Goal: Task Accomplishment & Management: Use online tool/utility

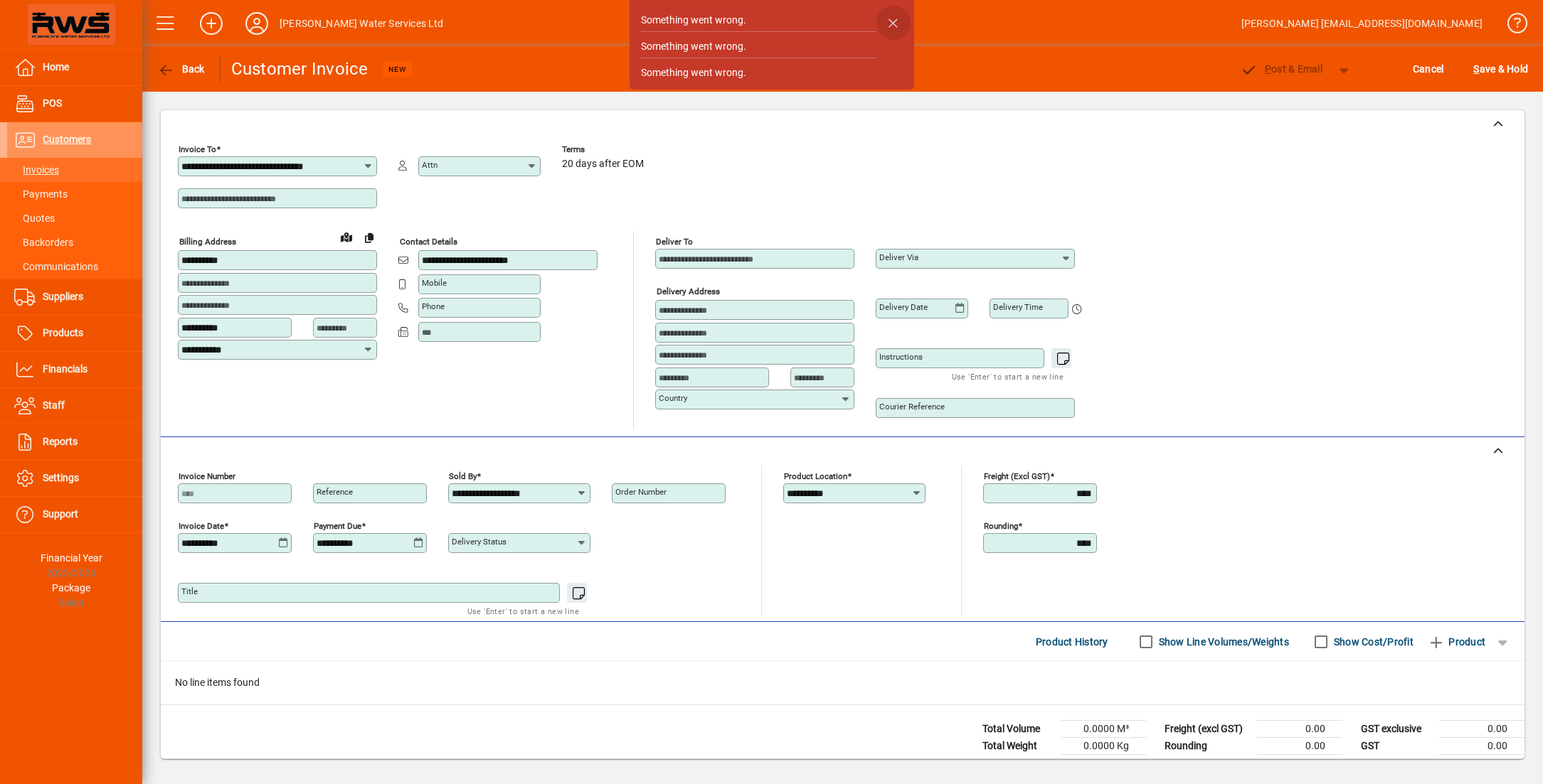
click at [896, 18] on span "button" at bounding box center [893, 23] width 34 height 34
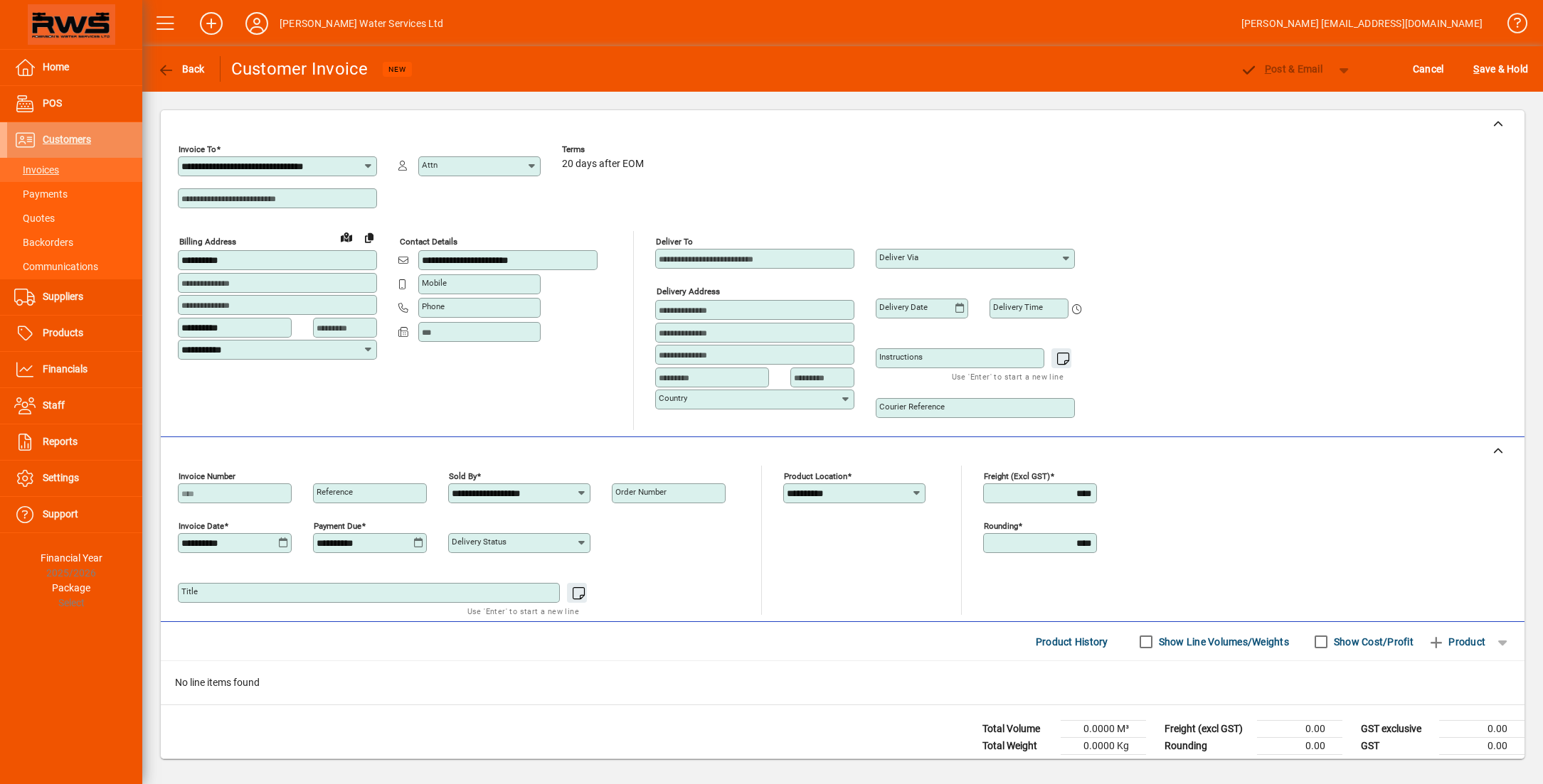
click at [87, 137] on span "Customers" at bounding box center [66, 139] width 48 height 11
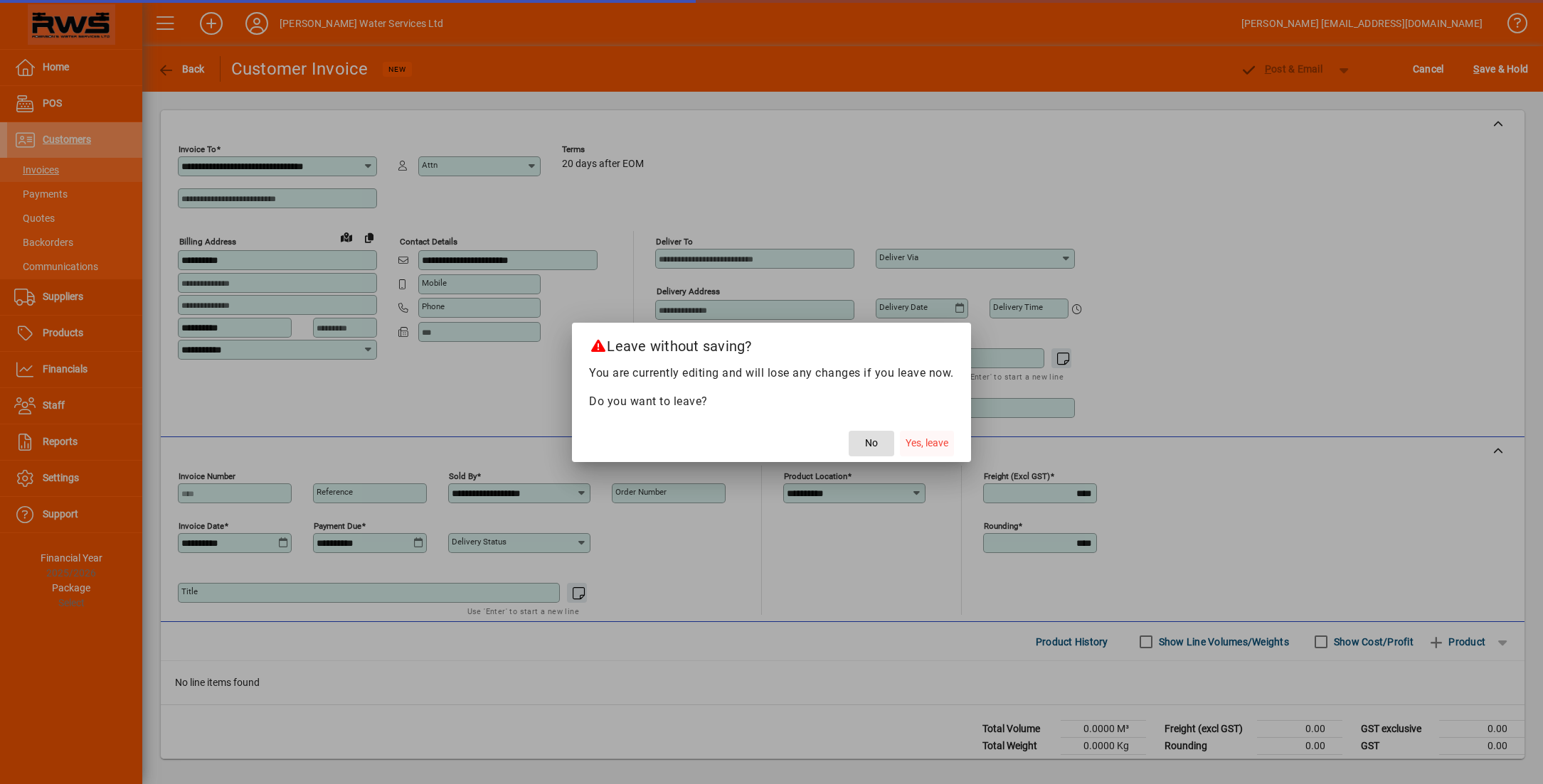
click at [933, 444] on span "Yes, leave" at bounding box center [926, 444] width 43 height 15
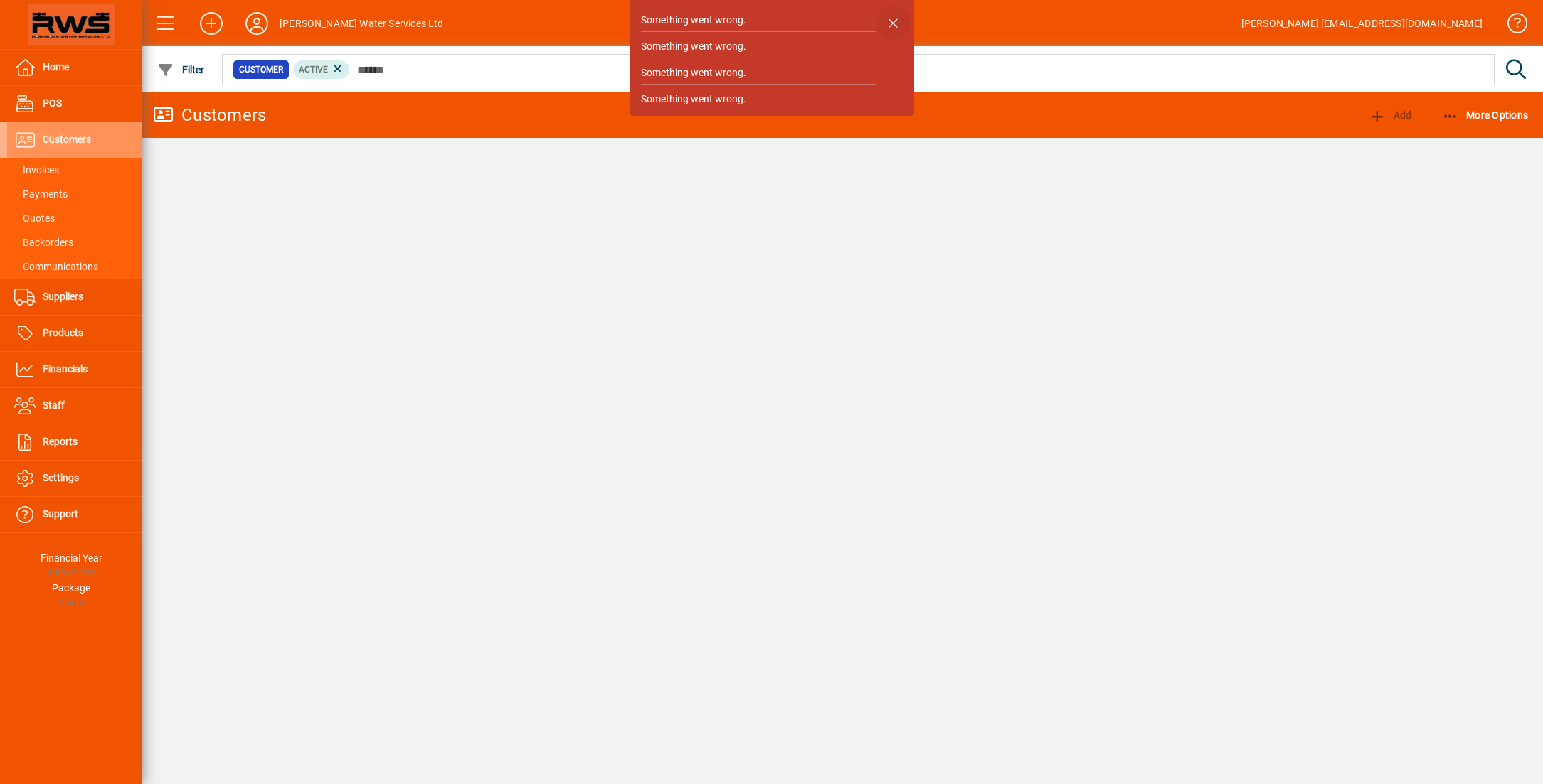
click at [894, 22] on span "button" at bounding box center [893, 23] width 34 height 34
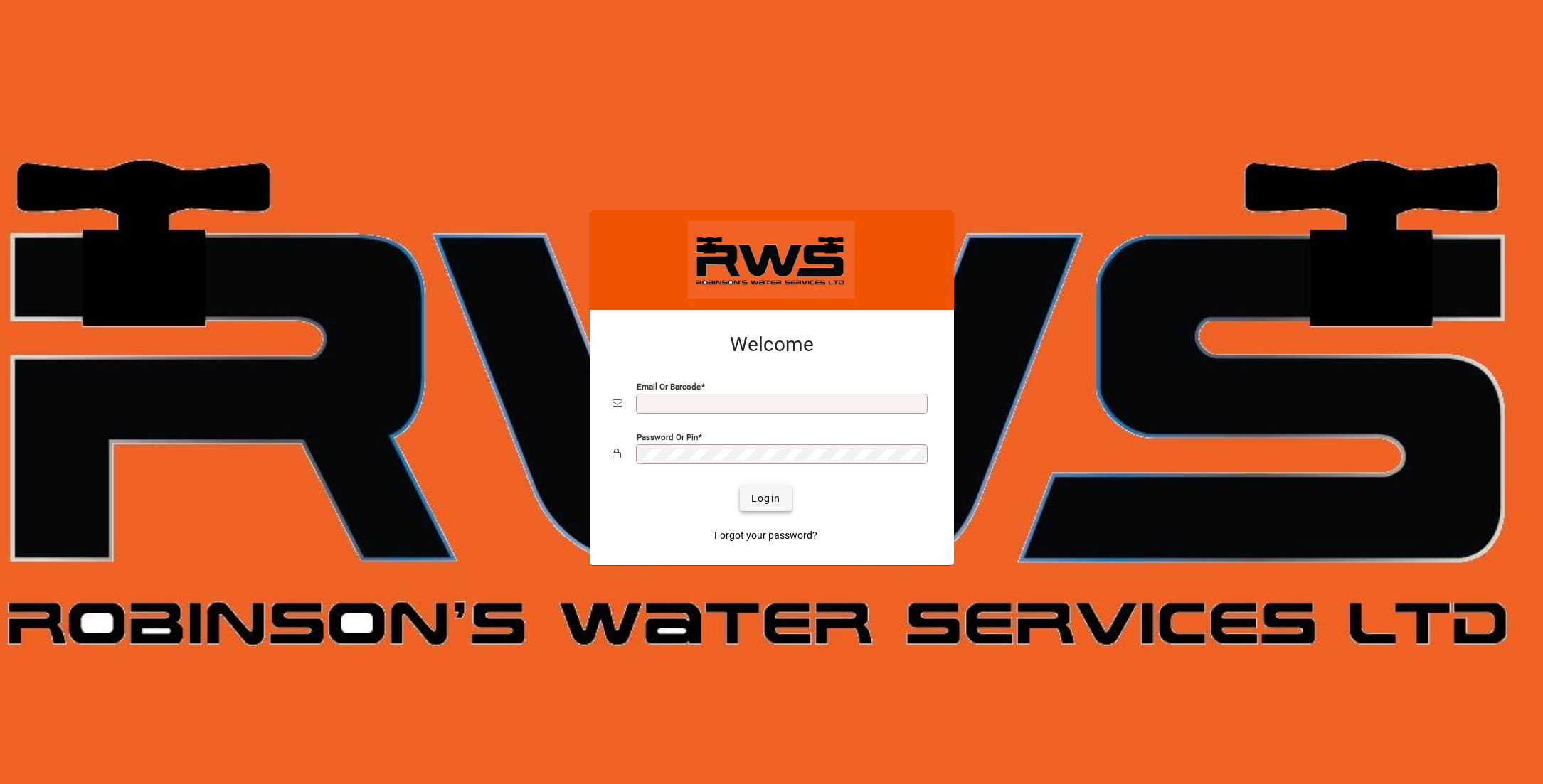
type input "**********"
click at [770, 510] on span "submit" at bounding box center [765, 498] width 52 height 34
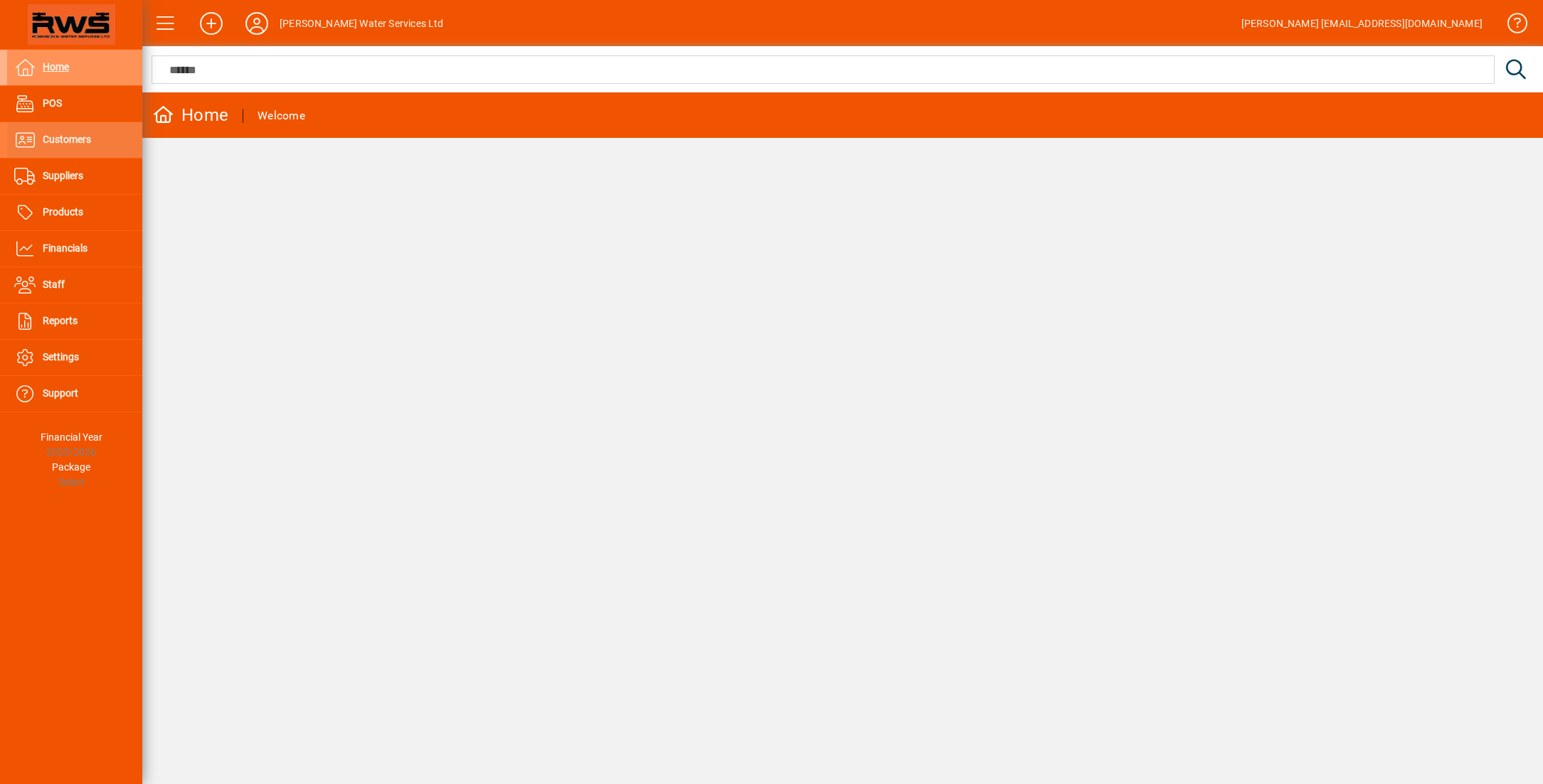
click at [79, 139] on span "Customers" at bounding box center [66, 139] width 48 height 11
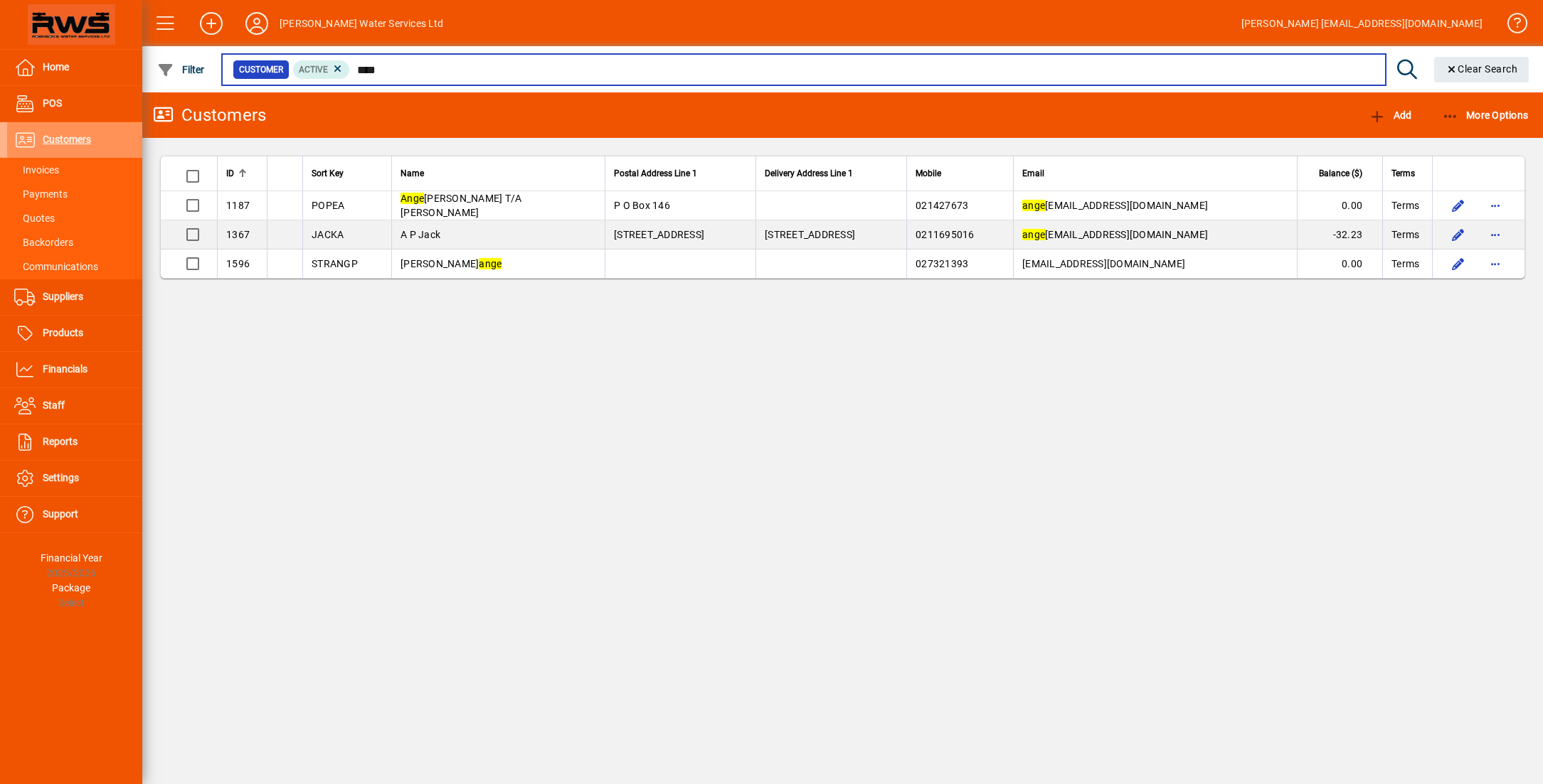
type input "****"
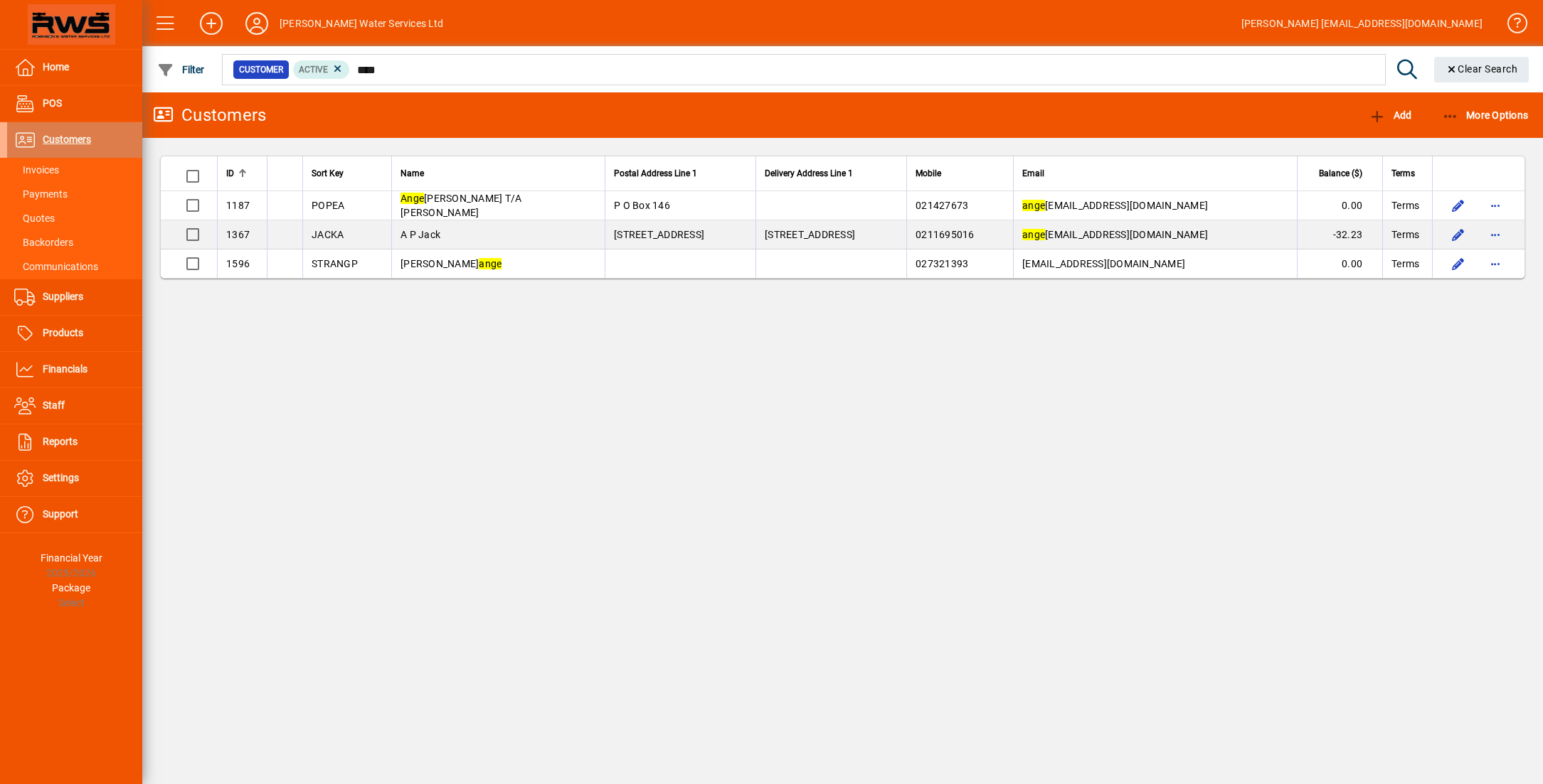
click at [83, 141] on span "Customers" at bounding box center [66, 139] width 48 height 11
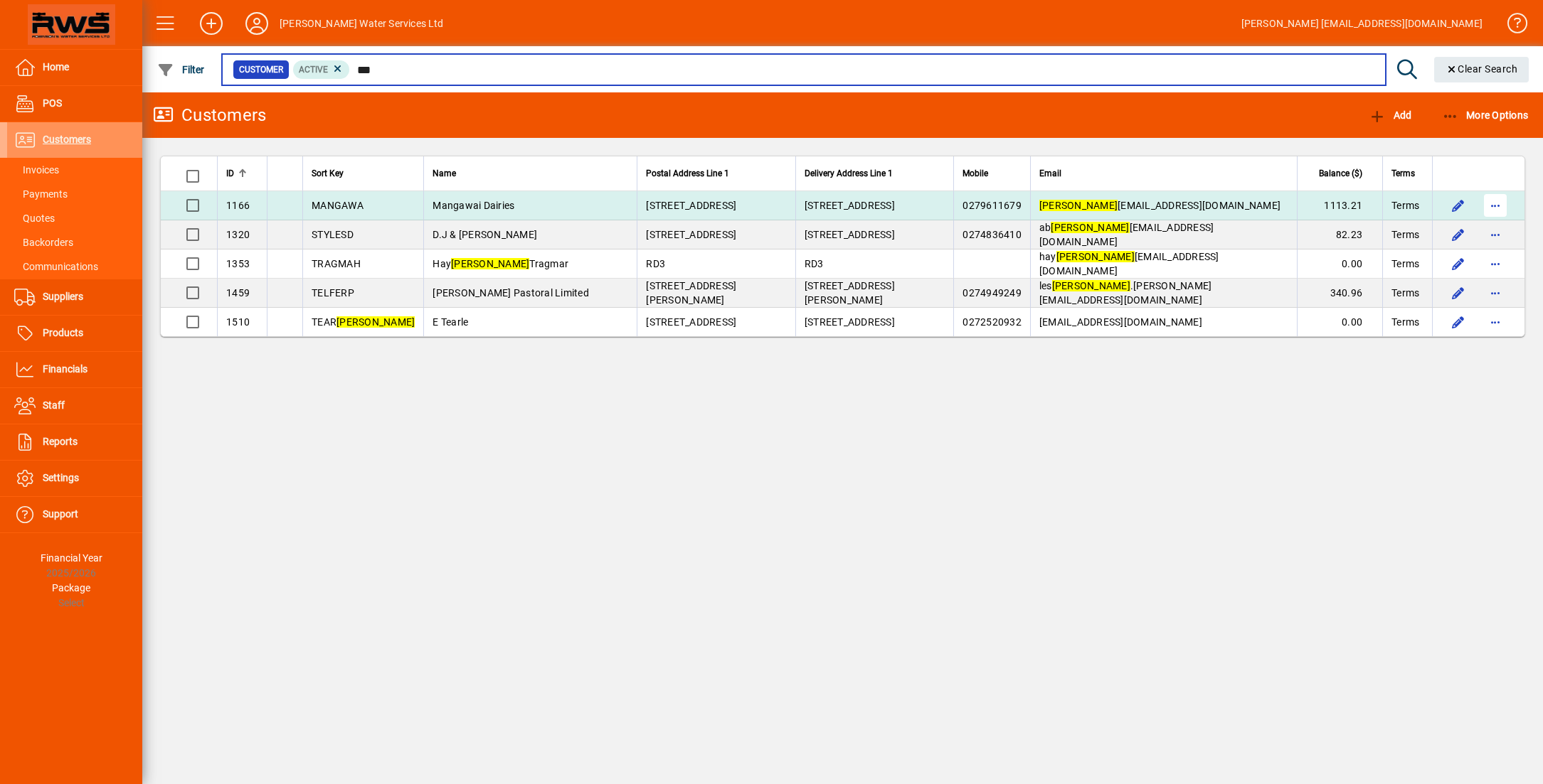
type input "***"
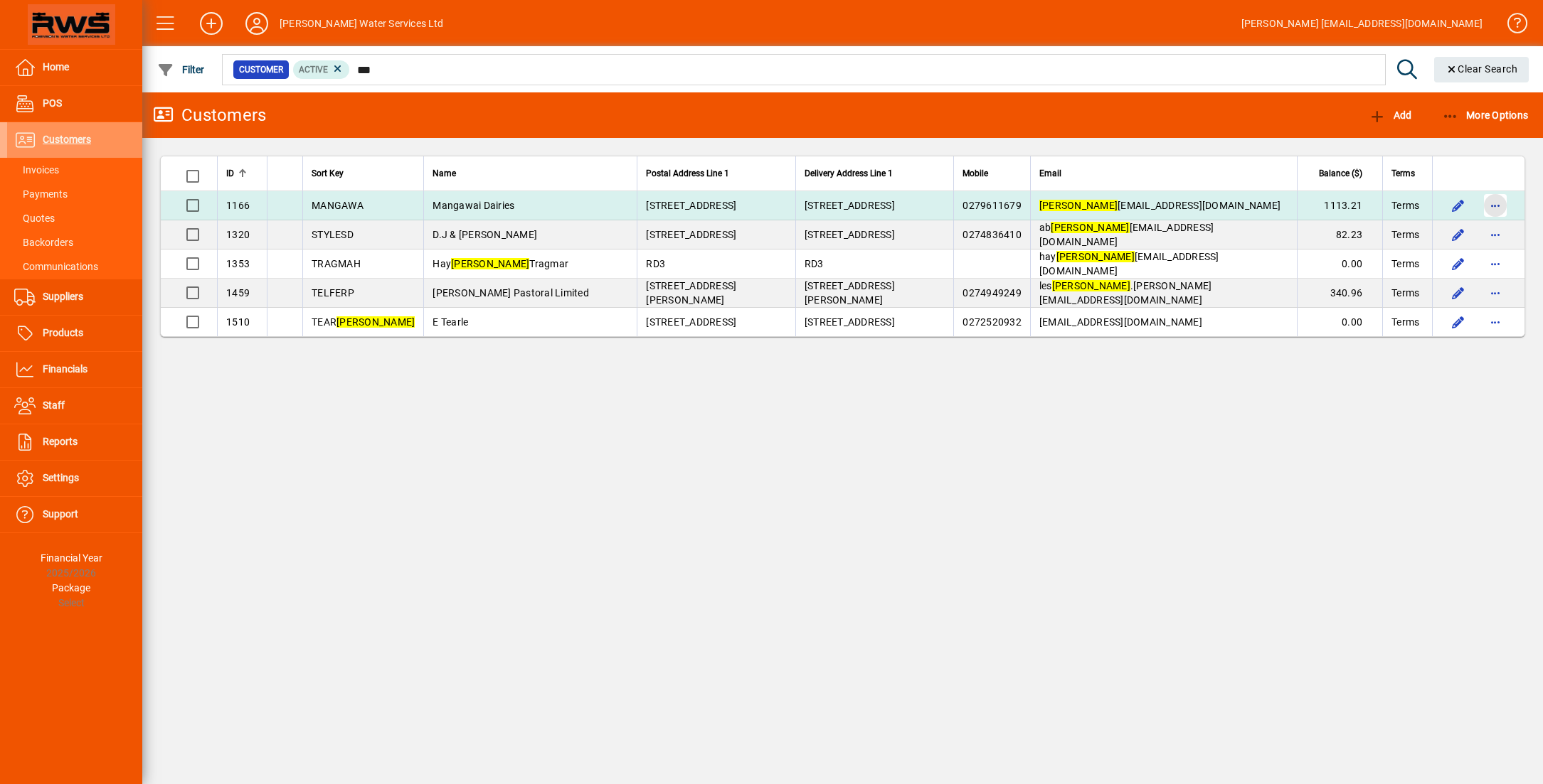
click at [1495, 206] on span "button" at bounding box center [1496, 205] width 34 height 34
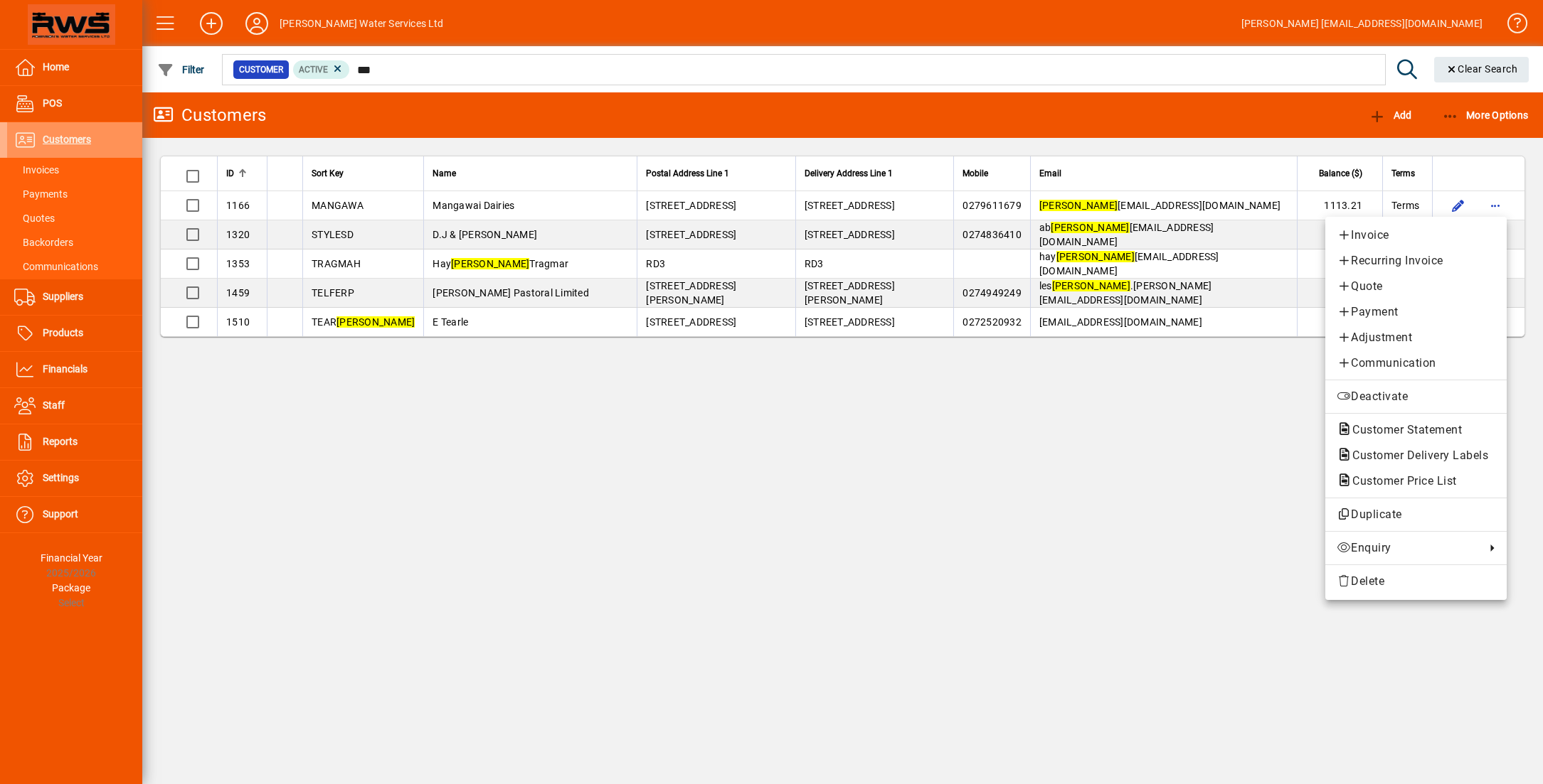
click at [999, 207] on div at bounding box center [771, 392] width 1543 height 784
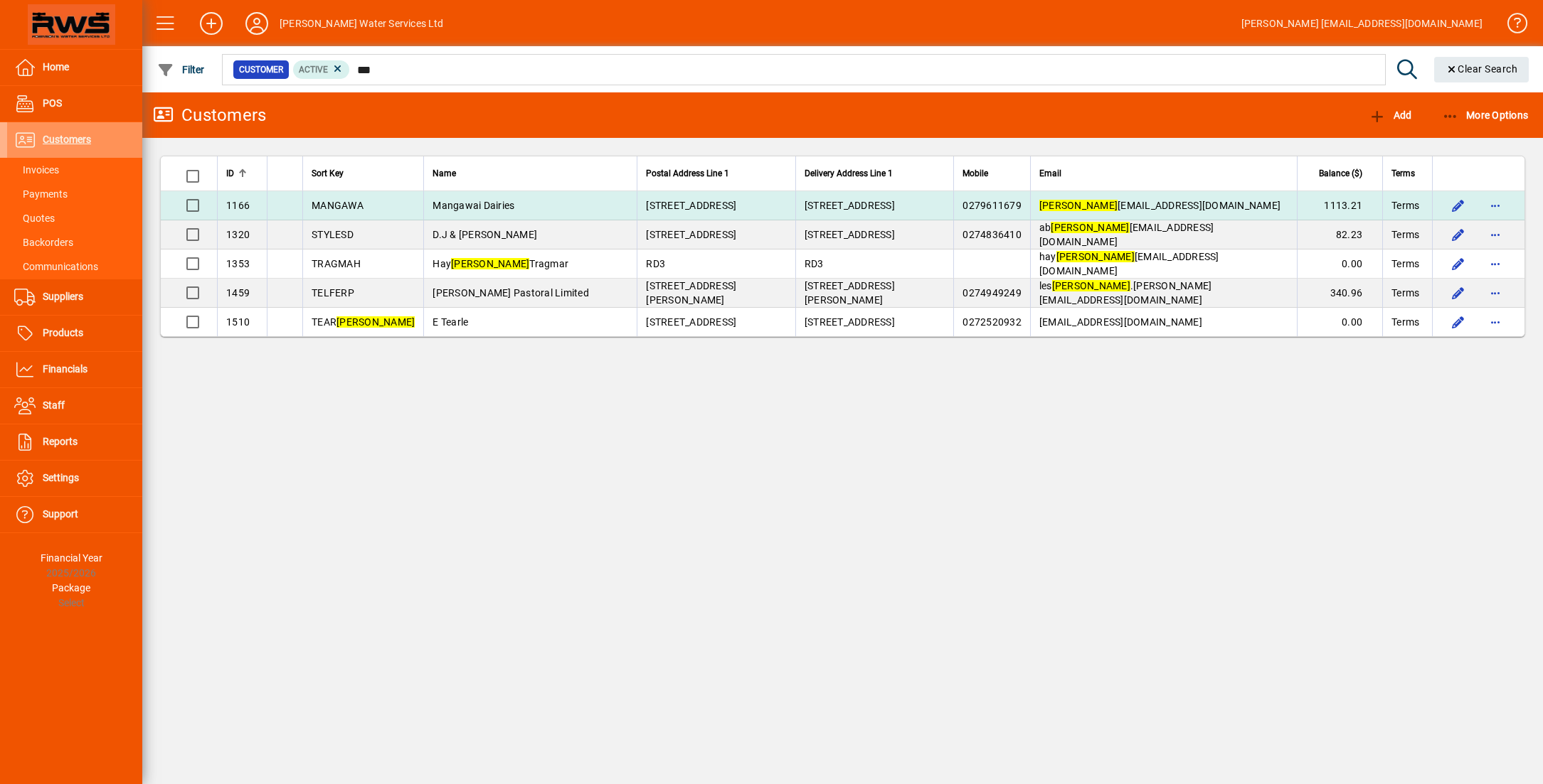
click at [994, 209] on span "0279611679" at bounding box center [991, 205] width 59 height 11
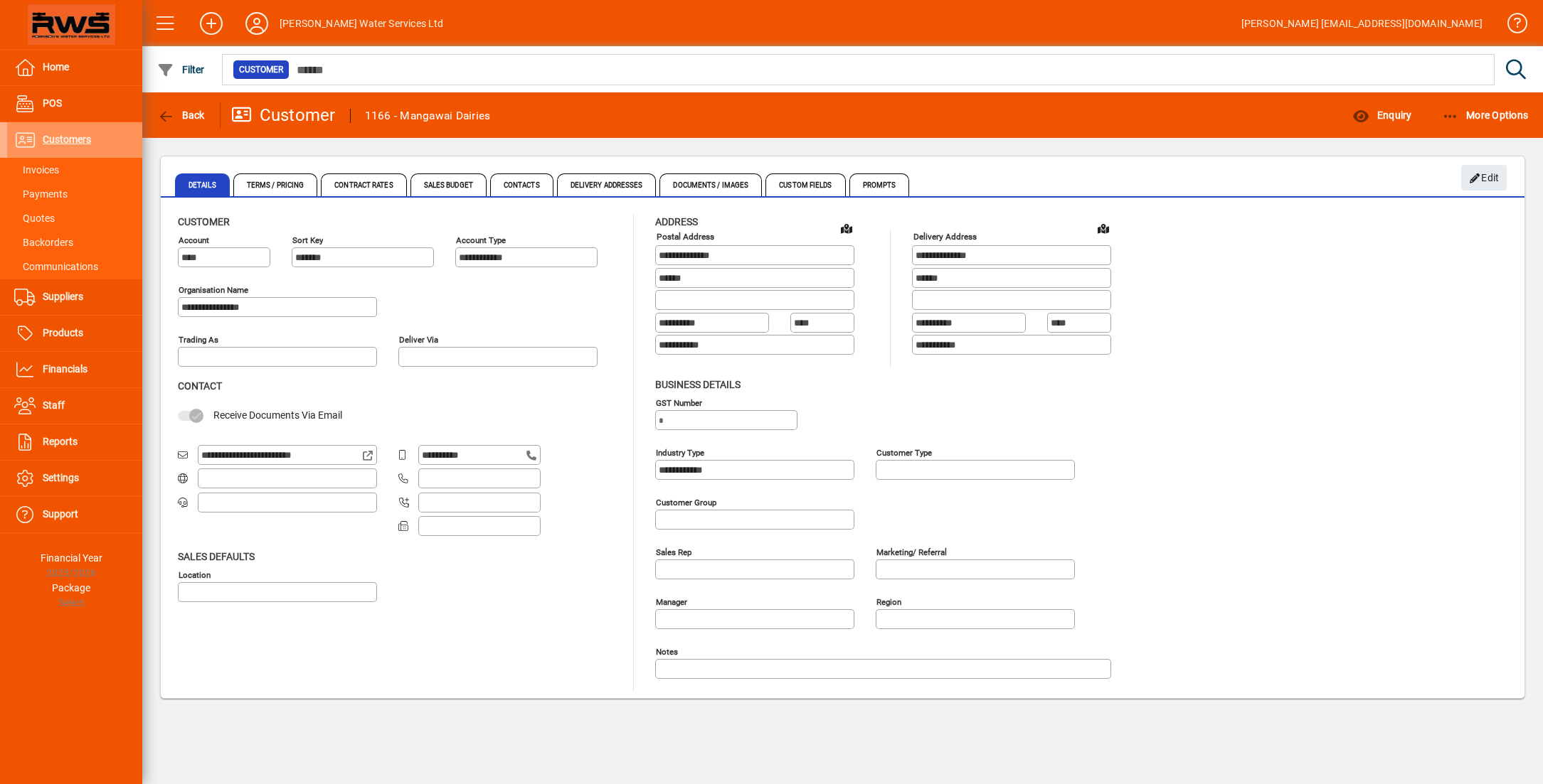
click at [325, 458] on input "**********" at bounding box center [282, 455] width 161 height 11
click at [1484, 184] on span "Edit" at bounding box center [1484, 178] width 30 height 24
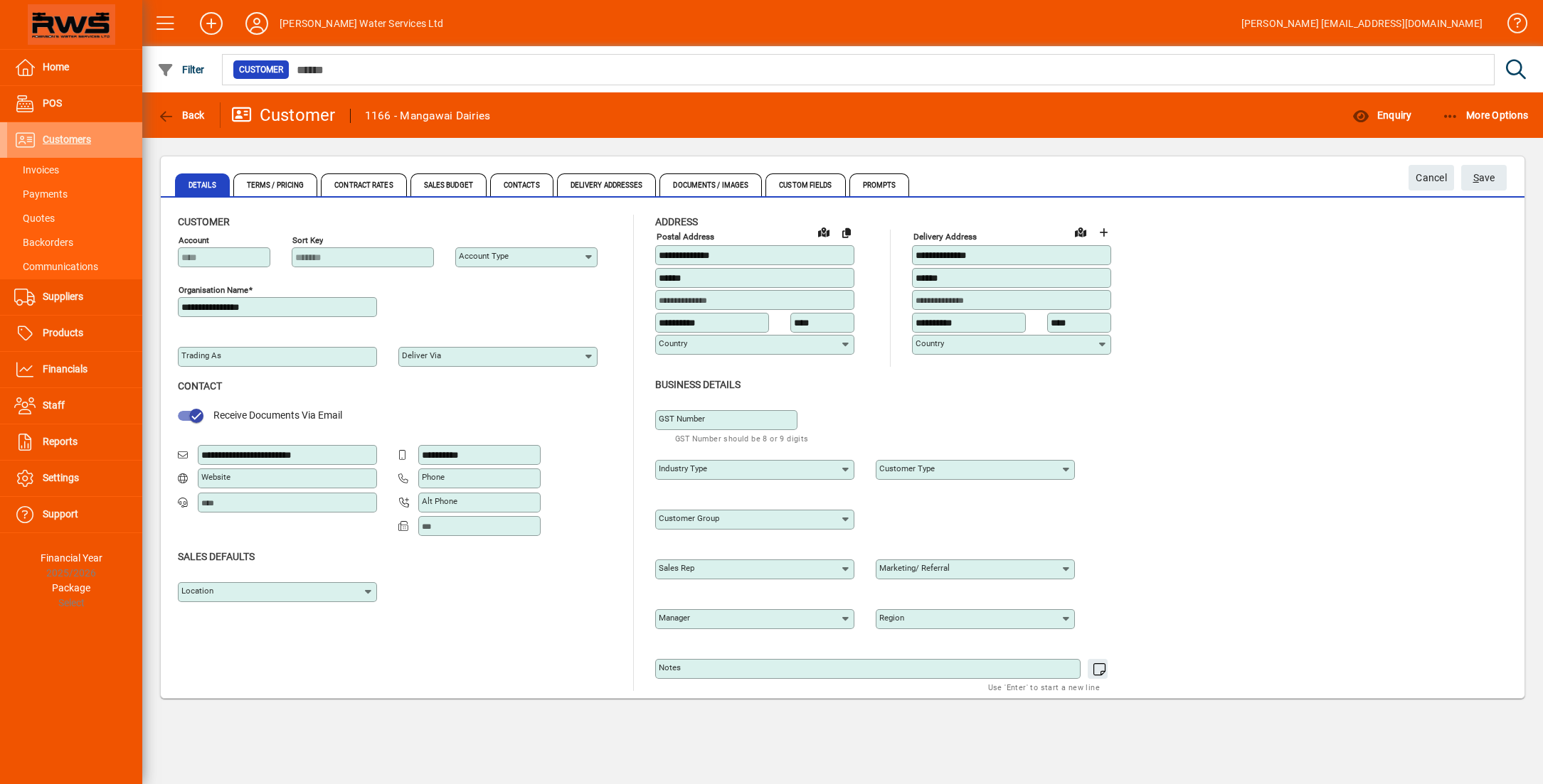
type input "**********"
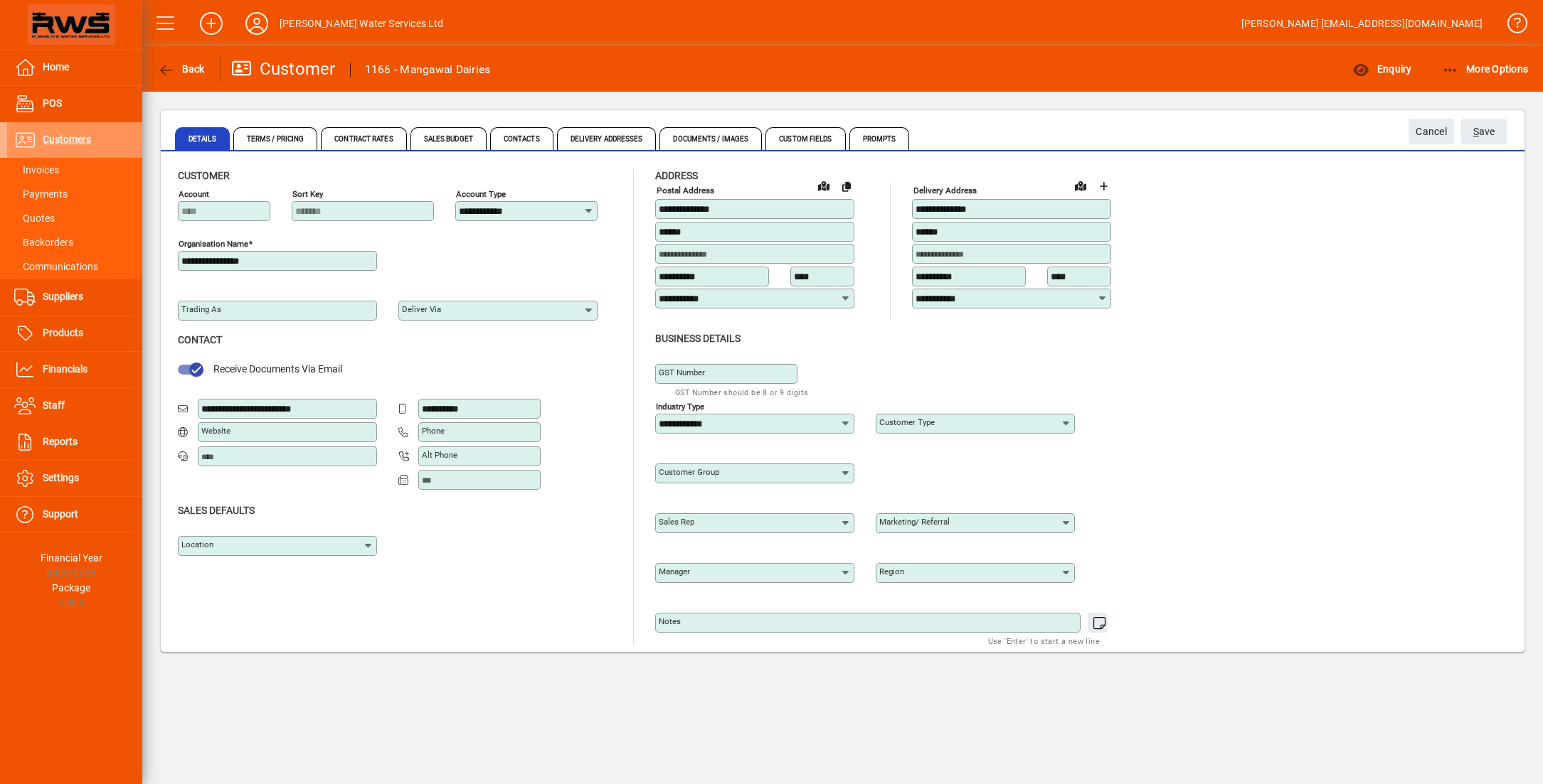
click at [334, 401] on div "**********" at bounding box center [287, 409] width 179 height 20
type input "**********"
click at [1476, 135] on span "S" at bounding box center [1476, 131] width 6 height 11
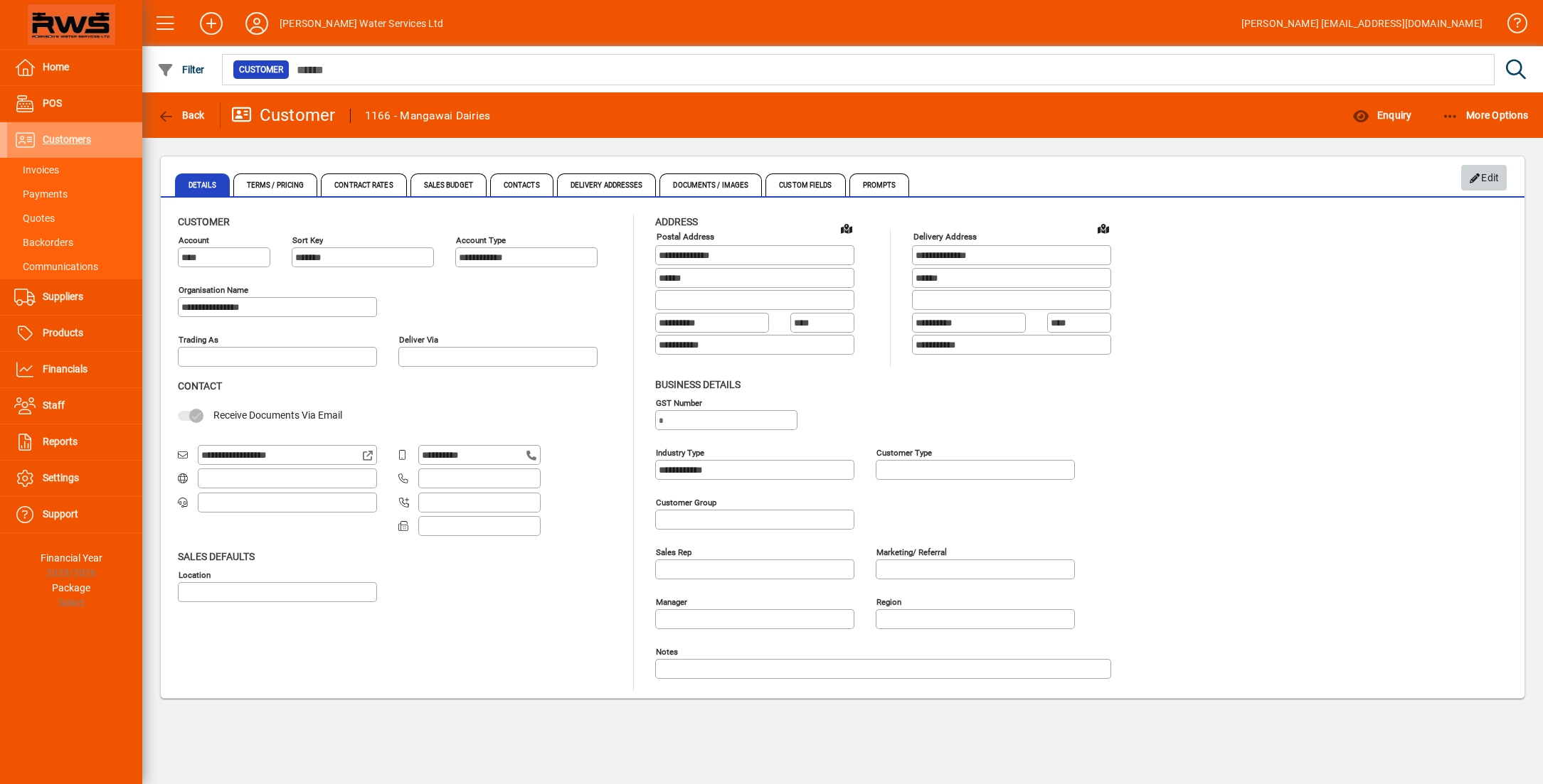
drag, startPoint x: 1486, startPoint y: 185, endPoint x: 1383, endPoint y: 192, distance: 103.2
click at [1483, 185] on span "Edit" at bounding box center [1484, 178] width 30 height 24
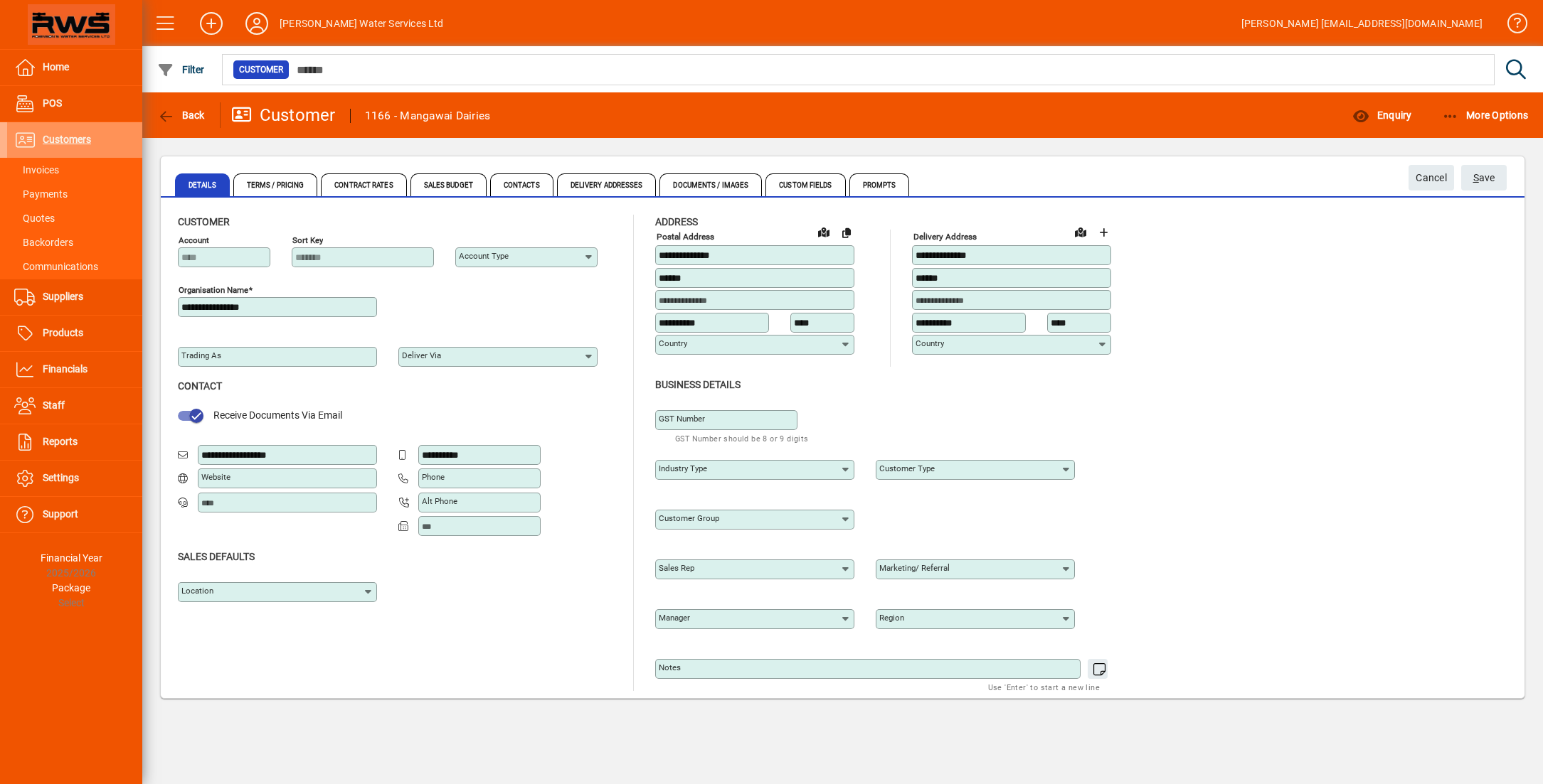
type input "**********"
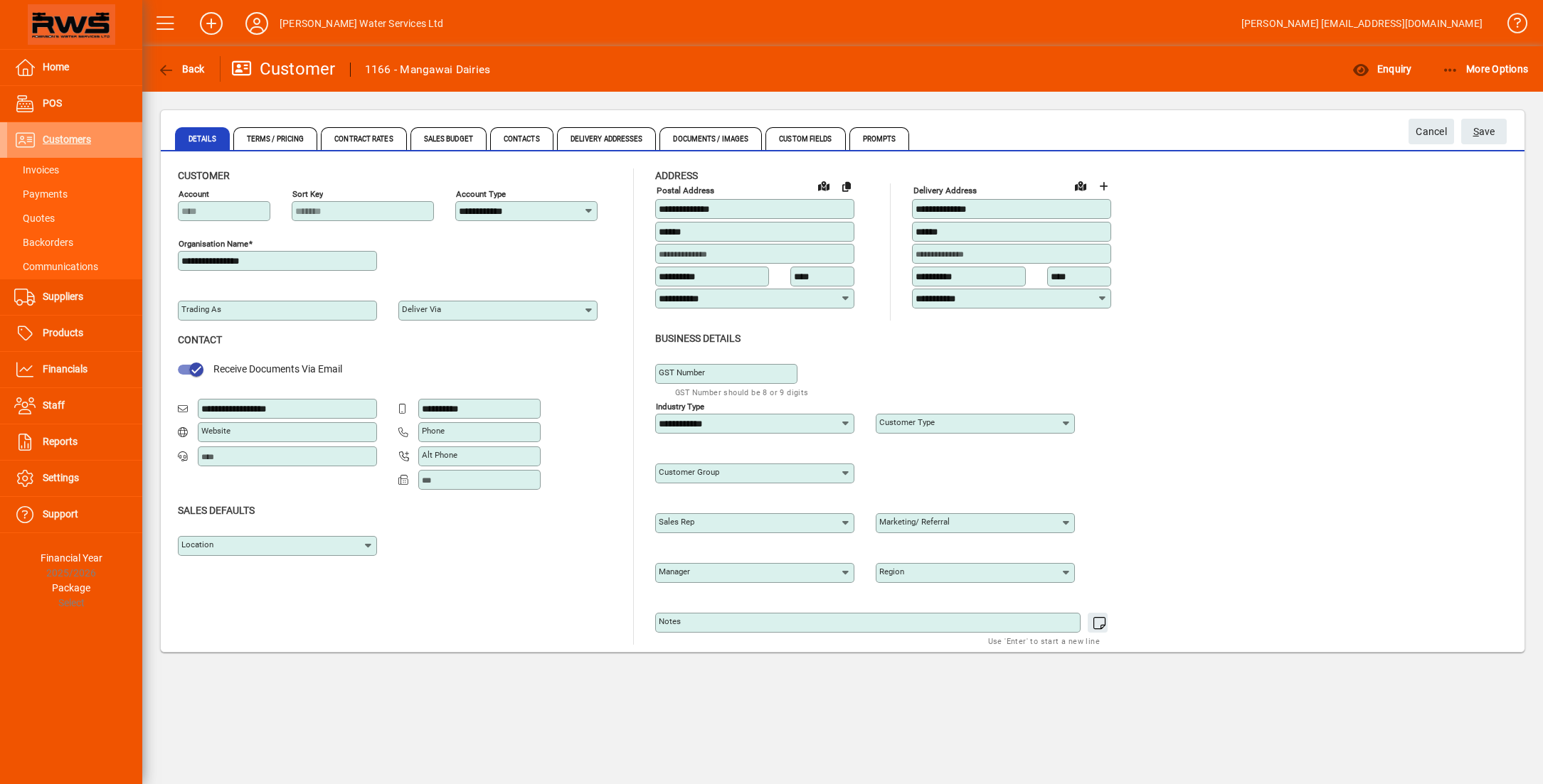
click at [489, 407] on input "**********" at bounding box center [481, 409] width 118 height 11
type input "*********"
click at [1498, 130] on span "submit" at bounding box center [1483, 131] width 45 height 34
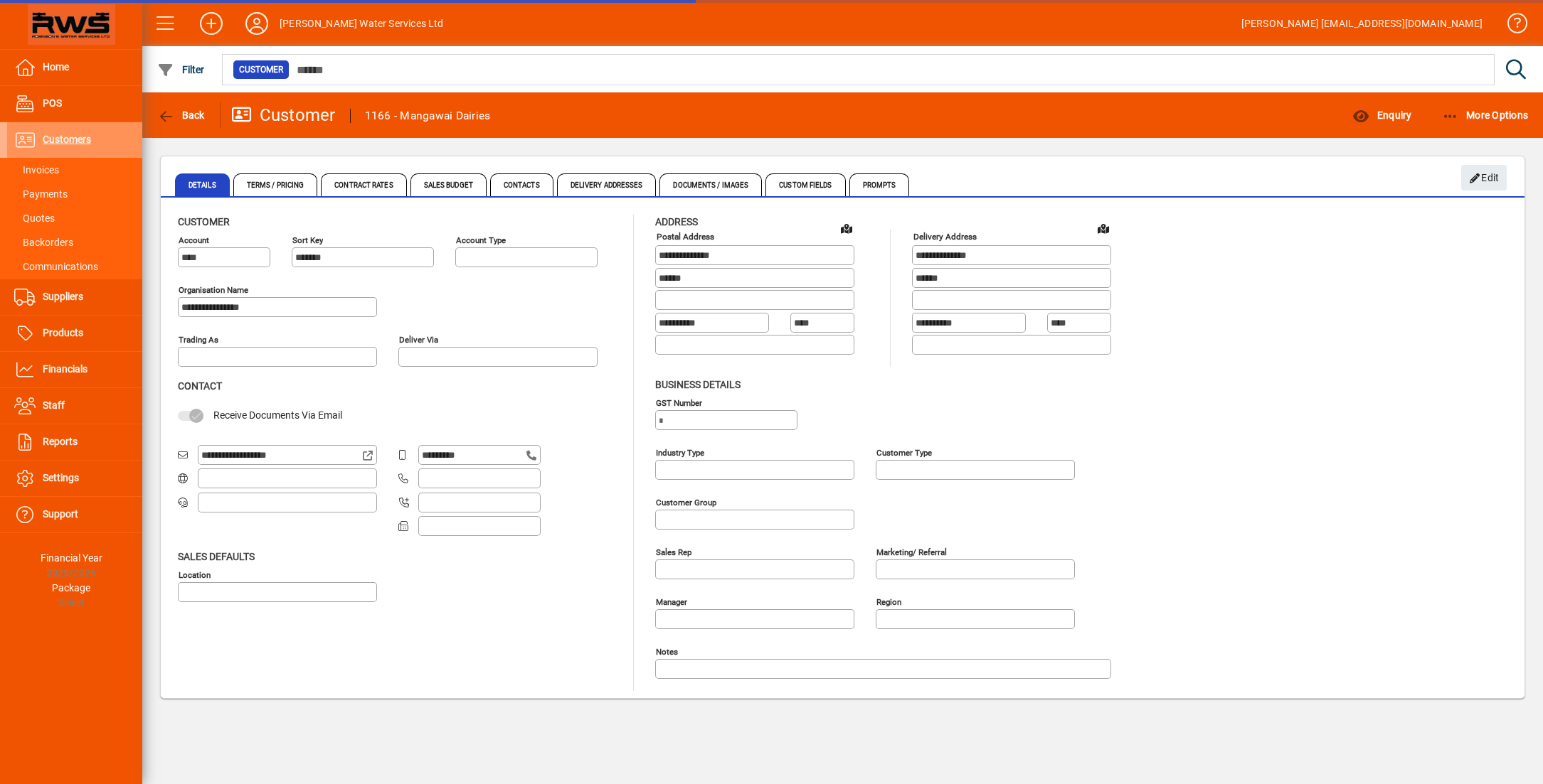
type input "**********"
click at [371, 191] on span "Contract Rates" at bounding box center [363, 184] width 85 height 23
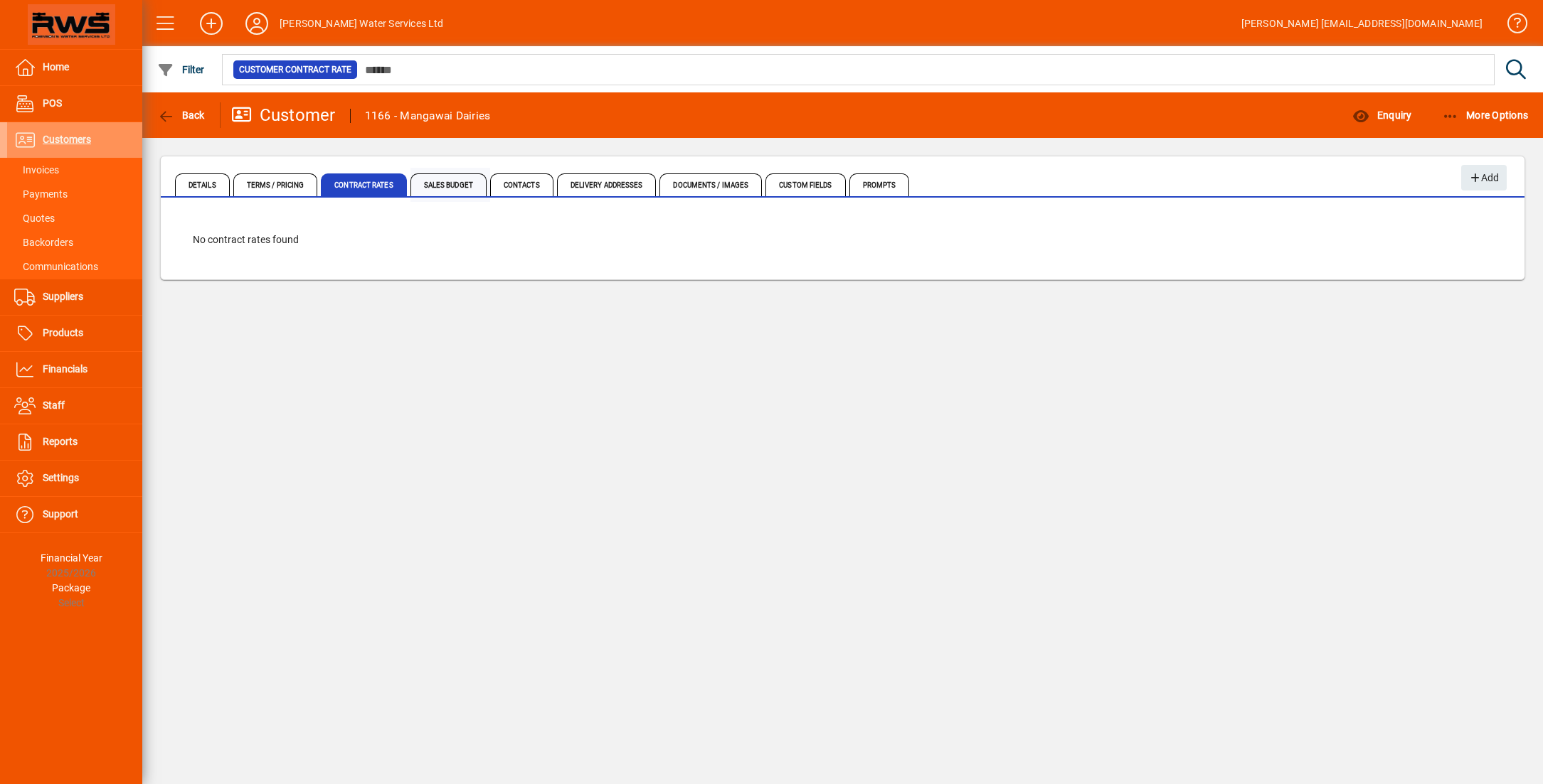
click at [454, 192] on span "Sales Budget" at bounding box center [448, 184] width 76 height 23
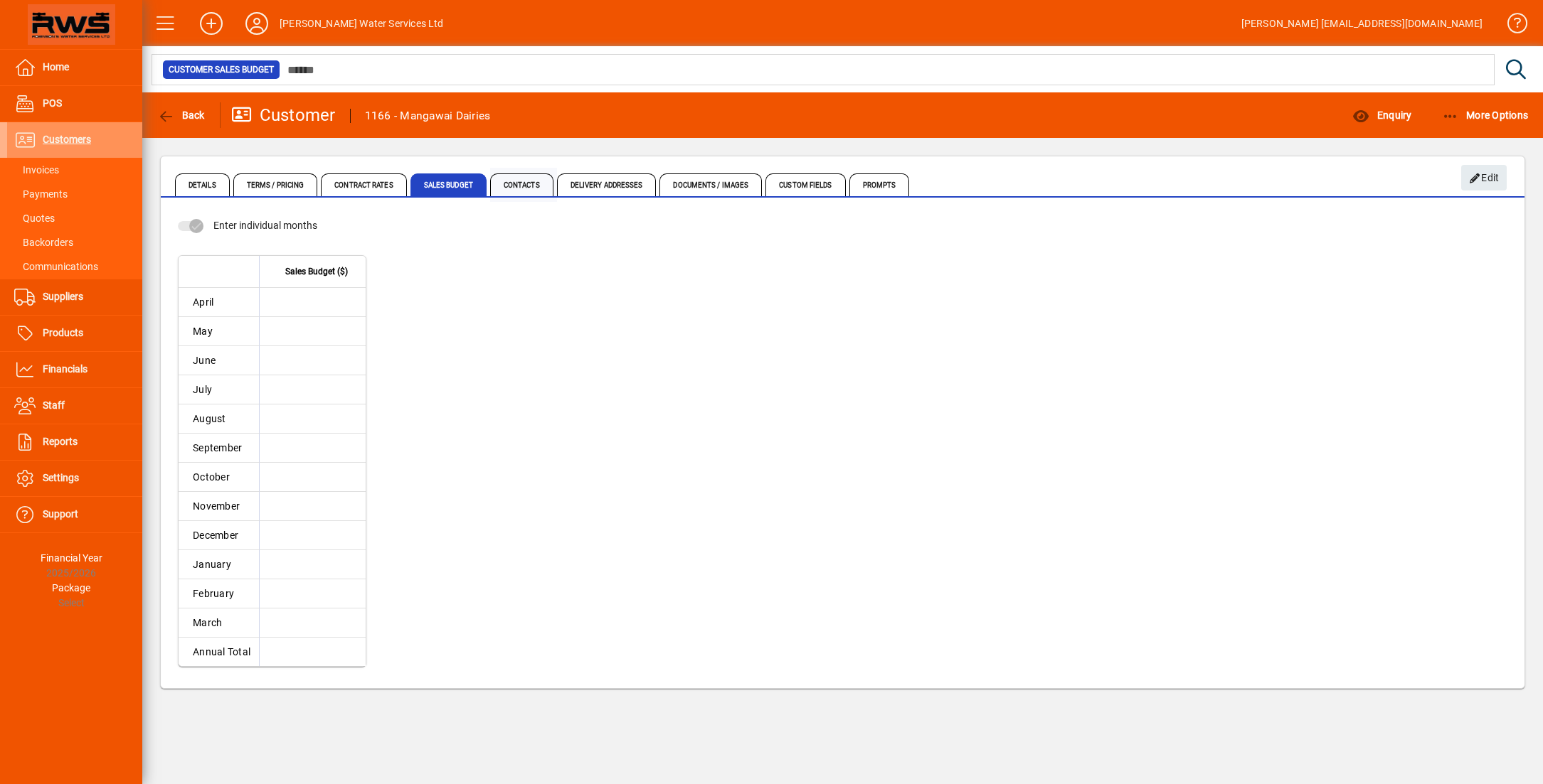
click at [517, 193] on span "Contacts" at bounding box center [521, 184] width 63 height 23
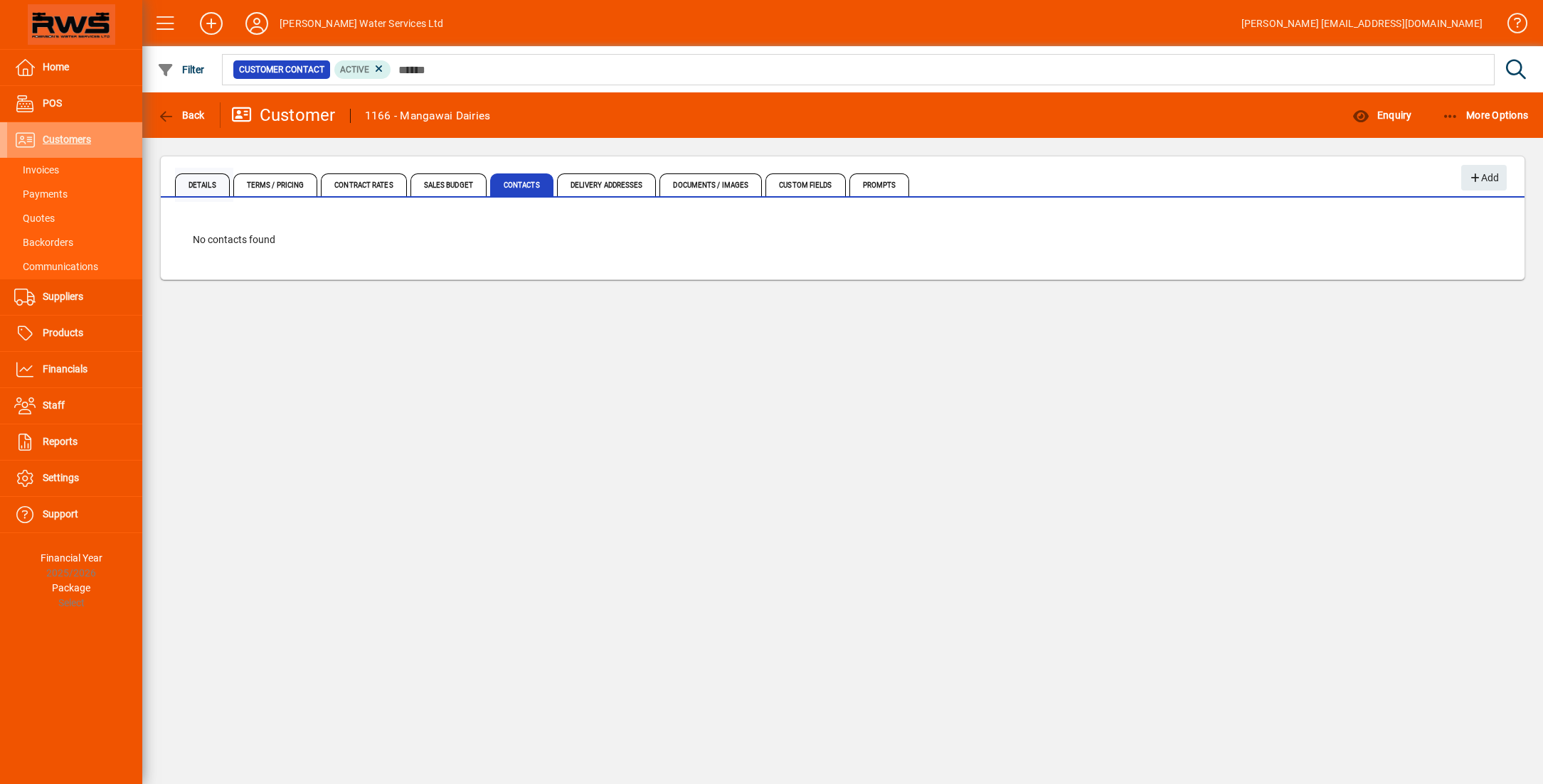
click at [221, 185] on span "Details" at bounding box center [202, 184] width 55 height 23
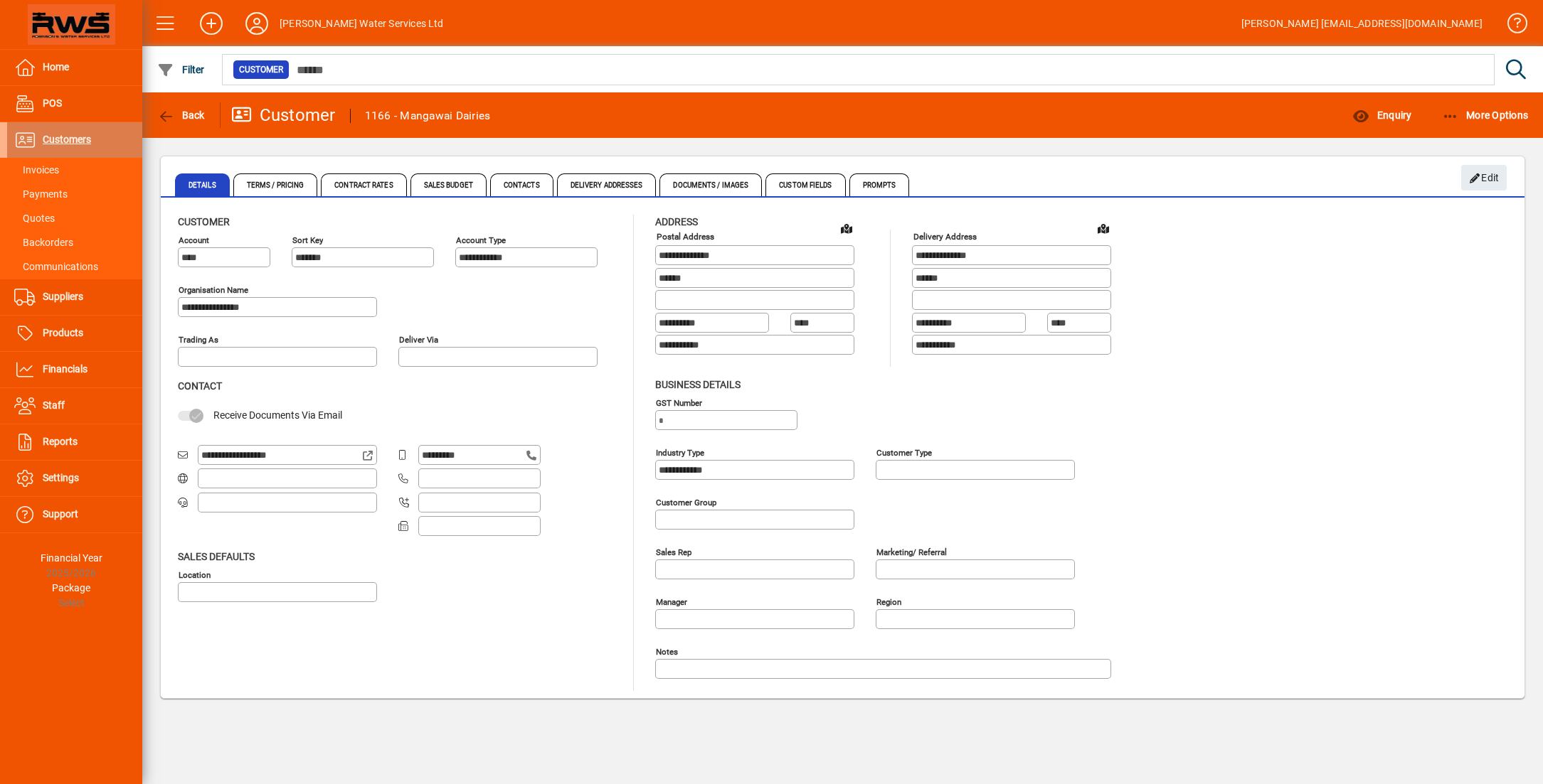
click at [45, 148] on span at bounding box center [75, 140] width 135 height 34
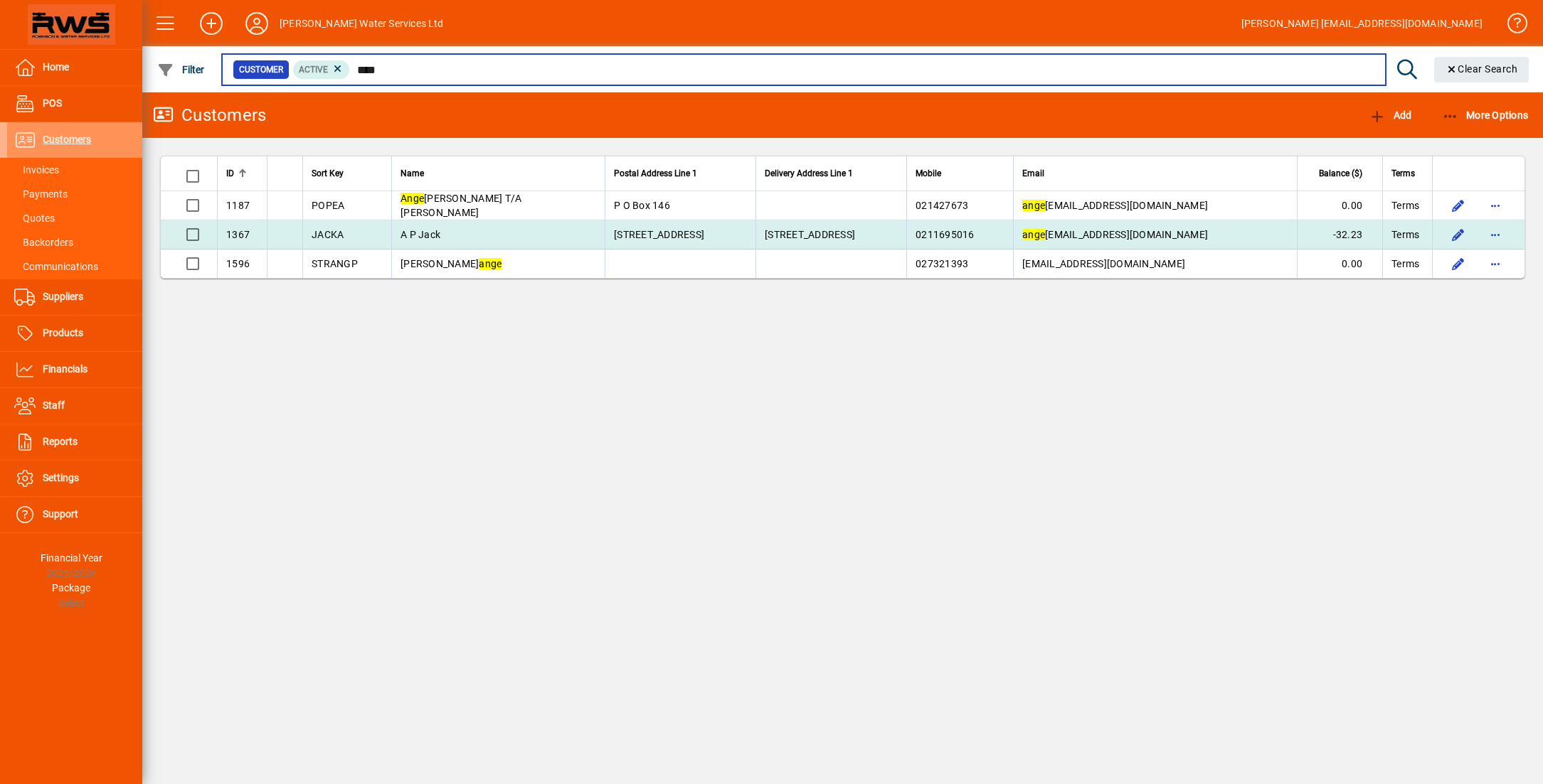
type input "****"
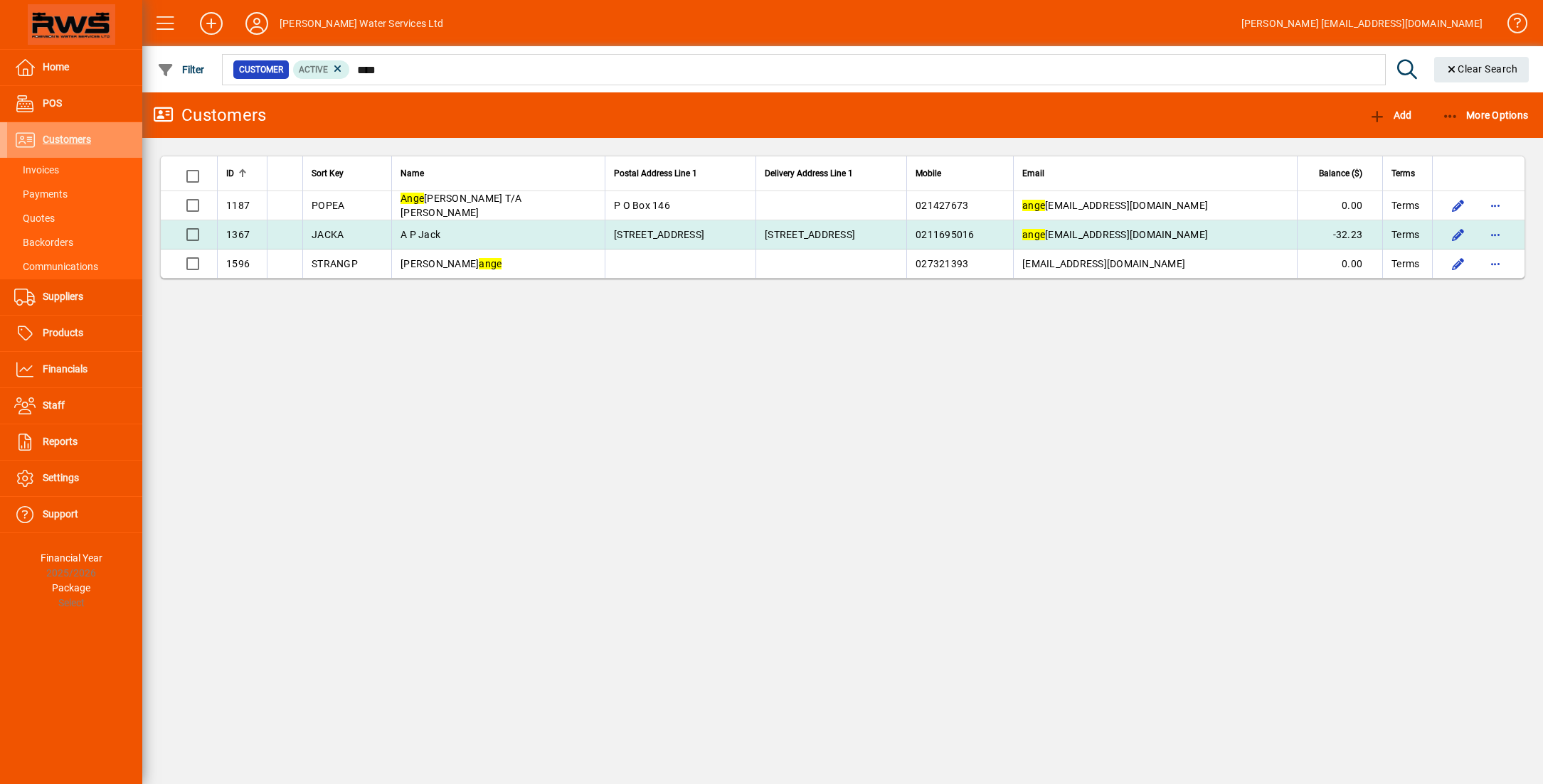
click at [570, 235] on td "A P Jack" at bounding box center [499, 235] width 214 height 29
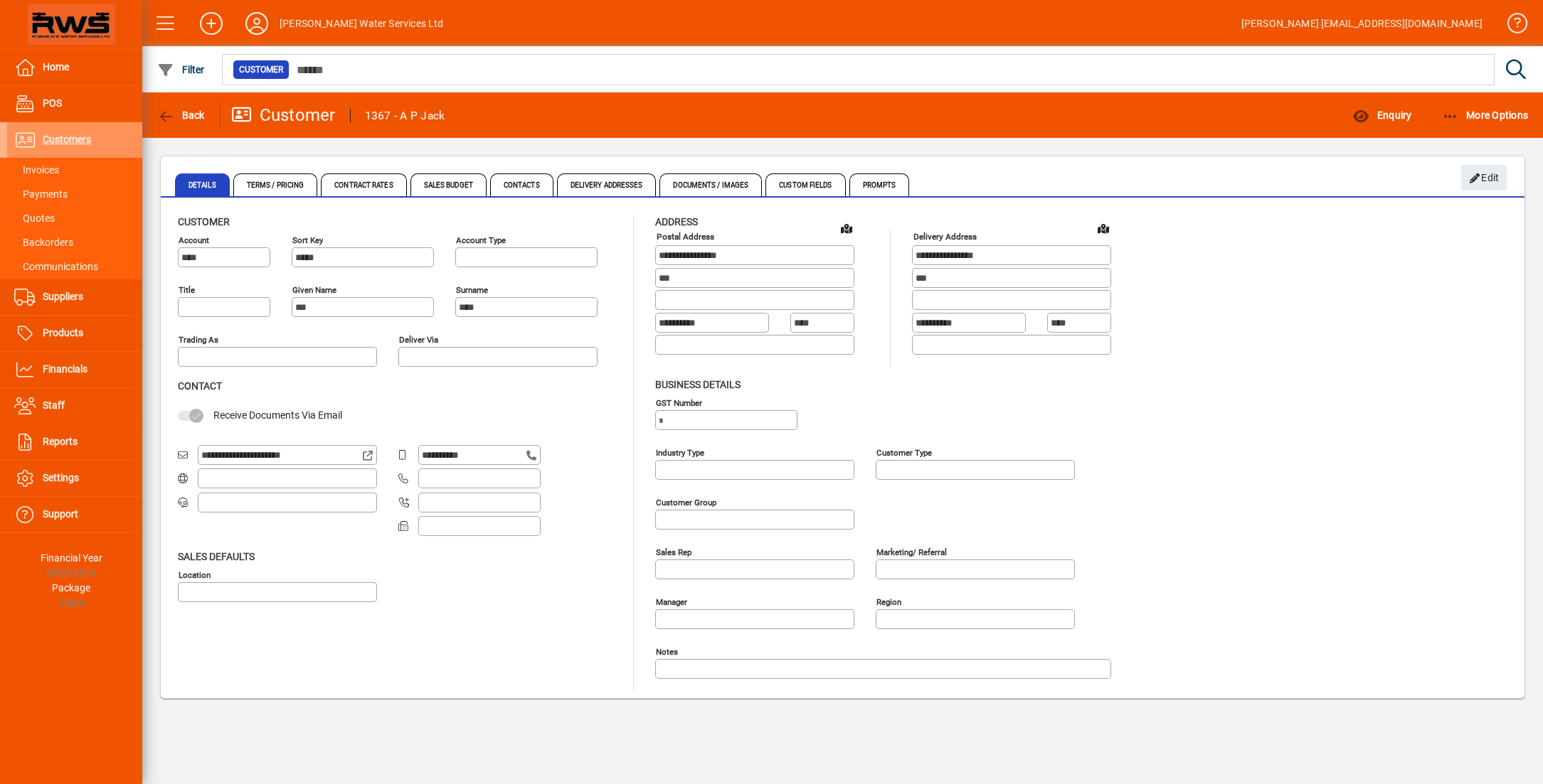
type input "**********"
drag, startPoint x: 88, startPoint y: 134, endPoint x: 98, endPoint y: 131, distance: 10.4
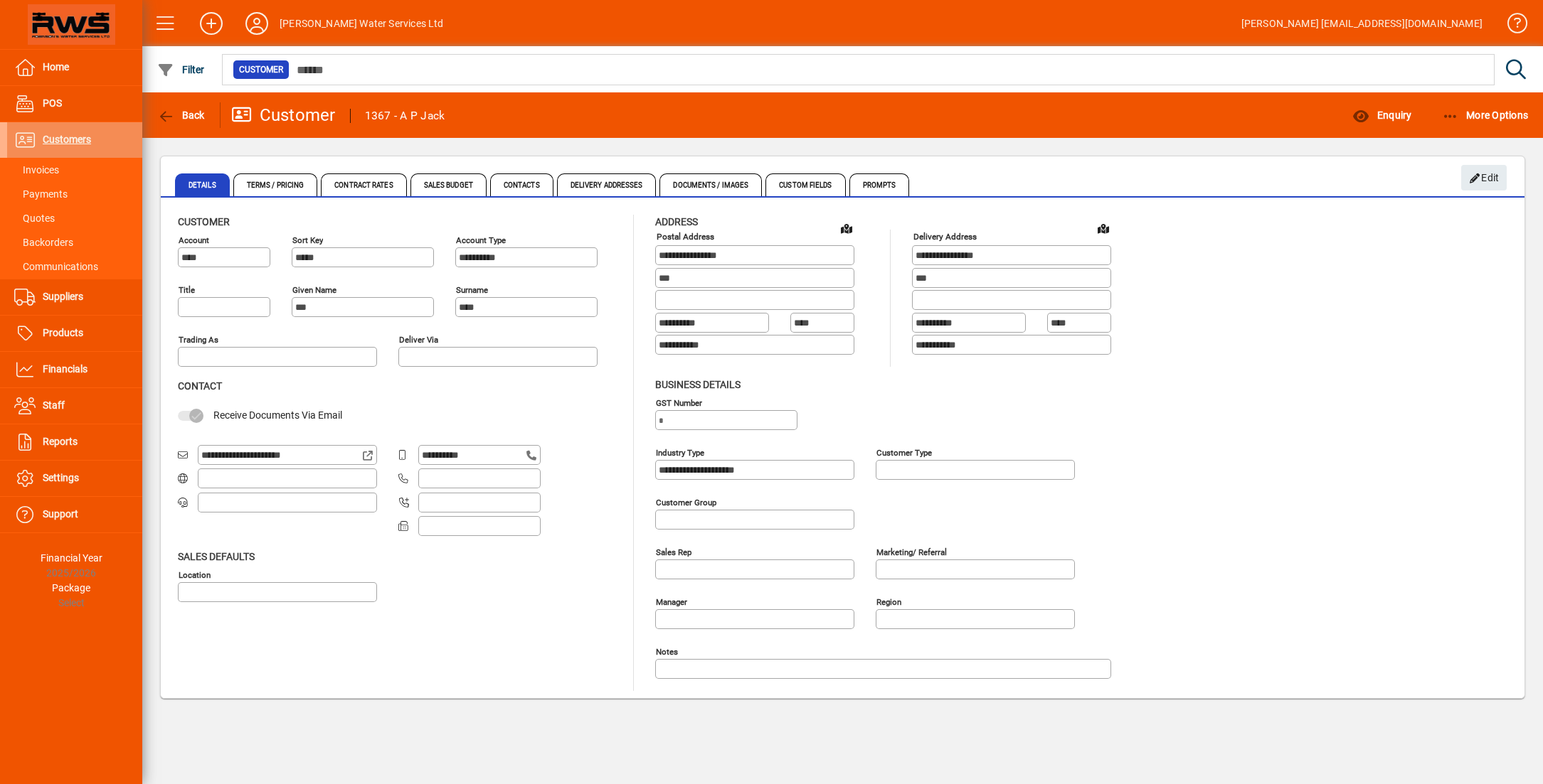
click at [88, 134] on span "Customers" at bounding box center [66, 139] width 48 height 11
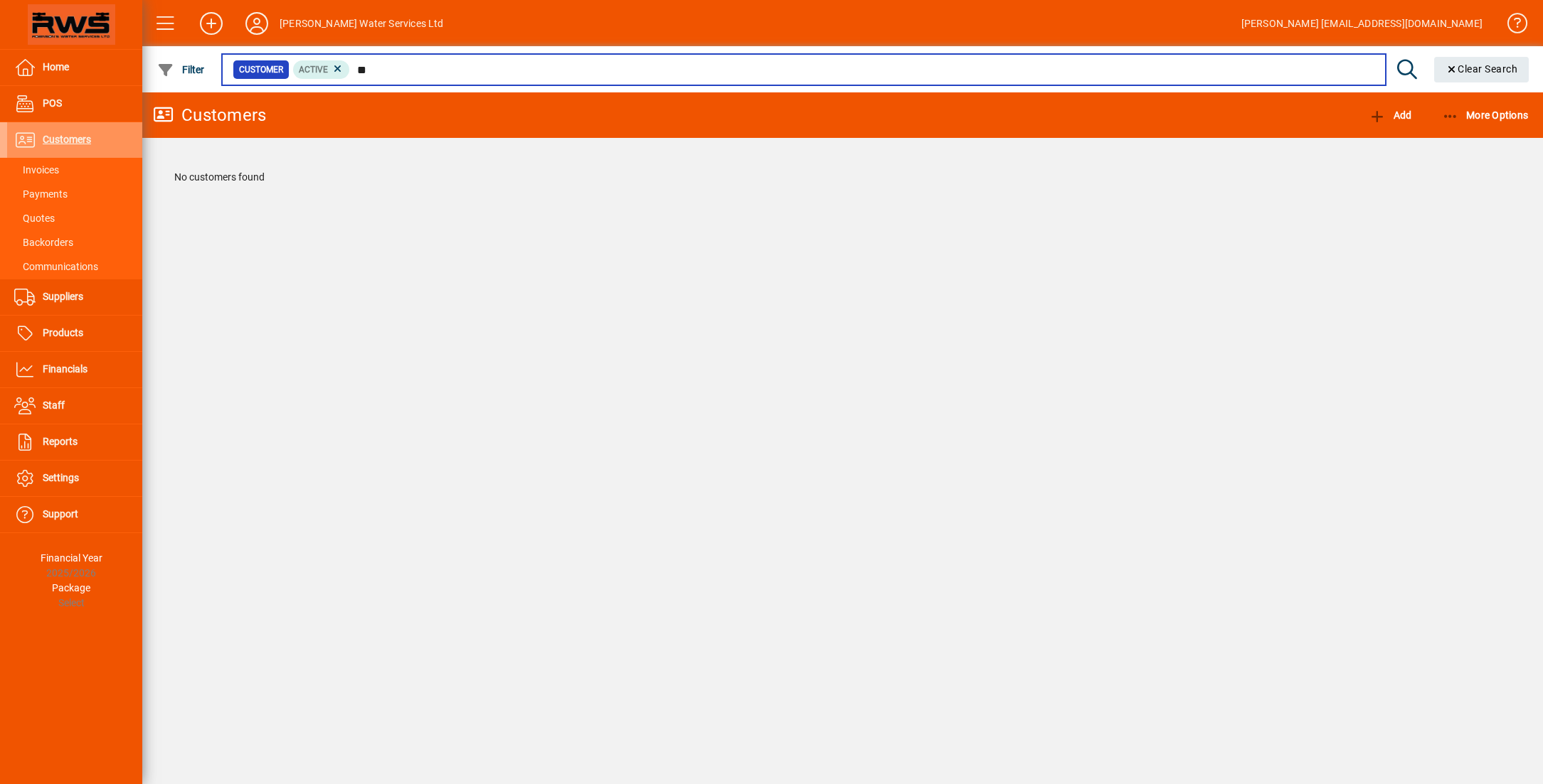
type input "*"
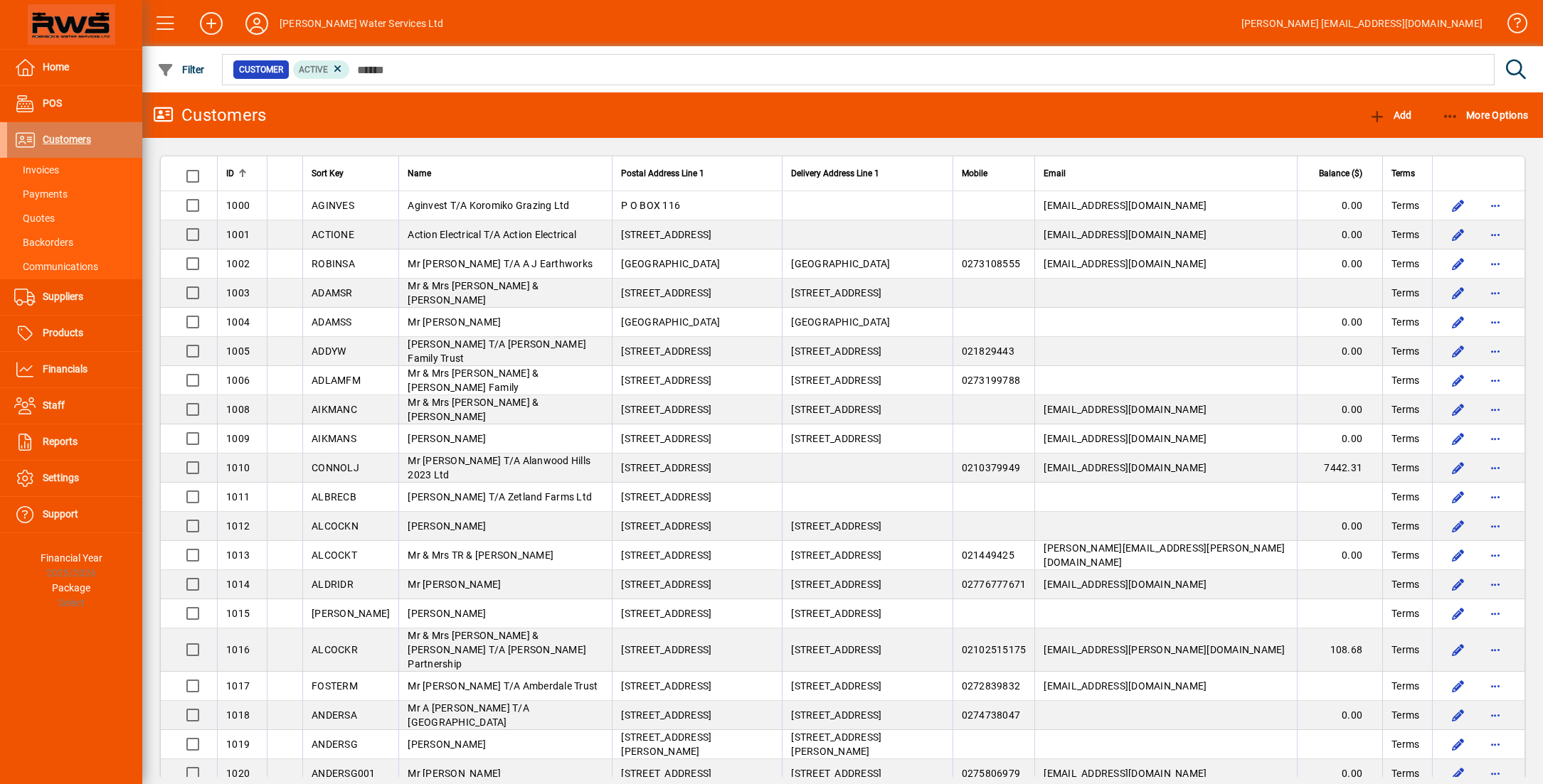
click at [55, 143] on span "Customers" at bounding box center [66, 139] width 48 height 11
click at [73, 141] on span "Customers" at bounding box center [66, 139] width 48 height 11
click at [70, 139] on span "Customers" at bounding box center [66, 139] width 48 height 11
click at [78, 287] on span at bounding box center [75, 297] width 135 height 34
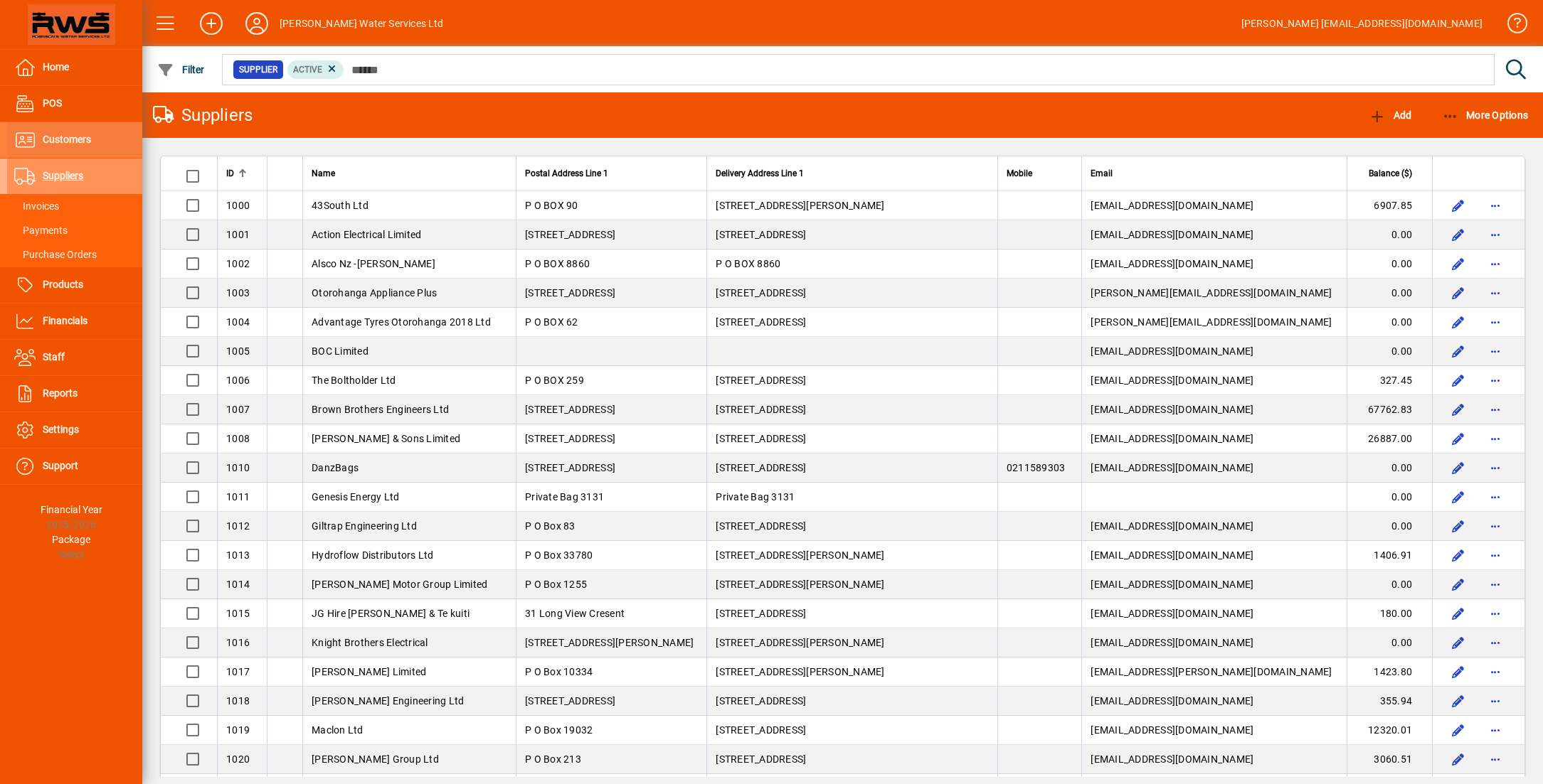
click at [105, 139] on span at bounding box center [75, 140] width 135 height 34
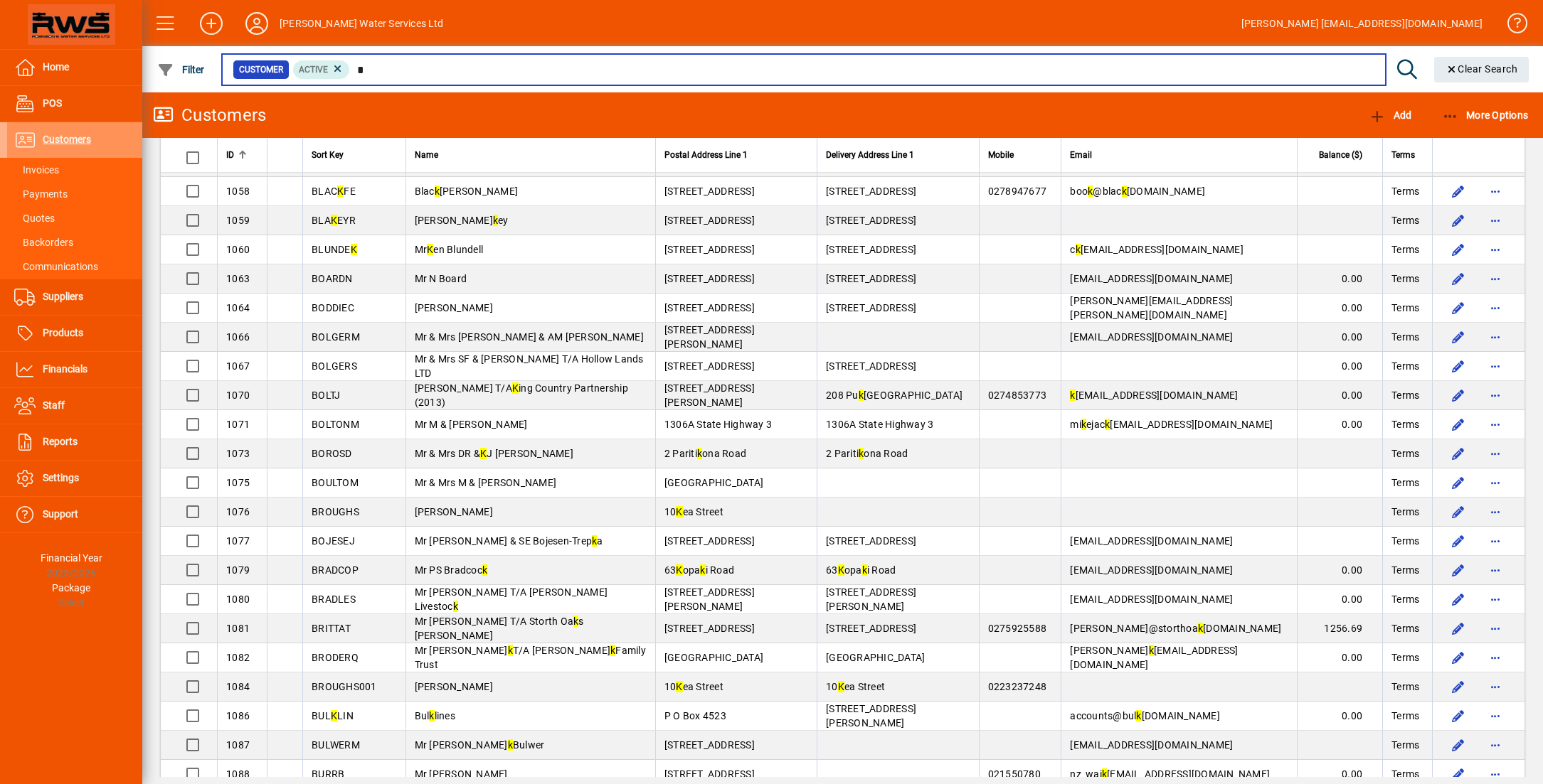
scroll to position [1251, 0]
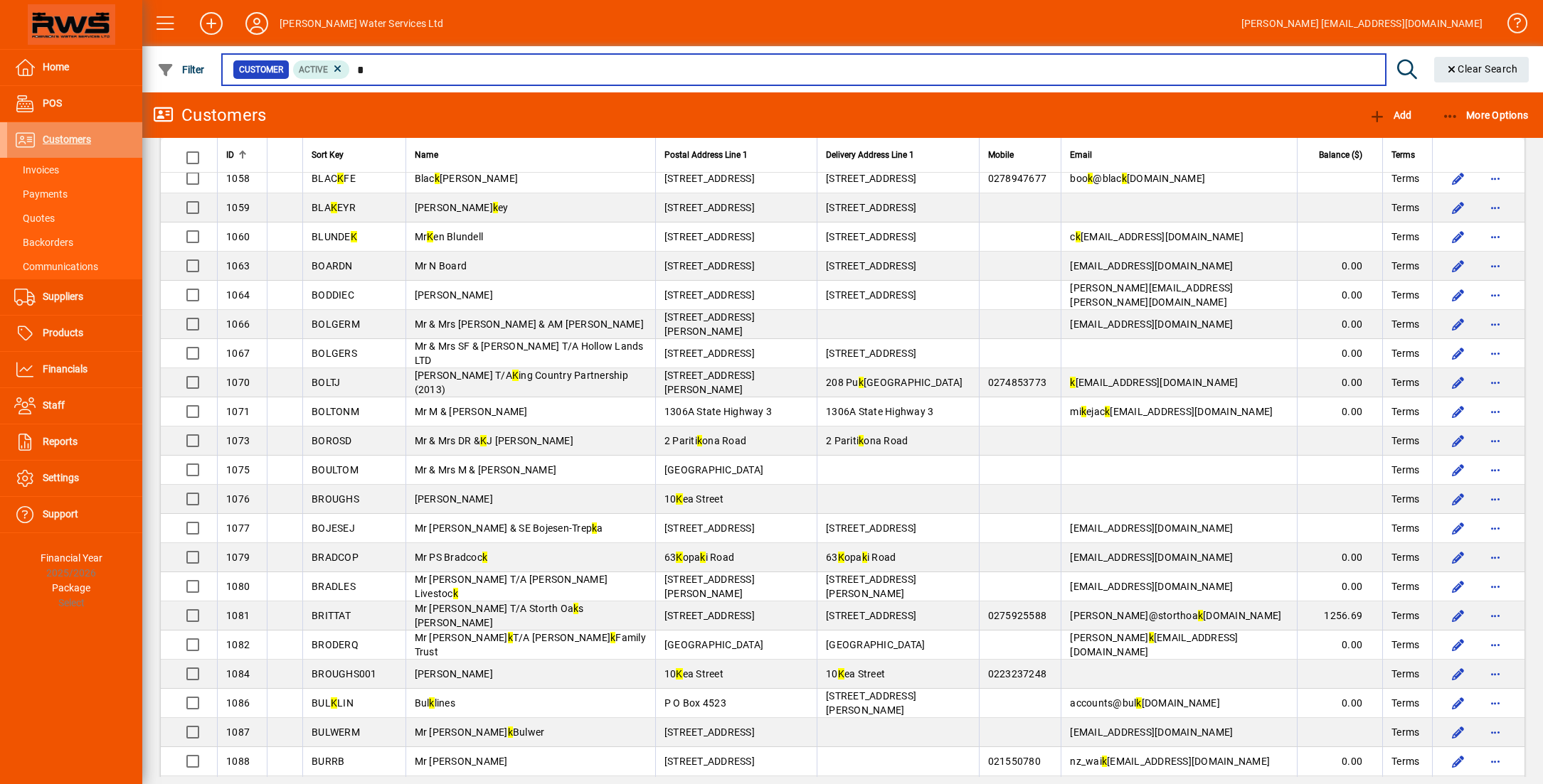
type input "*"
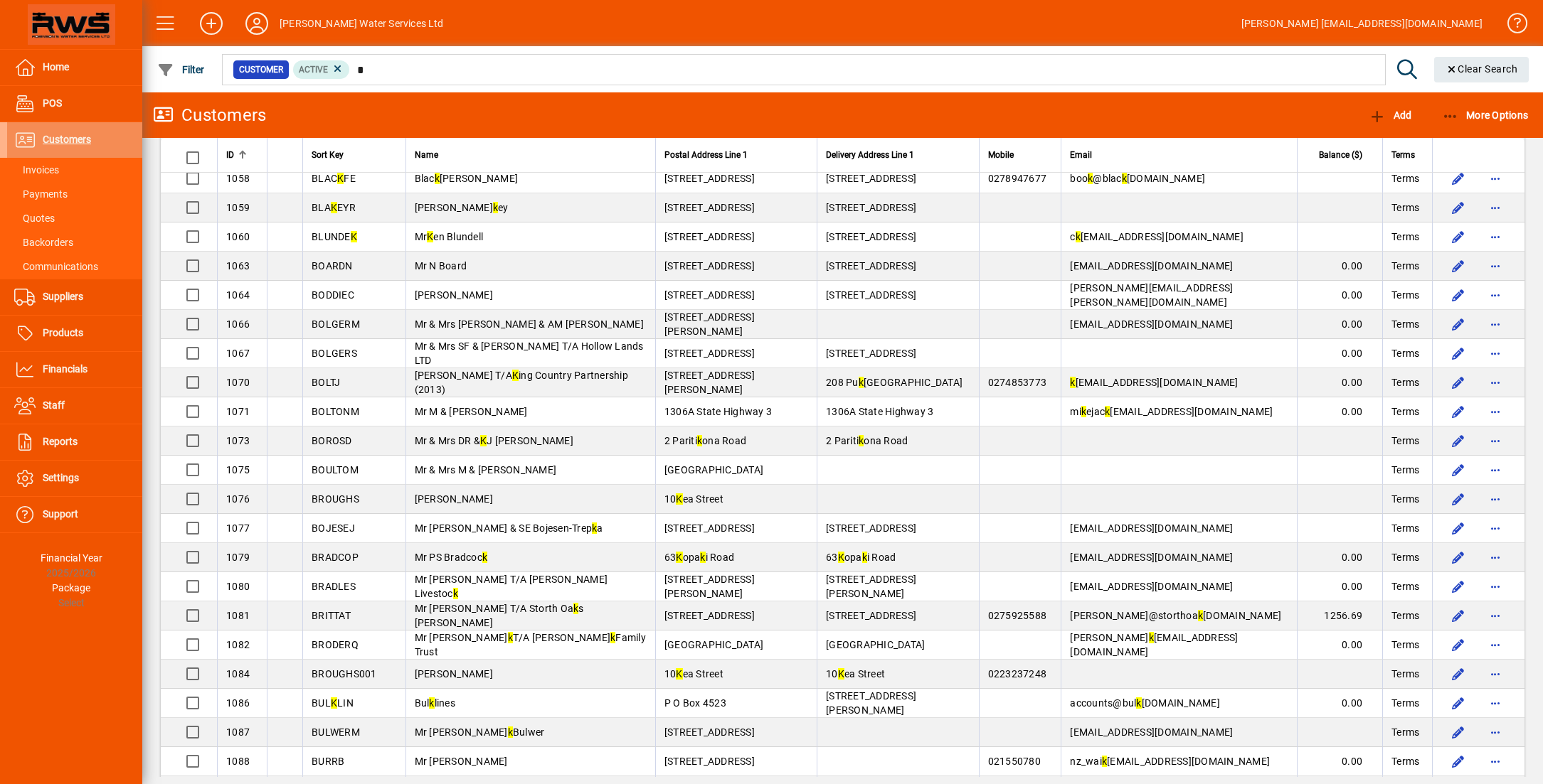
click at [84, 141] on span "Customers" at bounding box center [66, 139] width 48 height 11
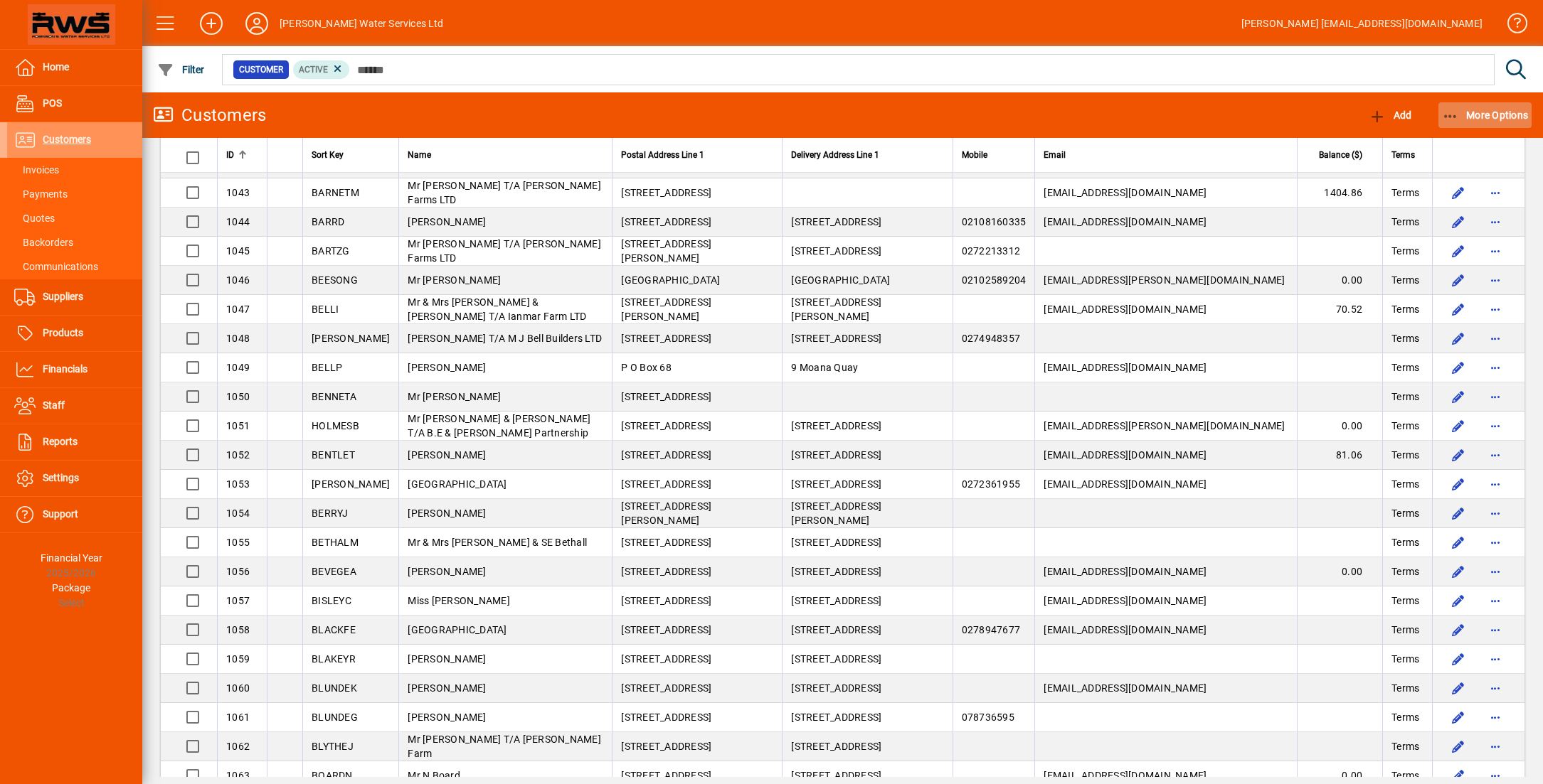
click at [1487, 125] on span "button" at bounding box center [1484, 115] width 94 height 34
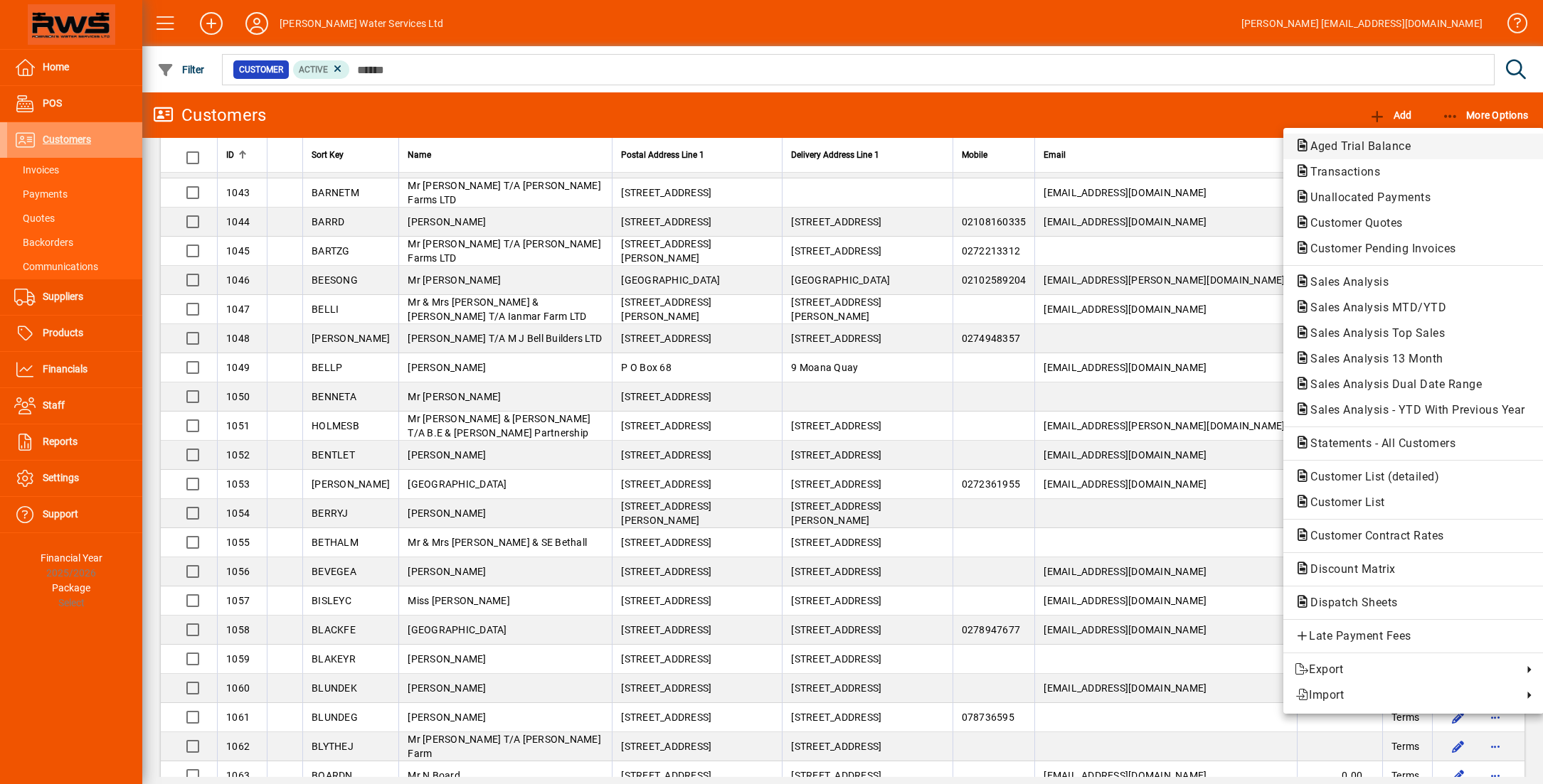
click at [1328, 150] on span "Aged Trial Balance" at bounding box center [1357, 146] width 123 height 13
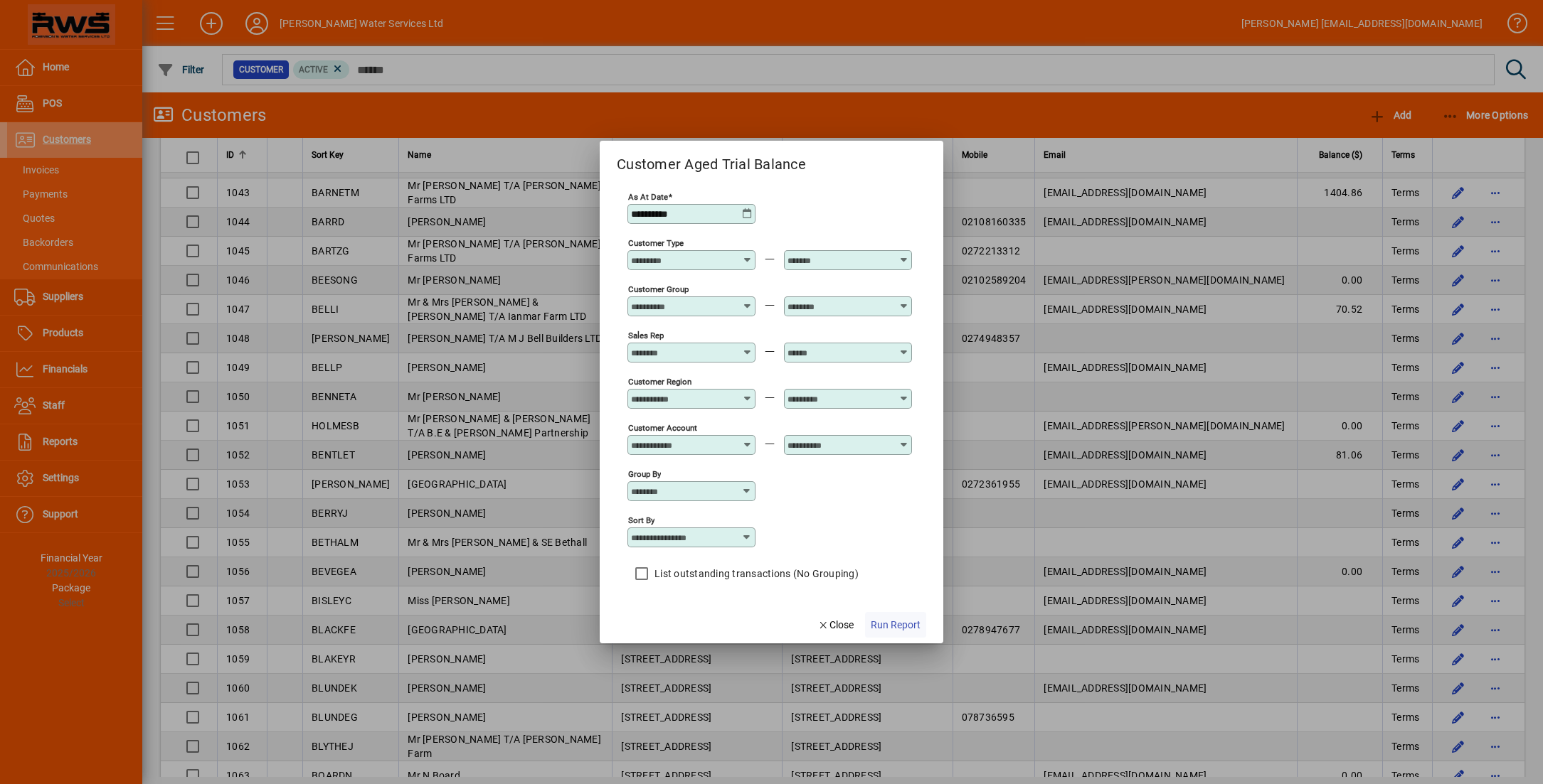
click at [881, 615] on span "button" at bounding box center [895, 625] width 61 height 34
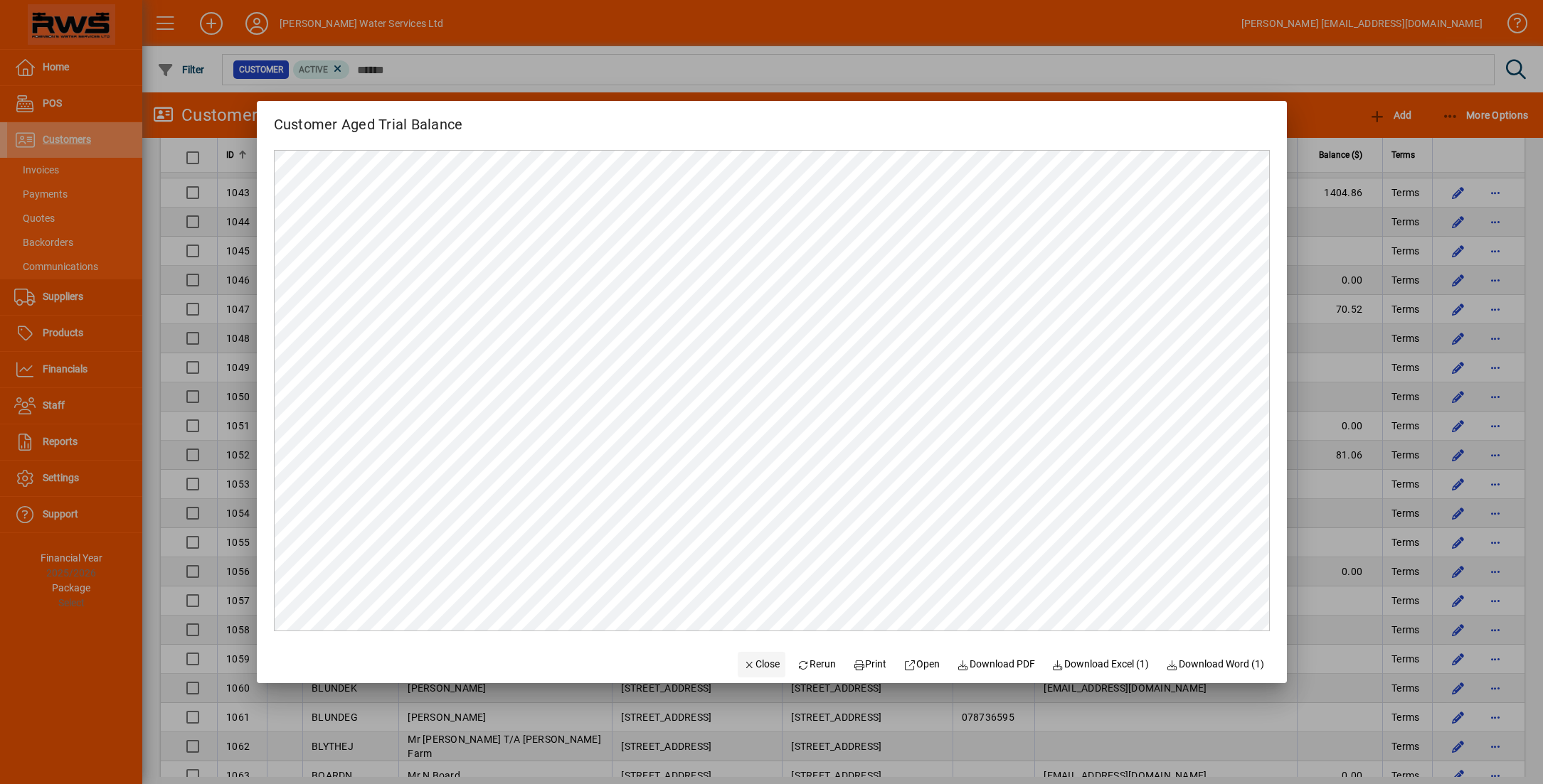
click at [744, 660] on span "Close" at bounding box center [762, 665] width 37 height 15
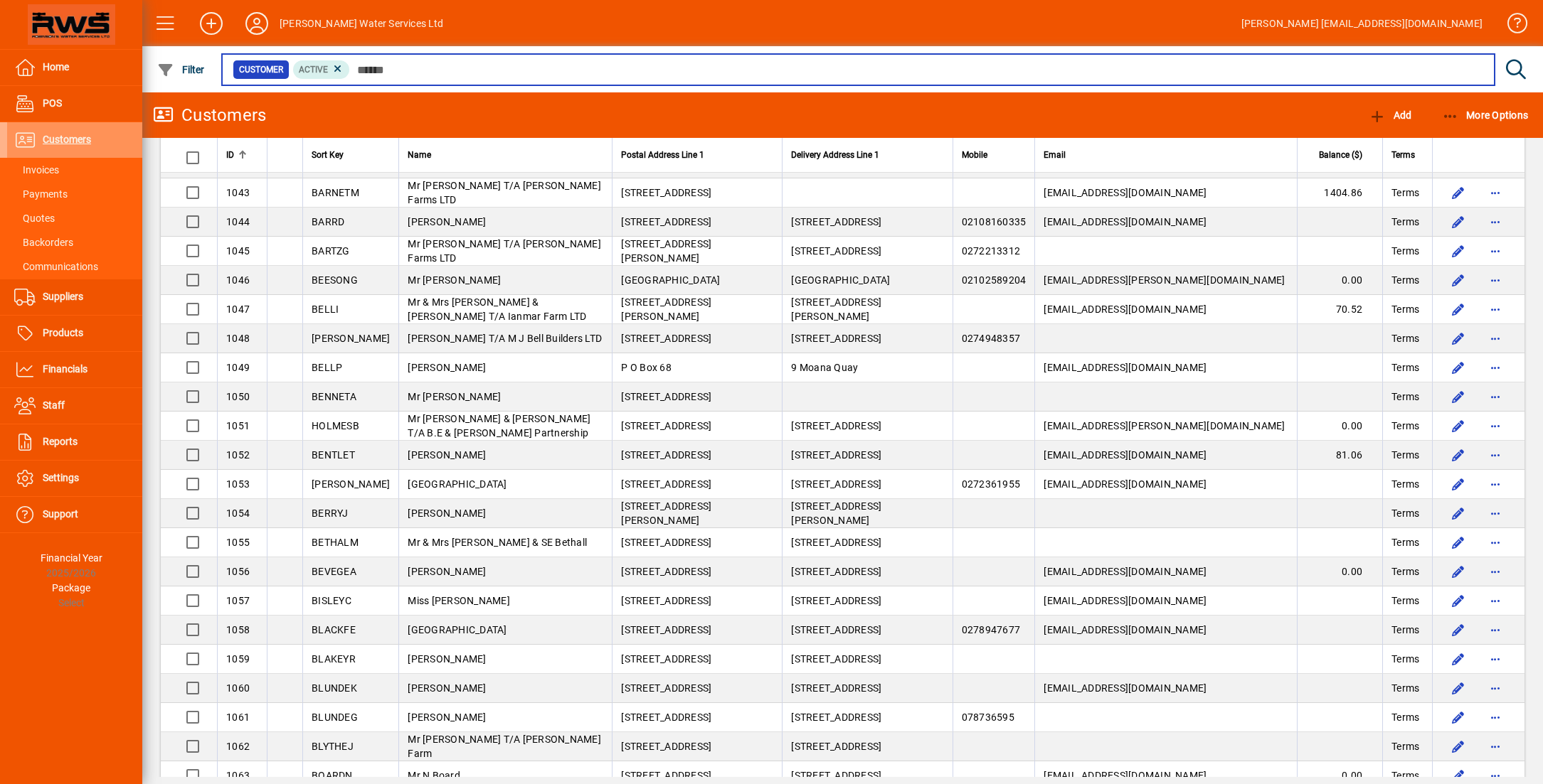
click at [392, 78] on input "text" at bounding box center [917, 69] width 1133 height 20
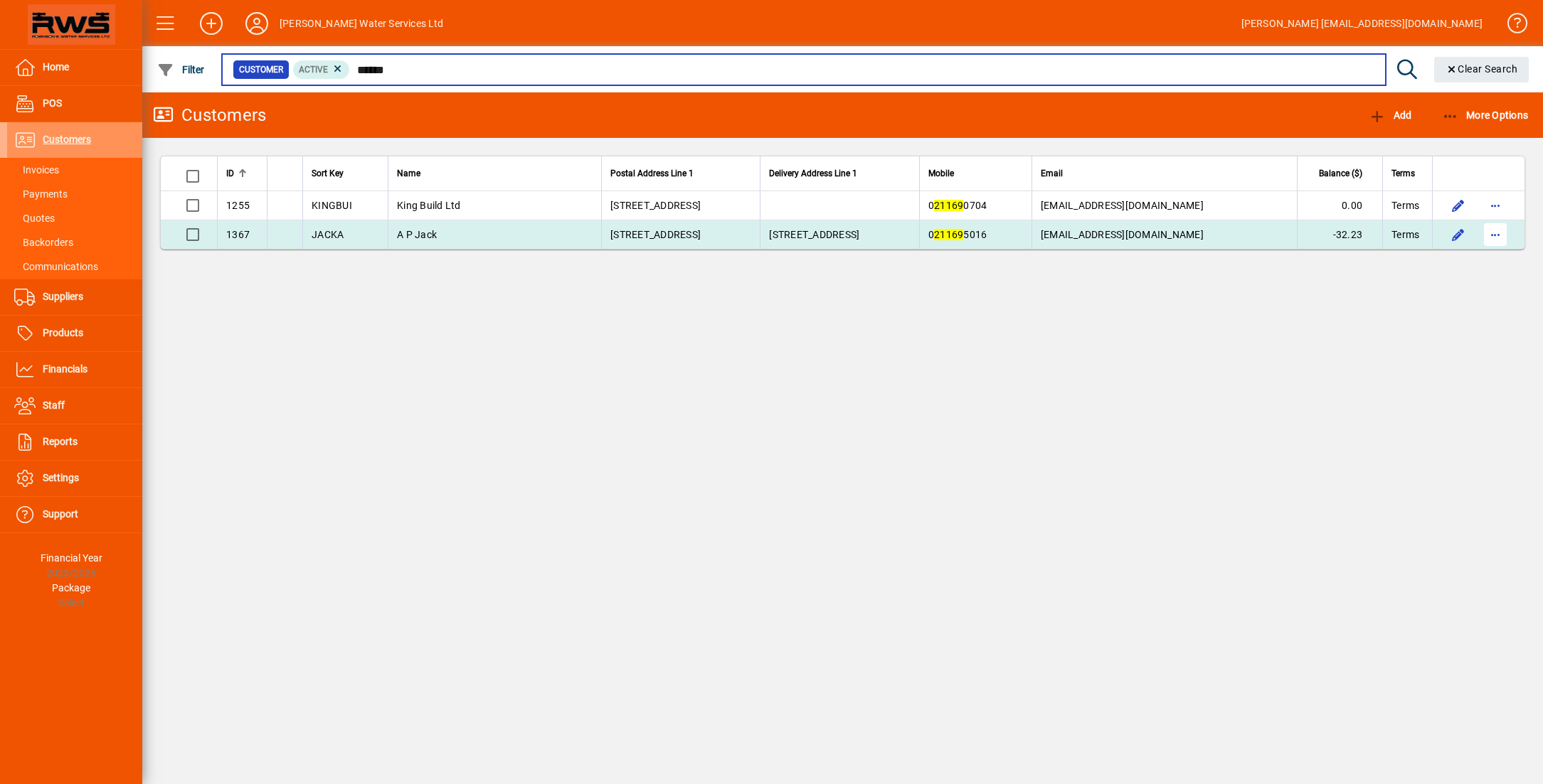
type input "******"
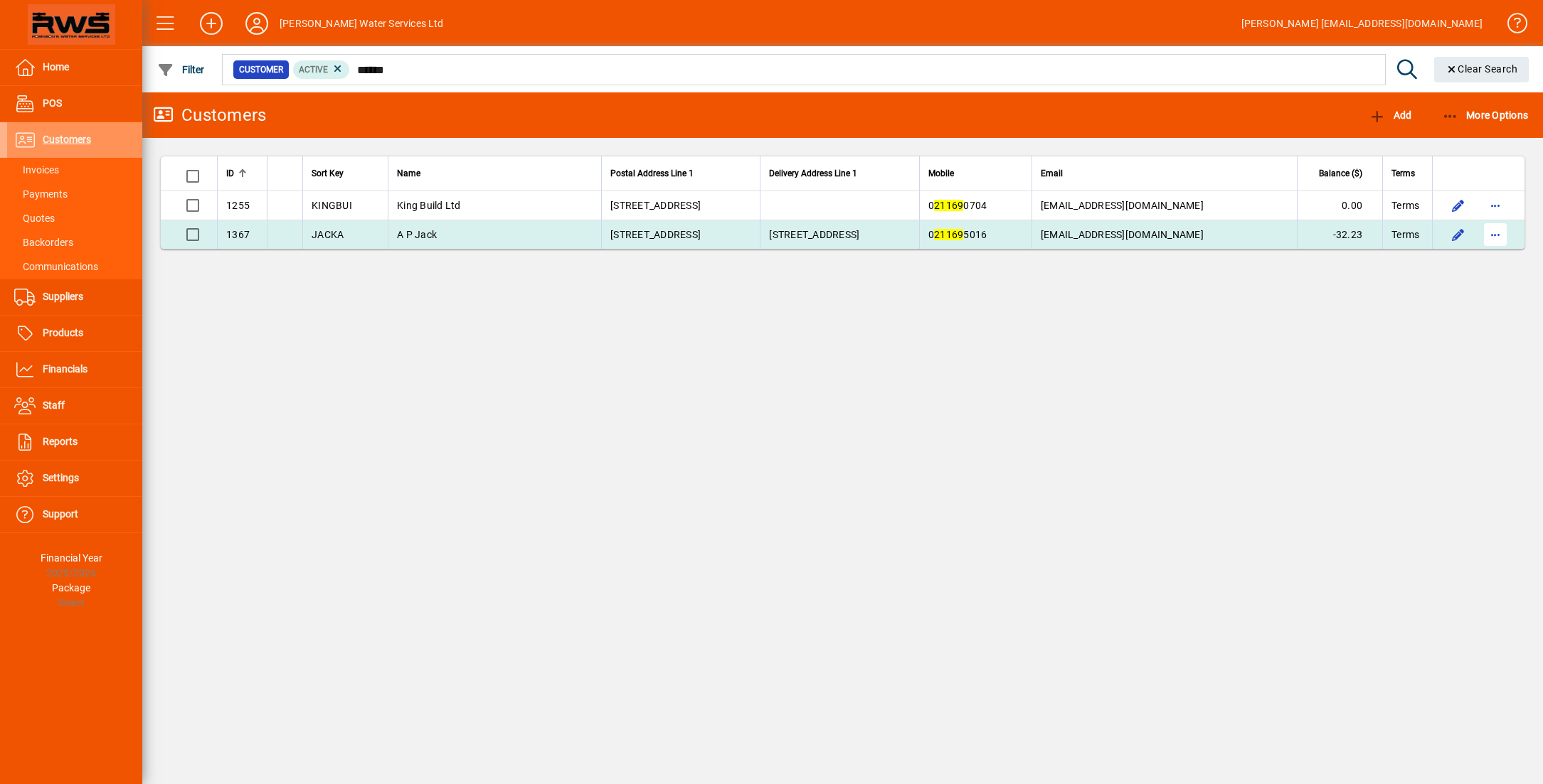
click at [1490, 239] on span "button" at bounding box center [1496, 235] width 34 height 34
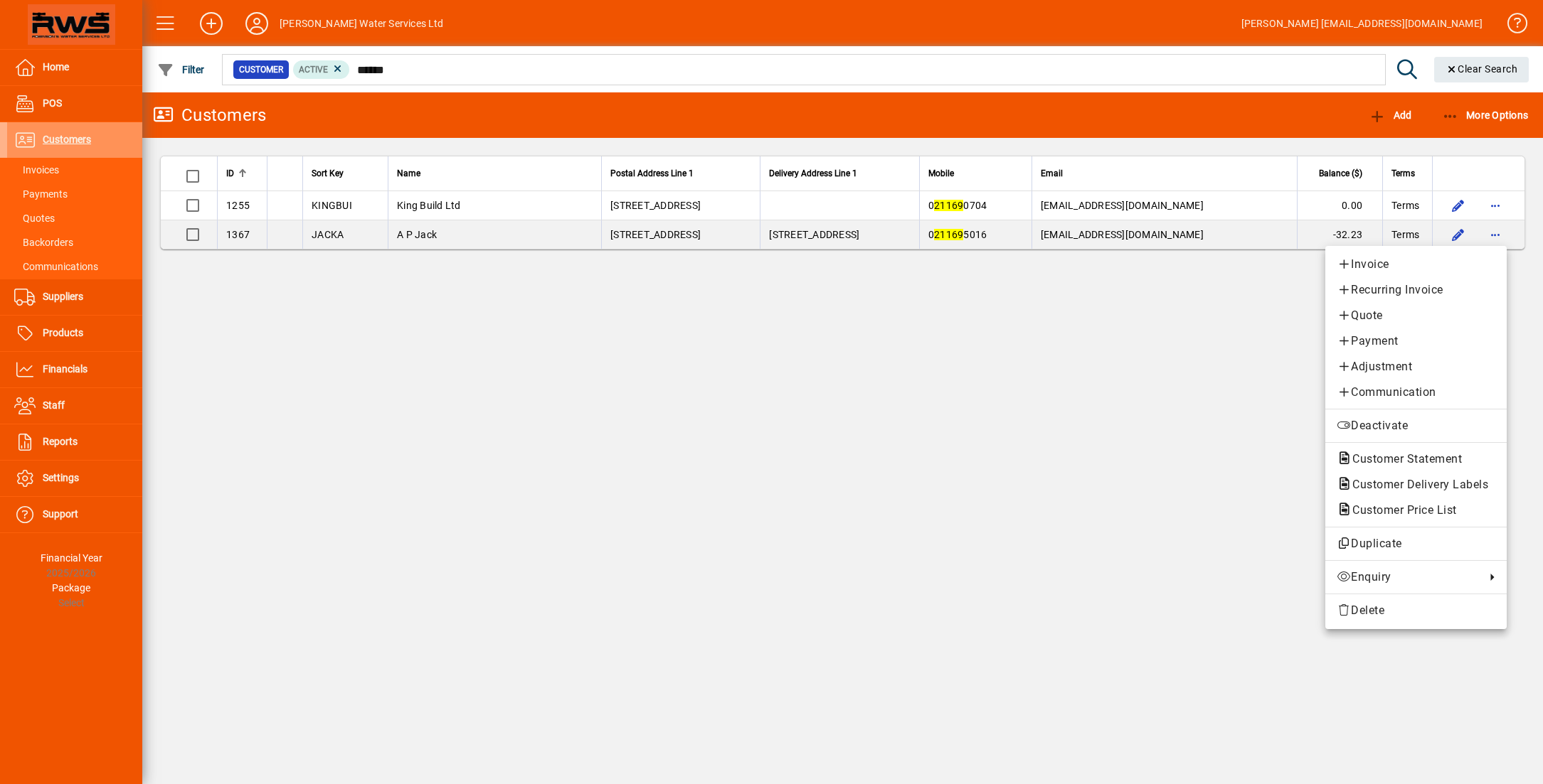
click at [954, 434] on div at bounding box center [771, 392] width 1543 height 784
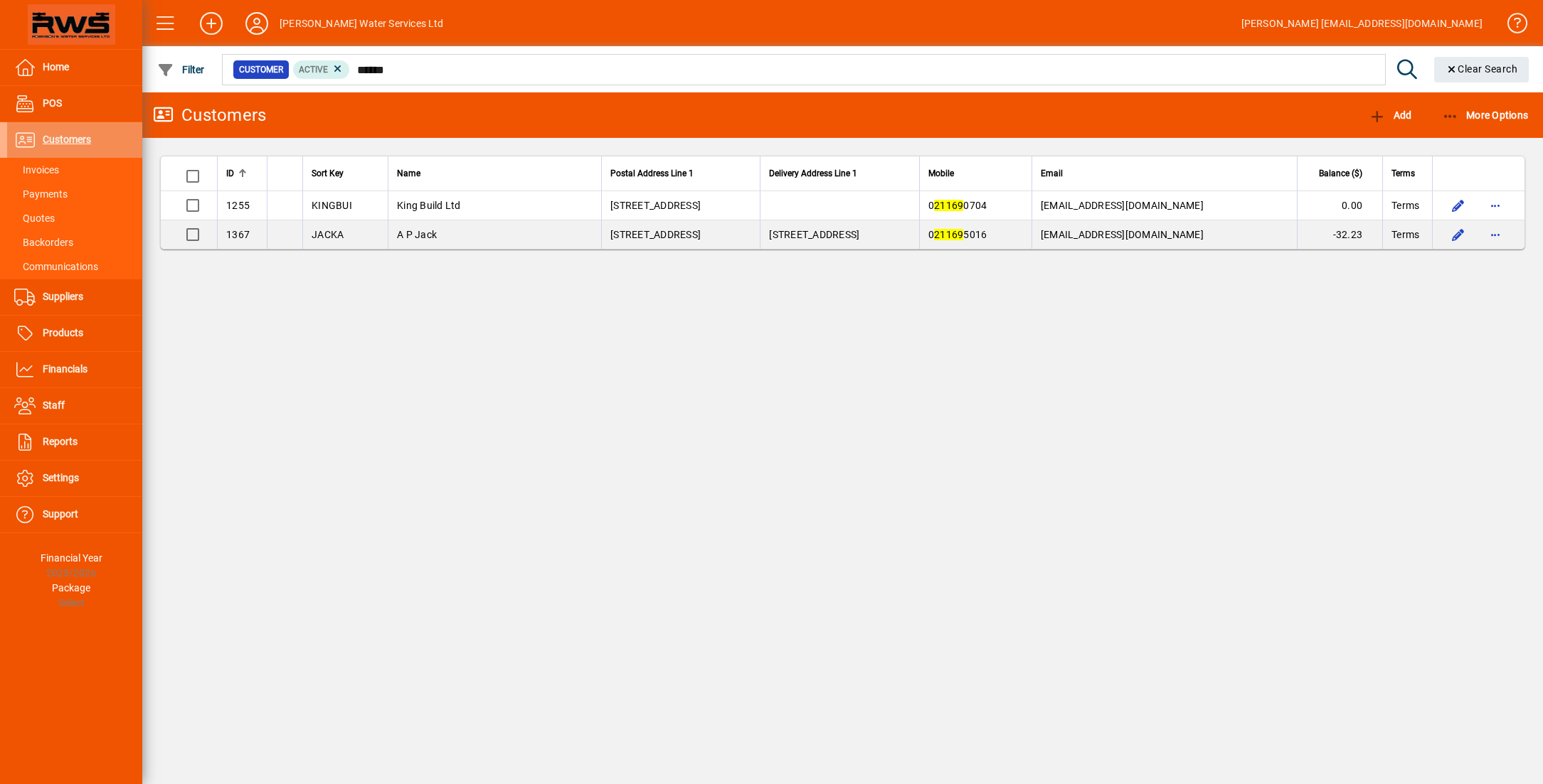
click at [72, 145] on span "Customers" at bounding box center [66, 139] width 48 height 11
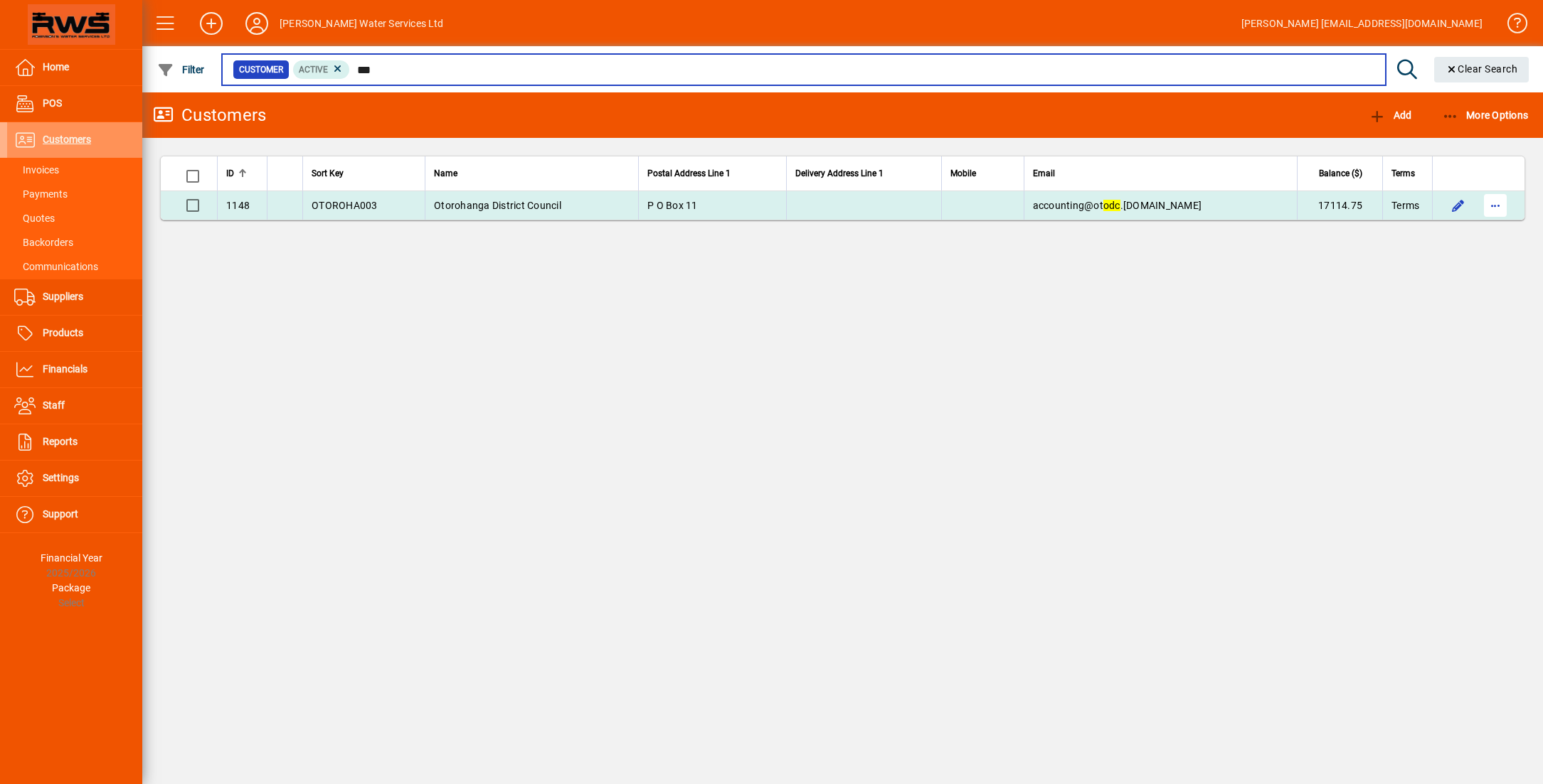
type input "***"
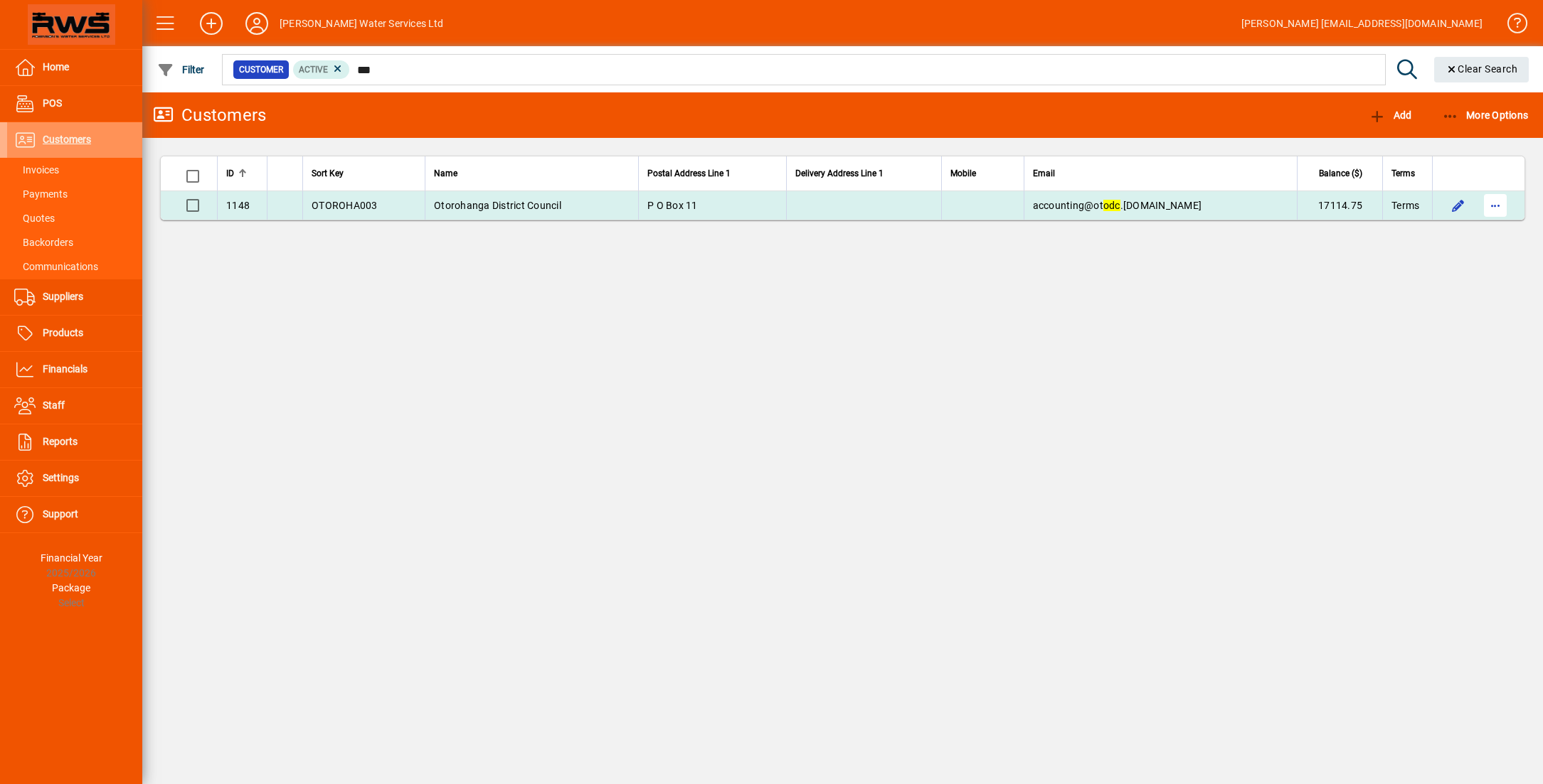
click at [1496, 212] on span "button" at bounding box center [1496, 205] width 34 height 34
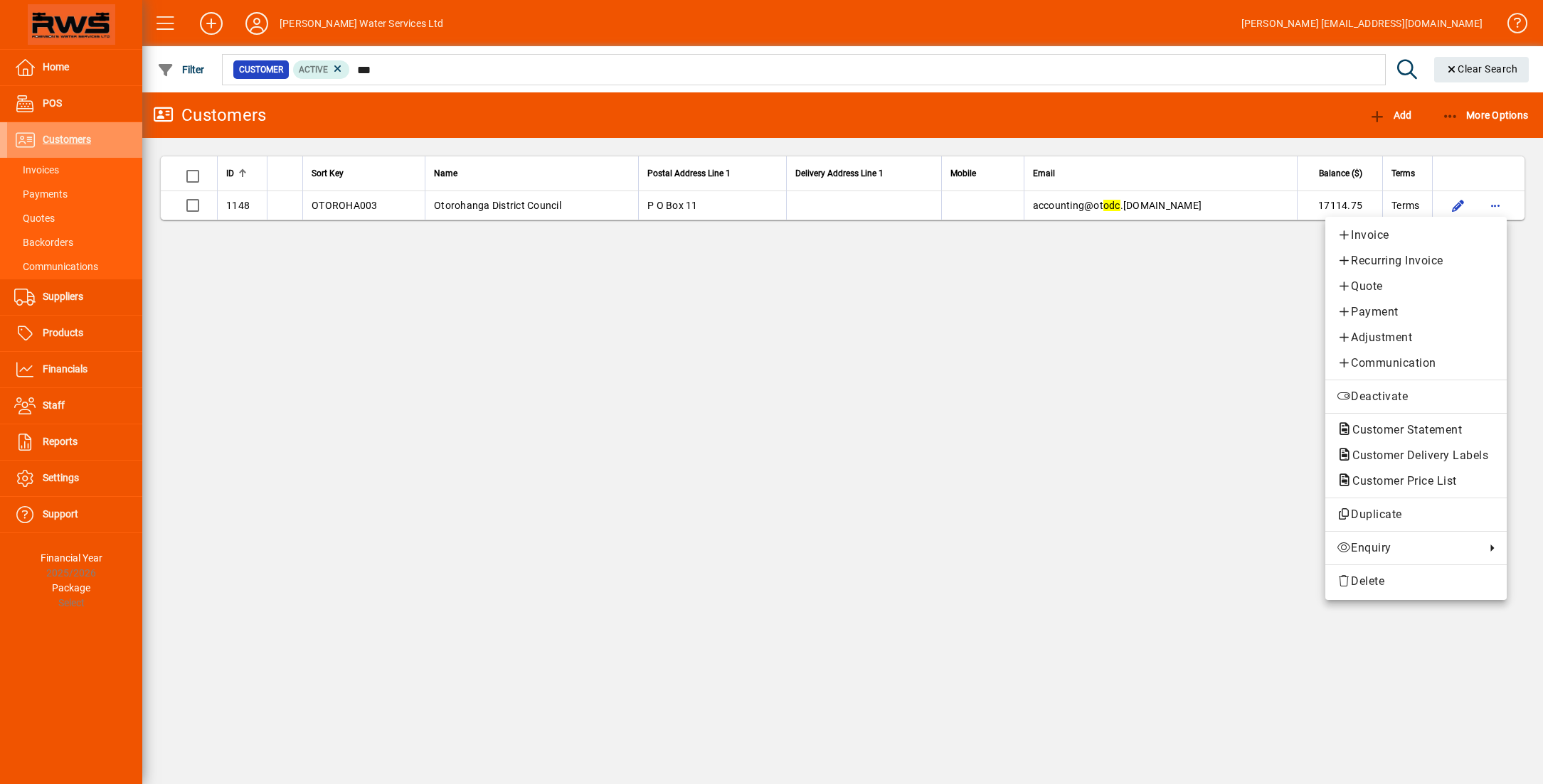
click at [1363, 308] on span "Payment" at bounding box center [1416, 312] width 159 height 17
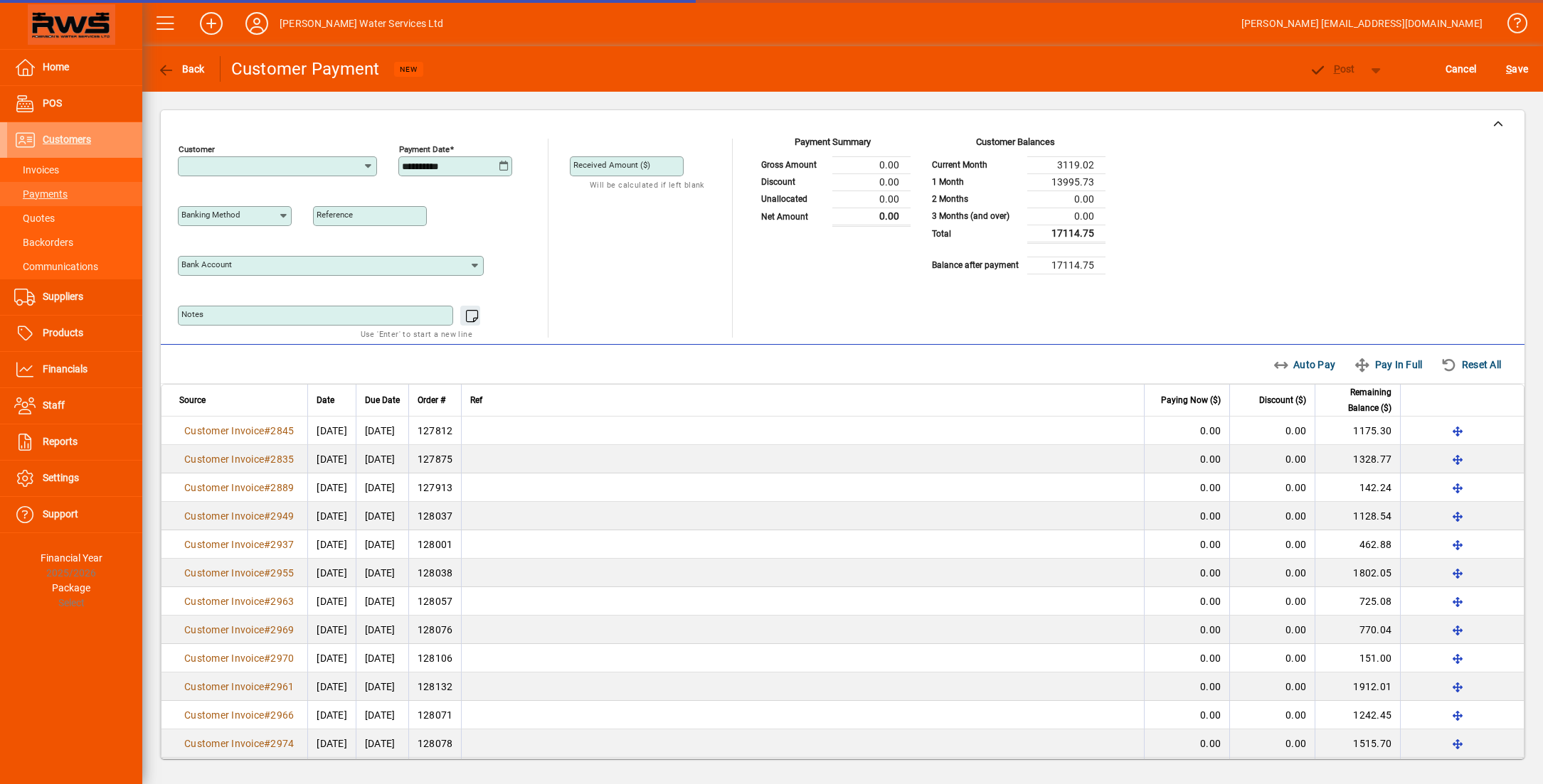
type input "**********"
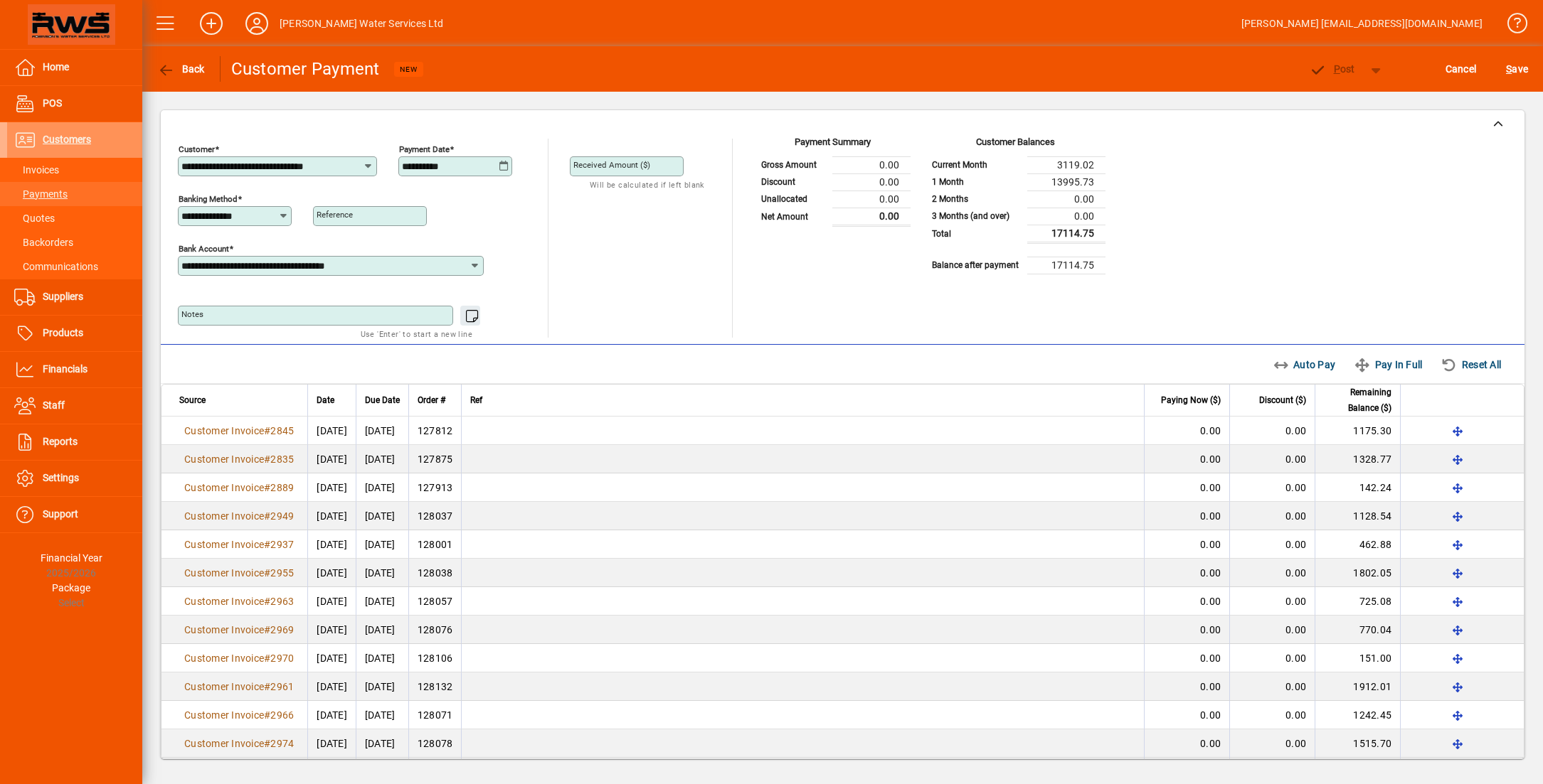
click at [609, 164] on mat-label "Received Amount ($)" at bounding box center [611, 165] width 77 height 10
click at [609, 164] on input "Received Amount ($)" at bounding box center [628, 166] width 110 height 11
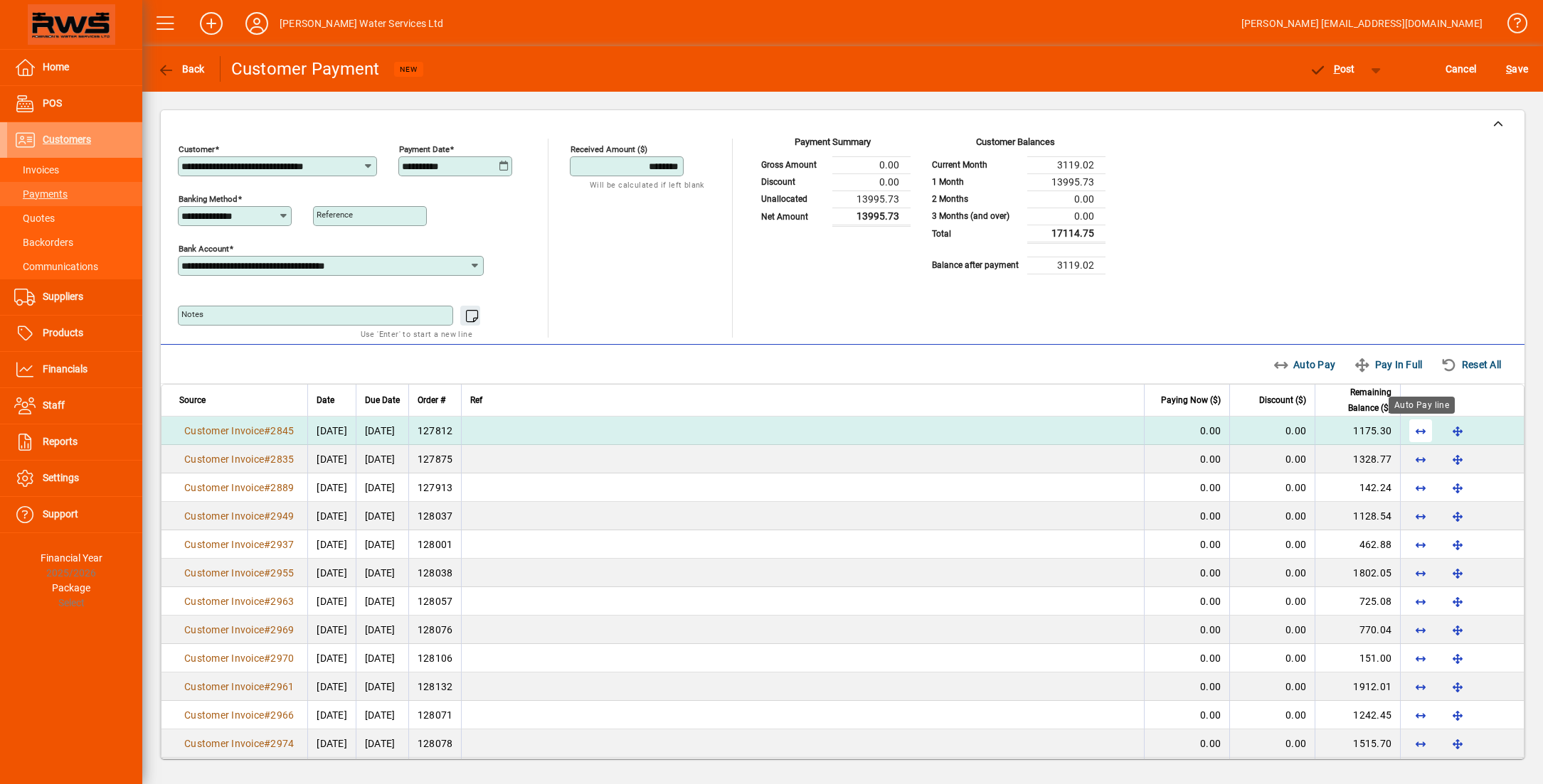
type input "********"
click at [1418, 434] on span "button" at bounding box center [1421, 431] width 34 height 34
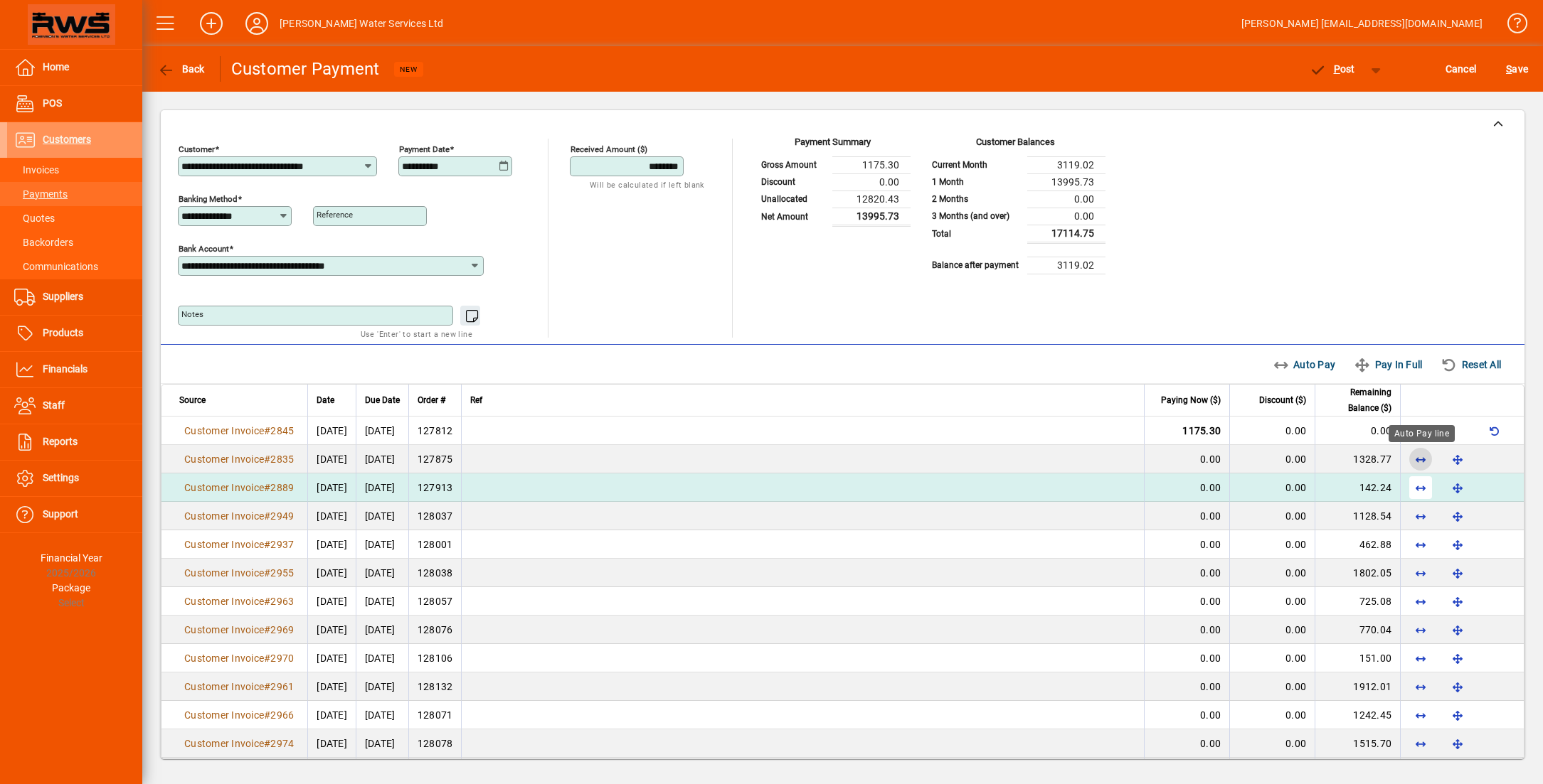
drag, startPoint x: 1419, startPoint y: 457, endPoint x: 1420, endPoint y: 470, distance: 13.0
click at [1419, 458] on span "button" at bounding box center [1421, 460] width 34 height 34
click at [1421, 484] on span "button" at bounding box center [1421, 488] width 34 height 34
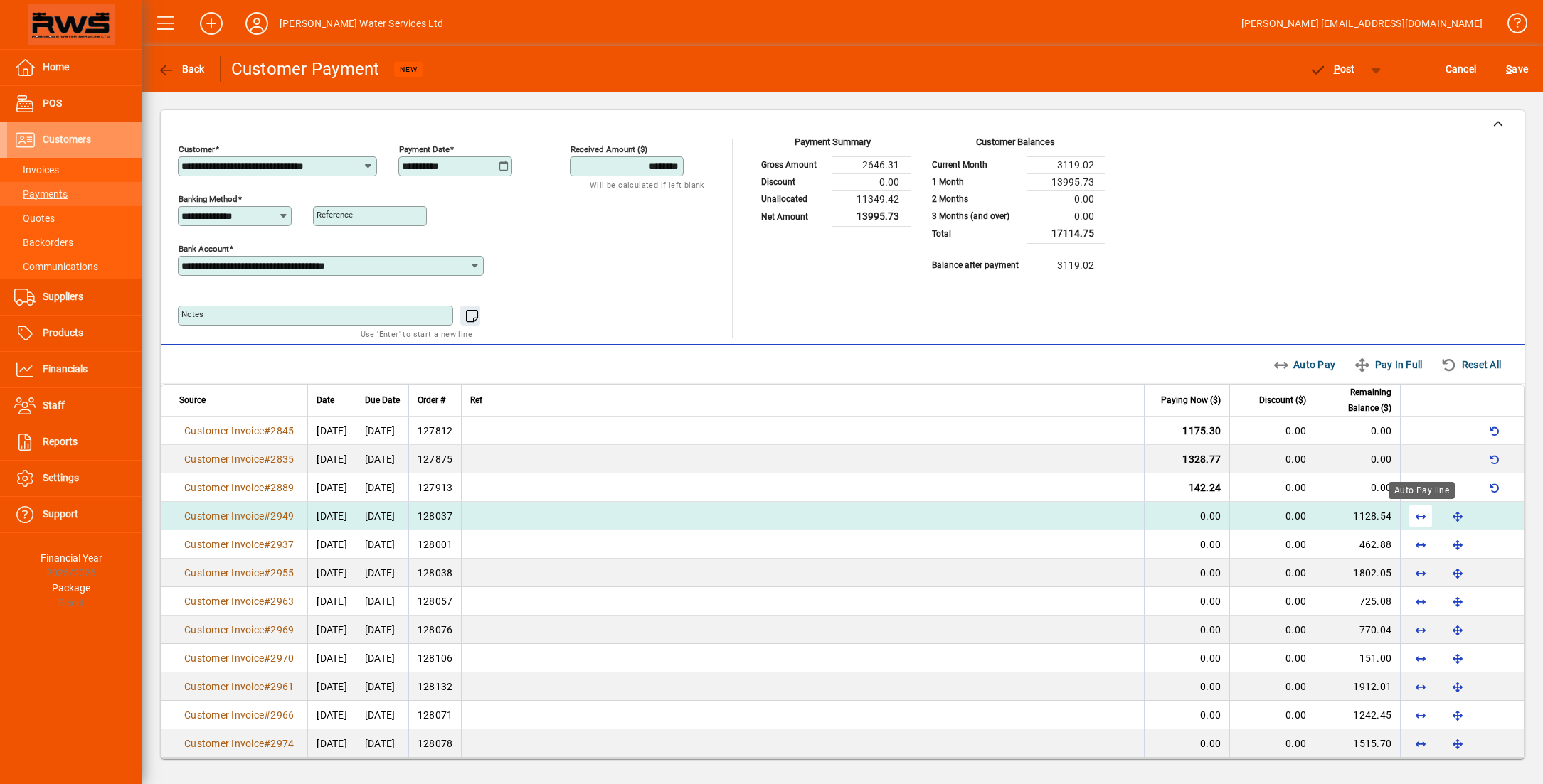
click at [1421, 514] on span "button" at bounding box center [1421, 516] width 34 height 34
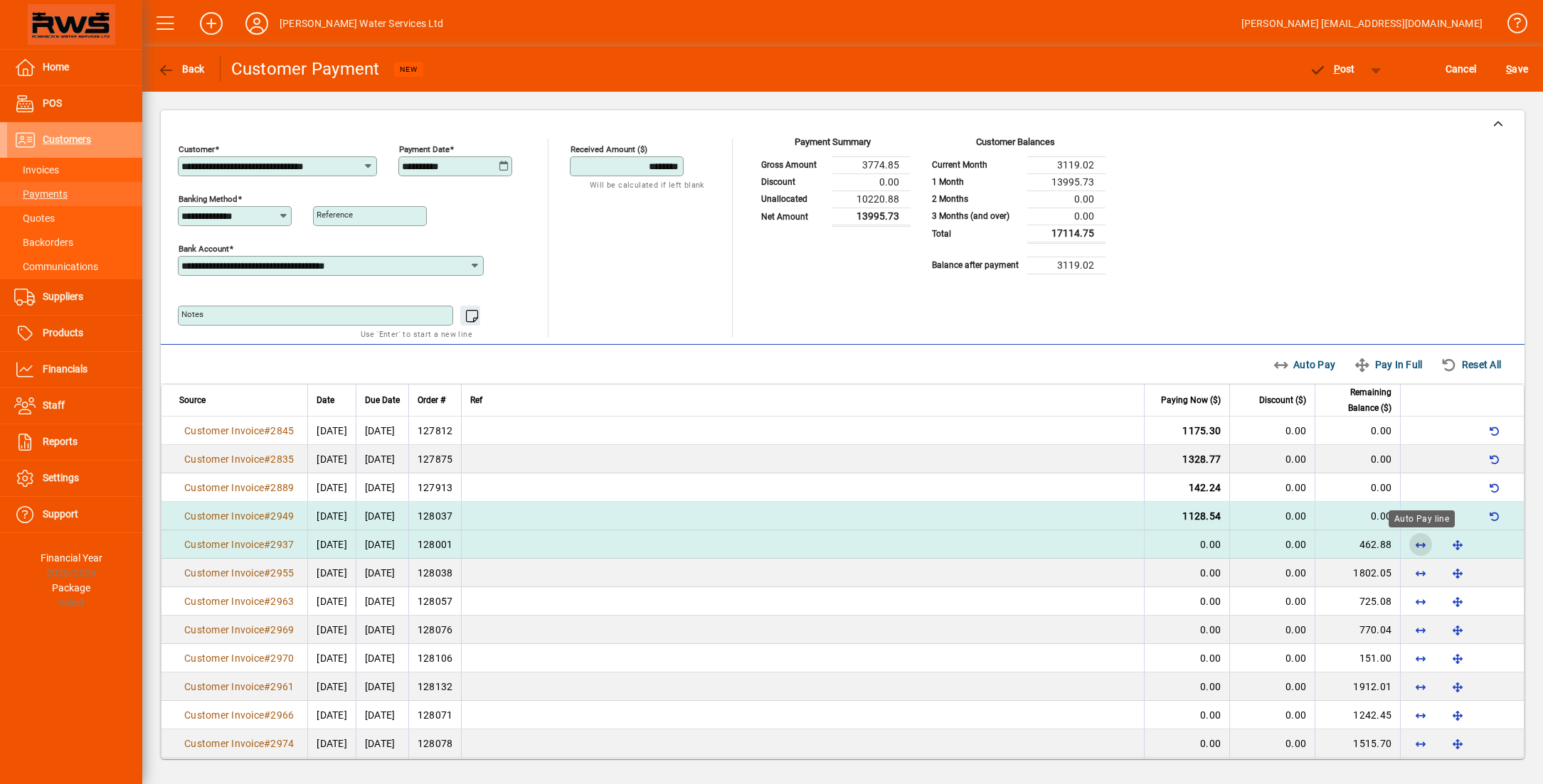
click at [1421, 546] on span "button" at bounding box center [1421, 545] width 34 height 34
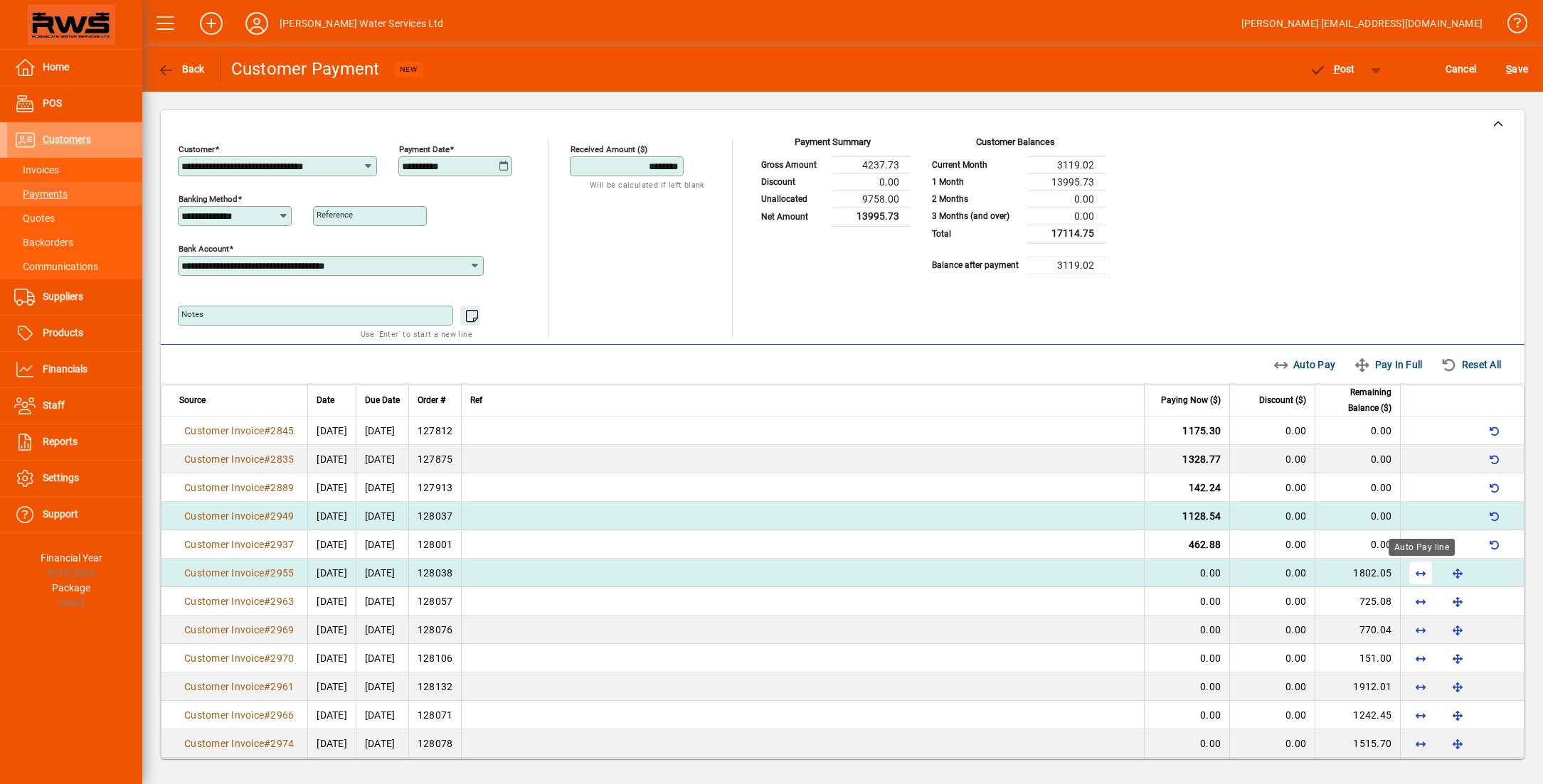
click at [1418, 574] on span "button" at bounding box center [1421, 573] width 34 height 34
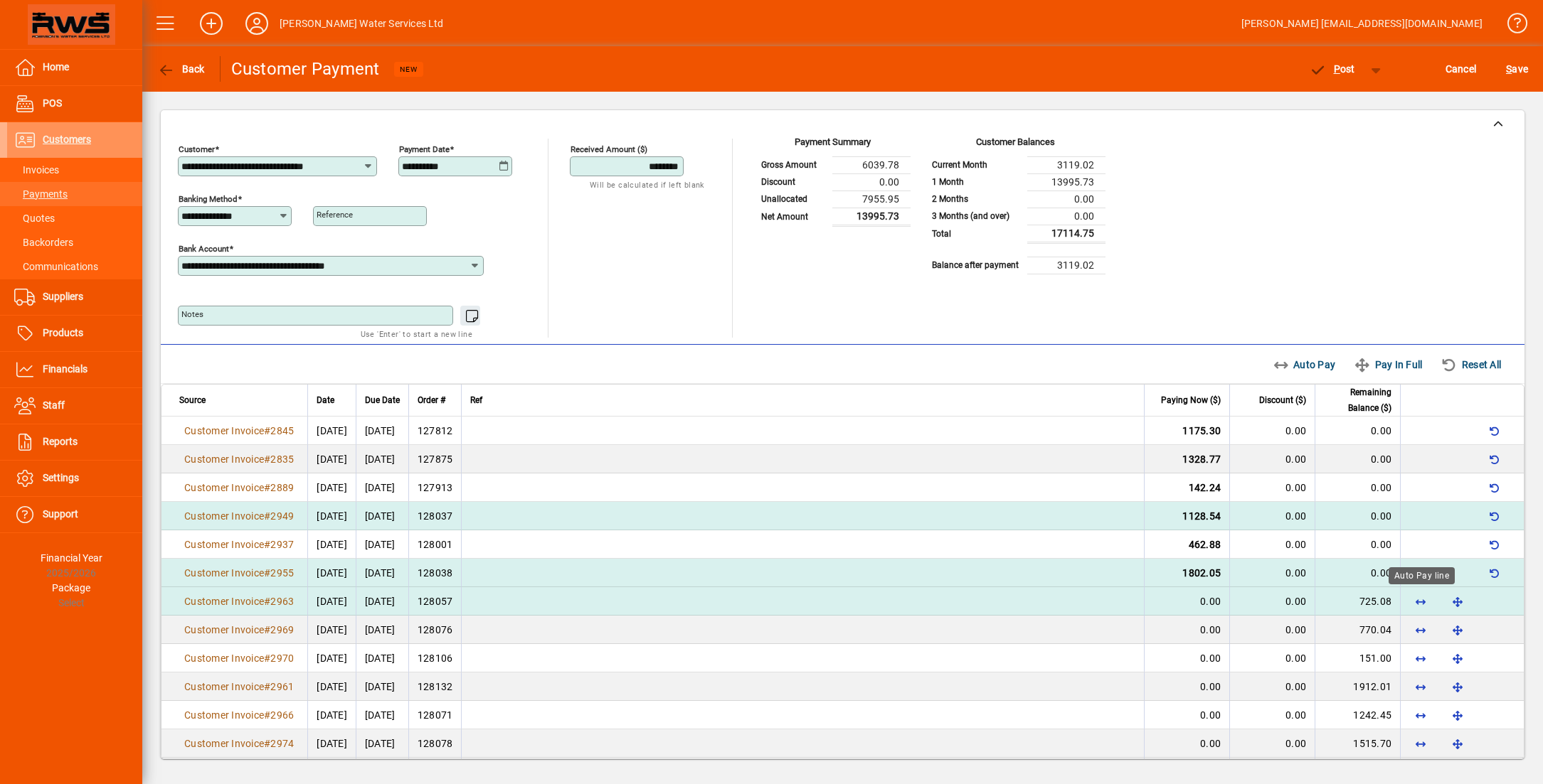
drag, startPoint x: 1419, startPoint y: 599, endPoint x: 1419, endPoint y: 611, distance: 12.0
click at [1419, 601] on span "button" at bounding box center [1421, 601] width 34 height 34
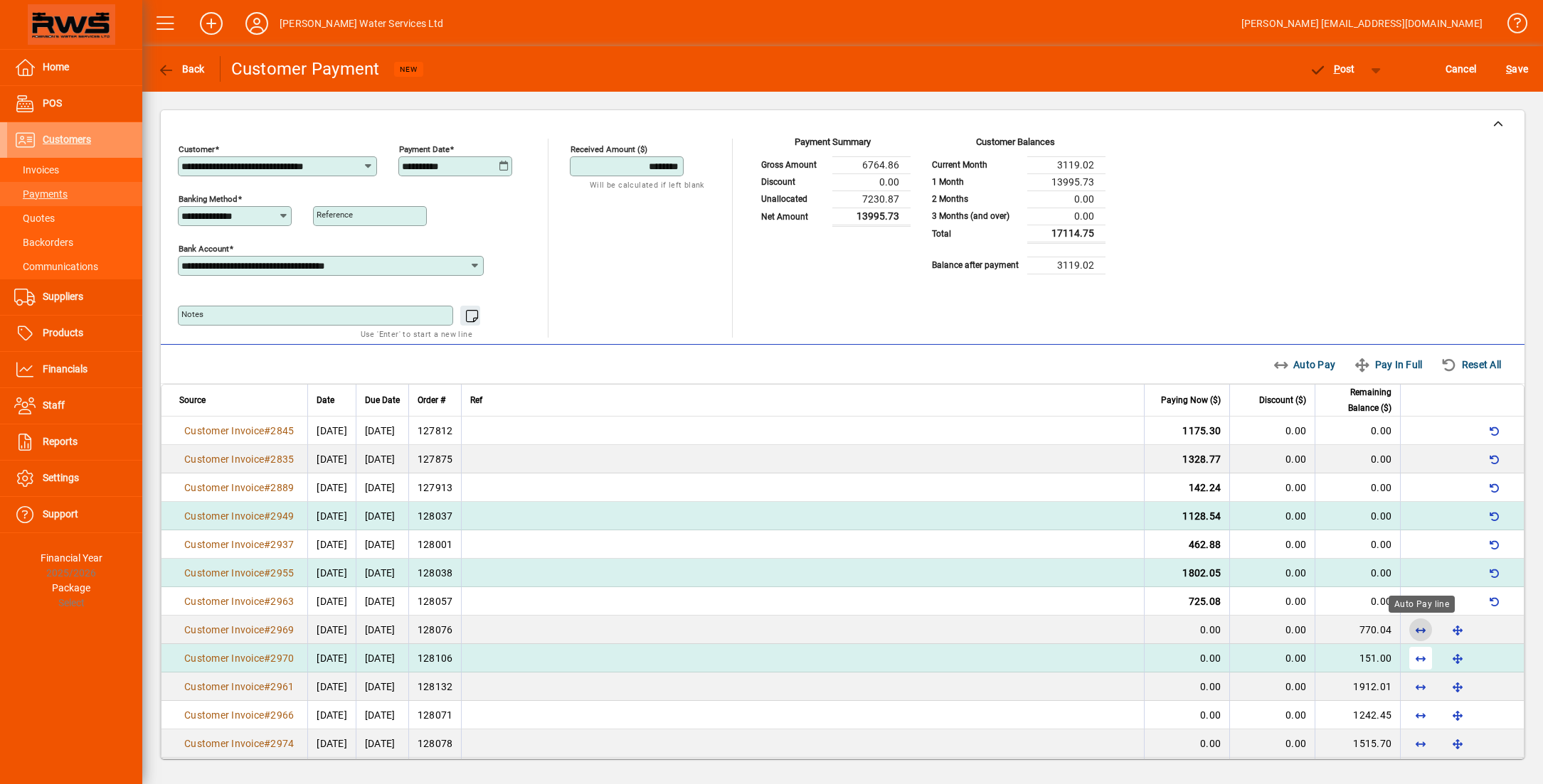
drag, startPoint x: 1418, startPoint y: 634, endPoint x: 1418, endPoint y: 648, distance: 14.0
click at [1418, 636] on span "button" at bounding box center [1421, 630] width 34 height 34
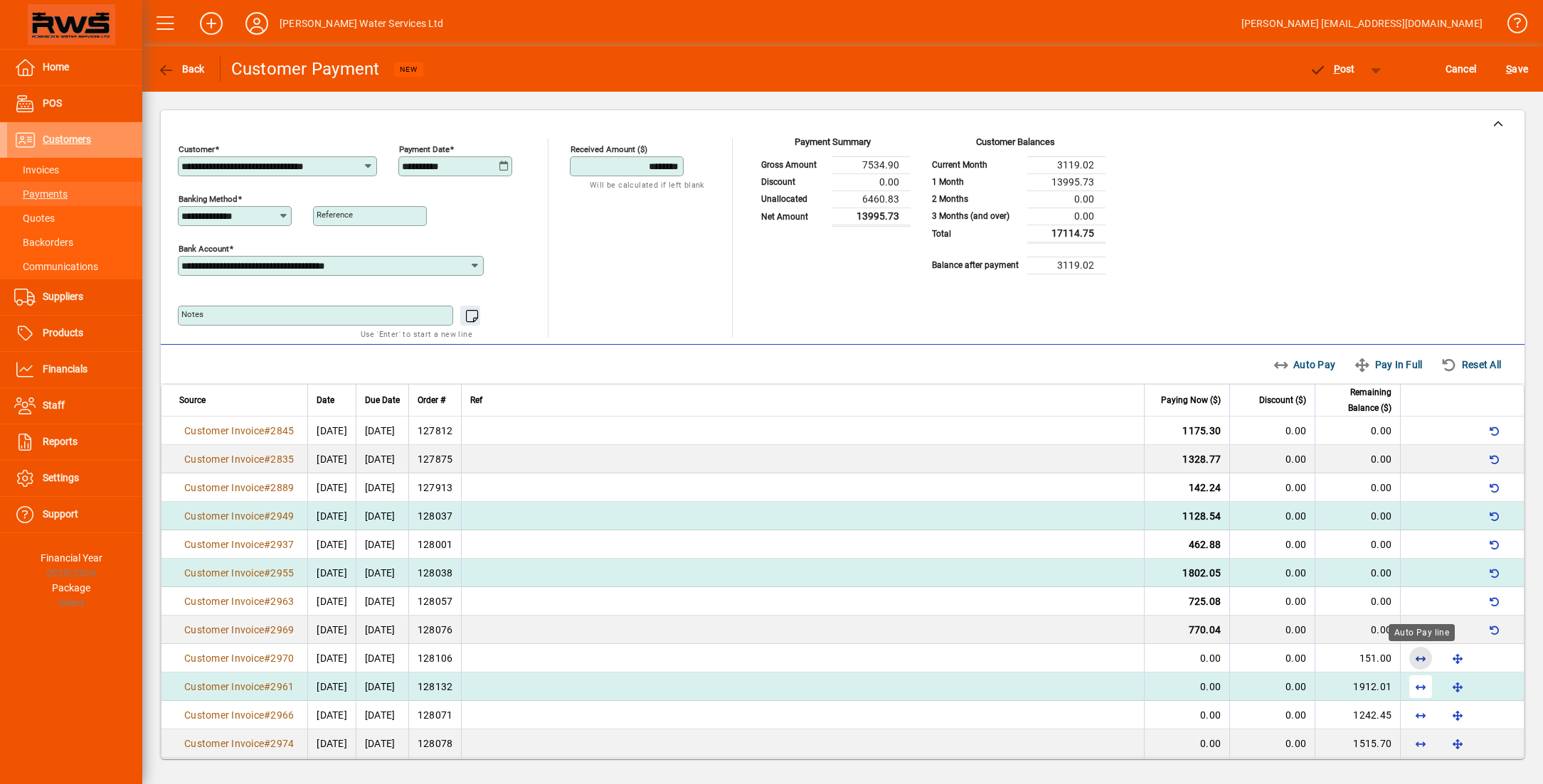
drag, startPoint x: 1418, startPoint y: 656, endPoint x: 1418, endPoint y: 670, distance: 14.0
click at [1418, 658] on span "button" at bounding box center [1421, 658] width 34 height 34
click at [1419, 681] on span "button" at bounding box center [1421, 687] width 34 height 34
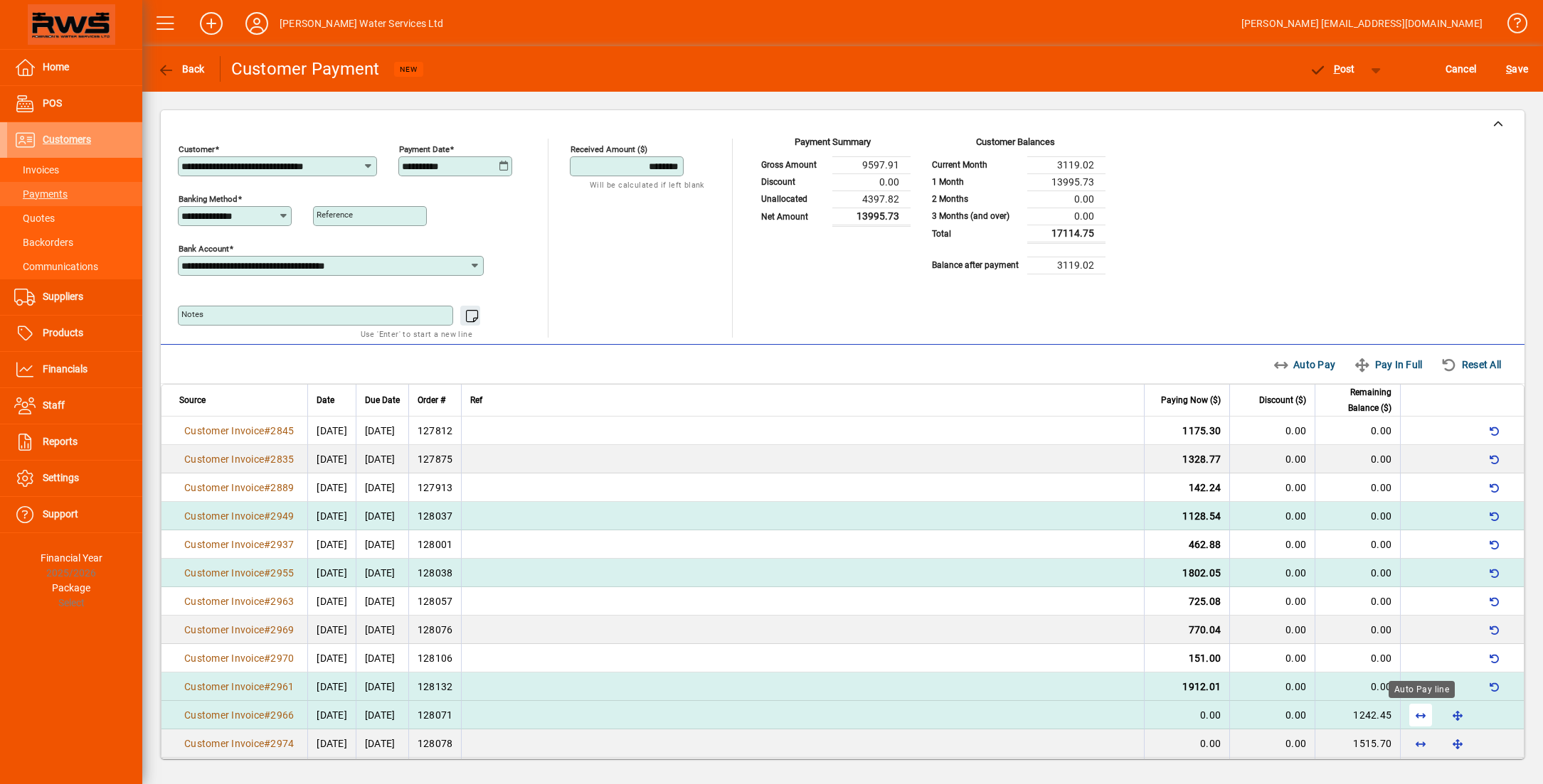
click at [1421, 712] on span "button" at bounding box center [1421, 715] width 34 height 34
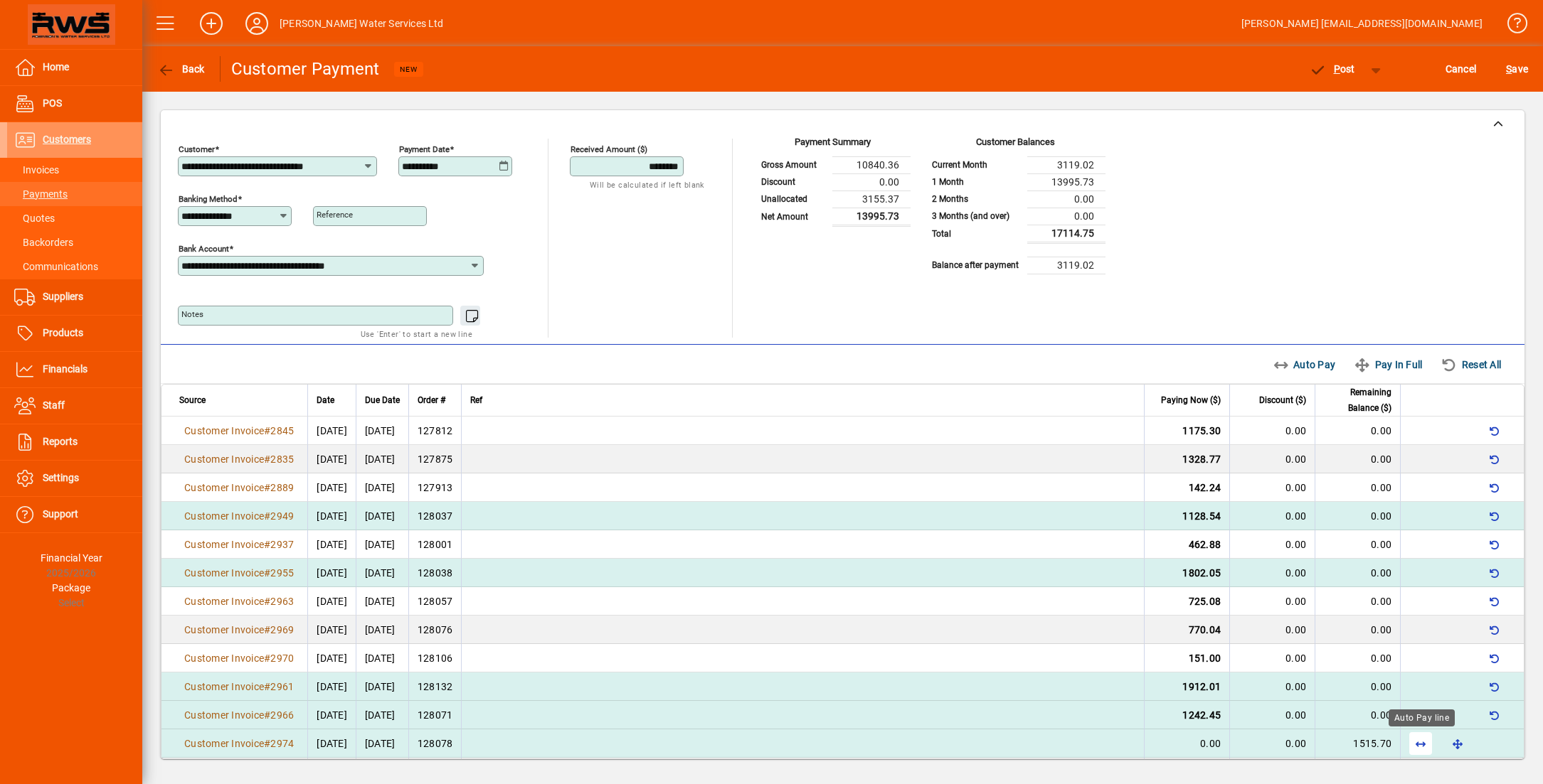
click at [1423, 746] on span "button" at bounding box center [1421, 743] width 34 height 34
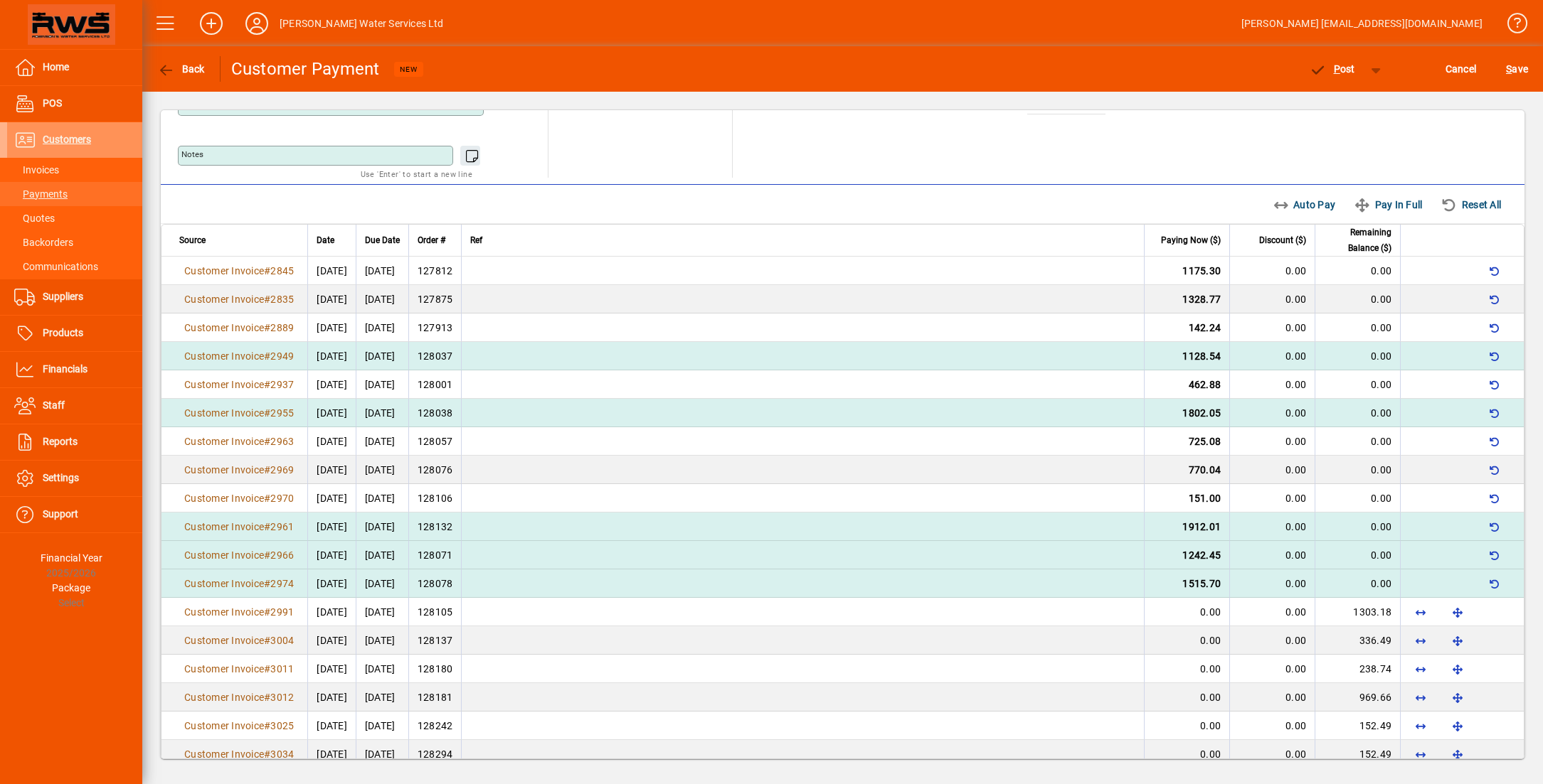
scroll to position [165, 0]
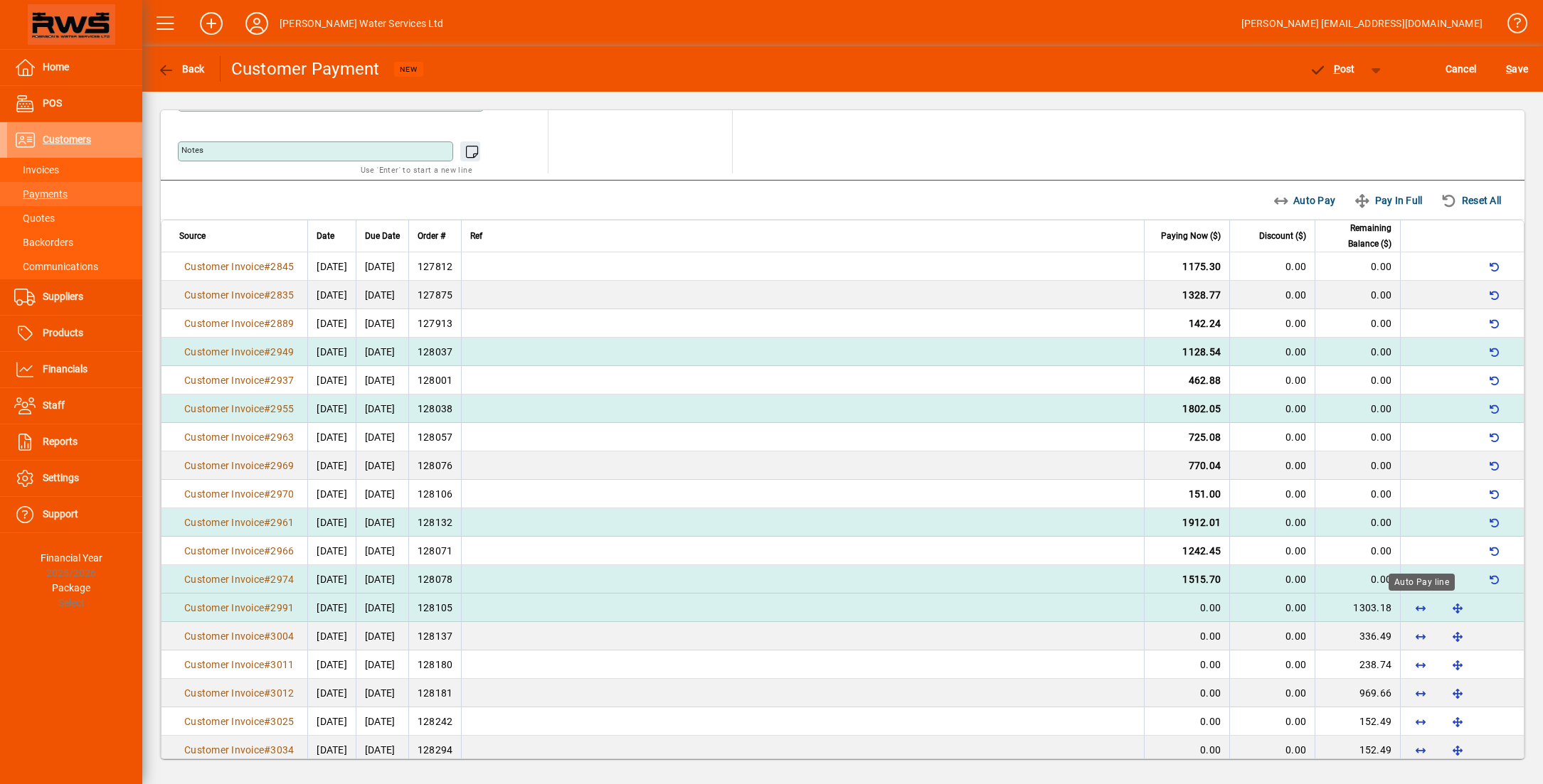
click at [1425, 606] on span "button" at bounding box center [1421, 608] width 34 height 34
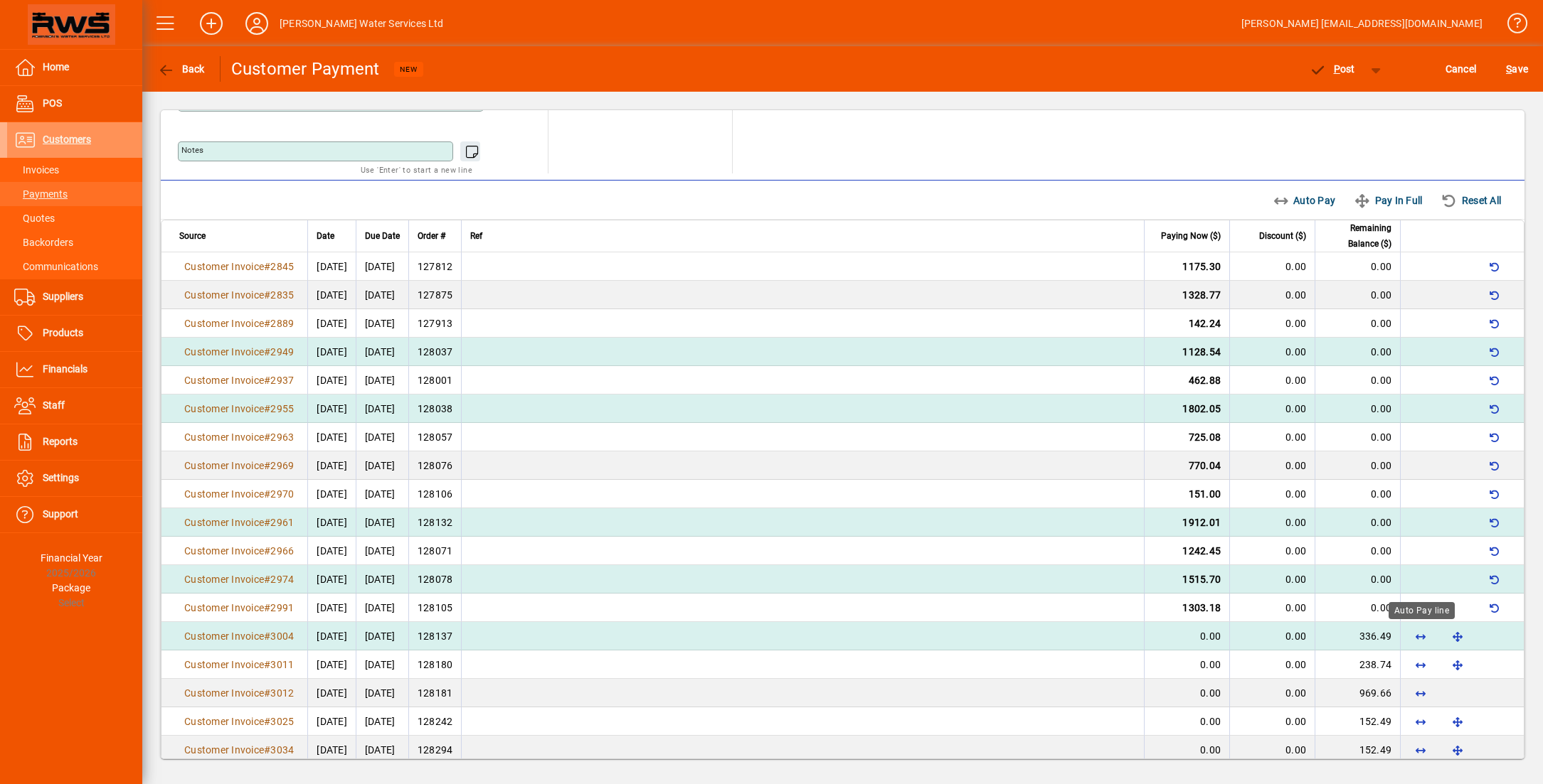
click at [1419, 637] on span "button" at bounding box center [1421, 636] width 34 height 34
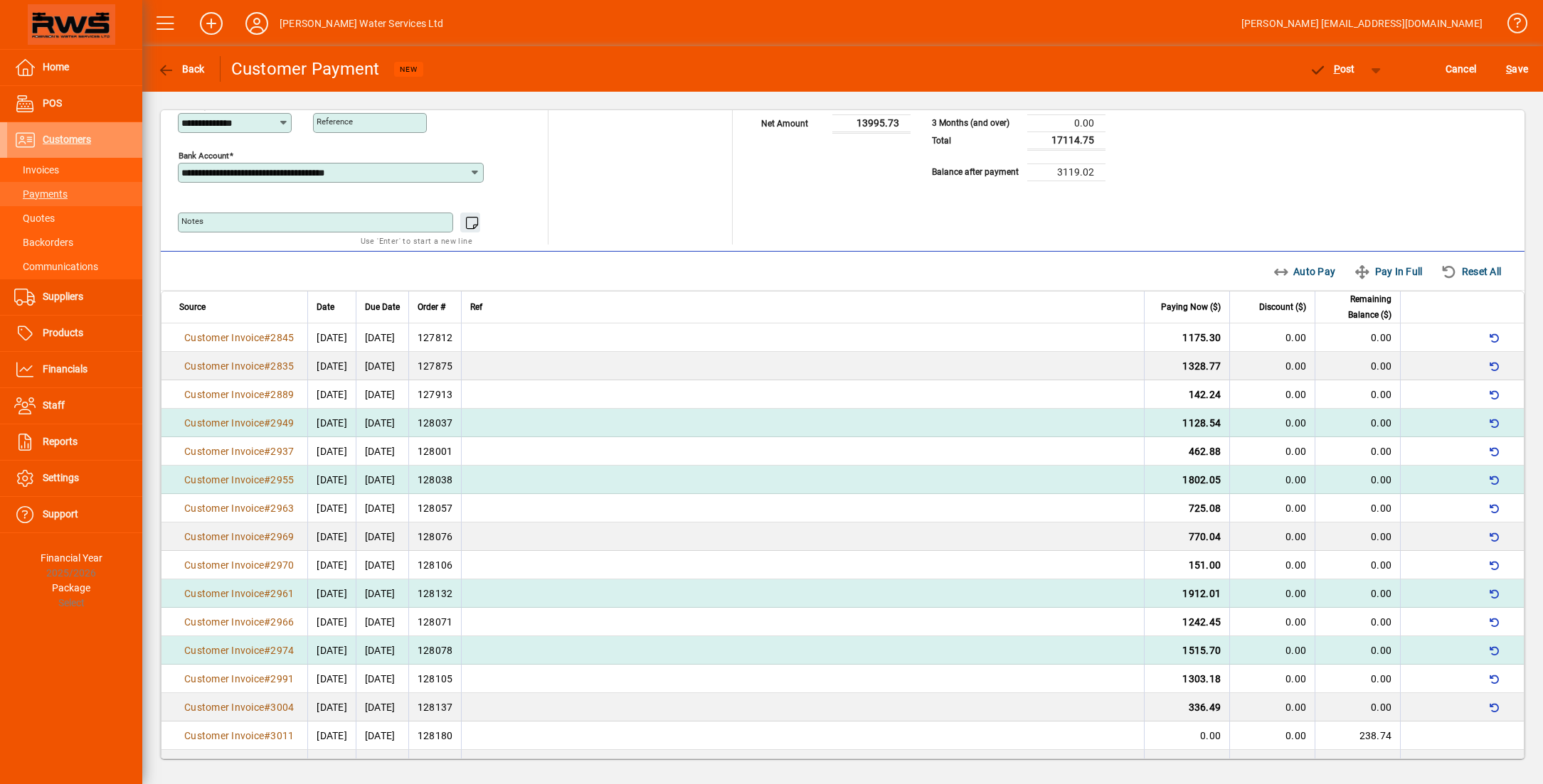
scroll to position [0, 0]
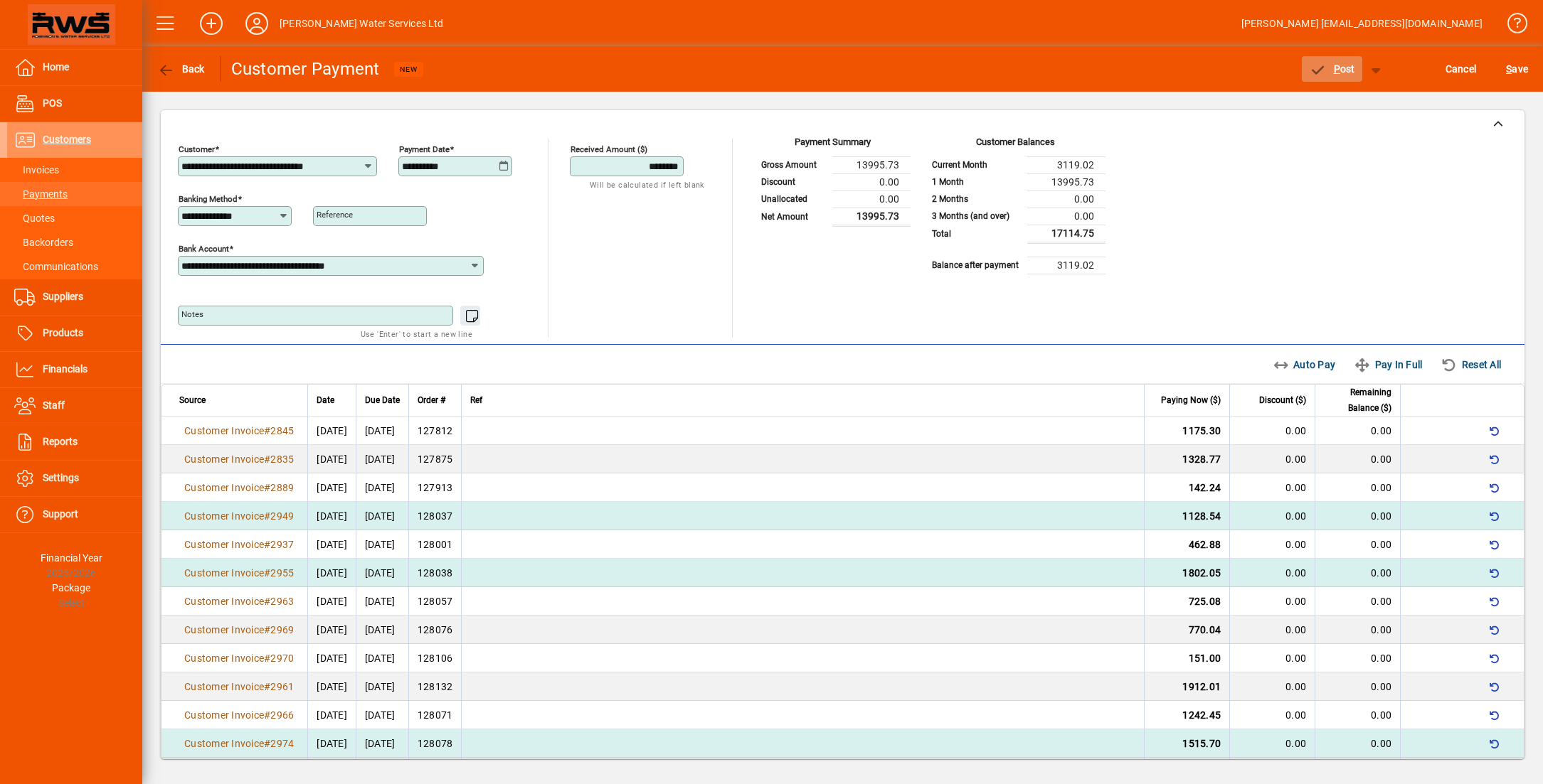
click at [1330, 69] on span "P ost" at bounding box center [1332, 69] width 46 height 11
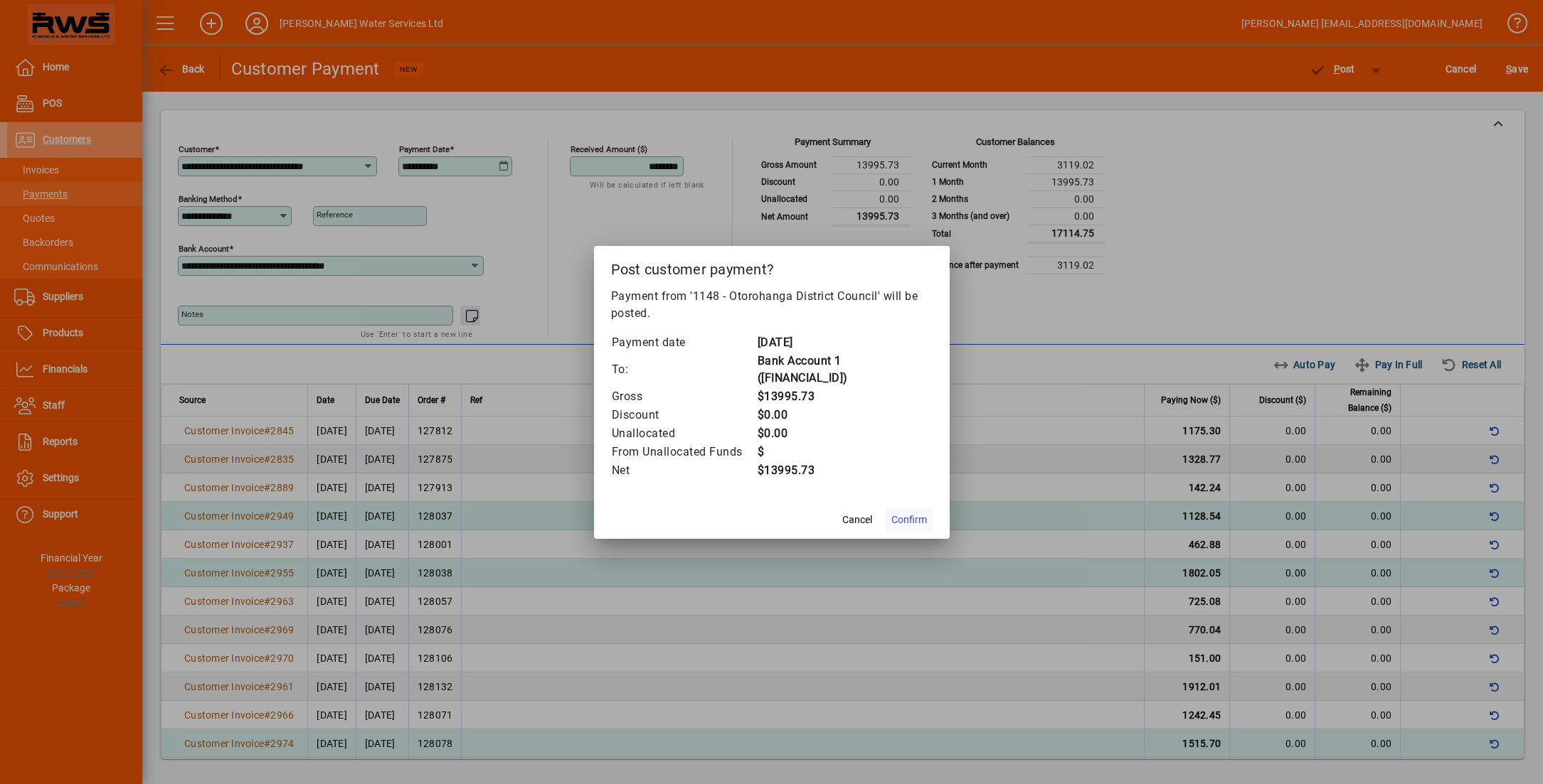
click at [902, 516] on span "Confirm" at bounding box center [909, 520] width 36 height 15
type input "***"
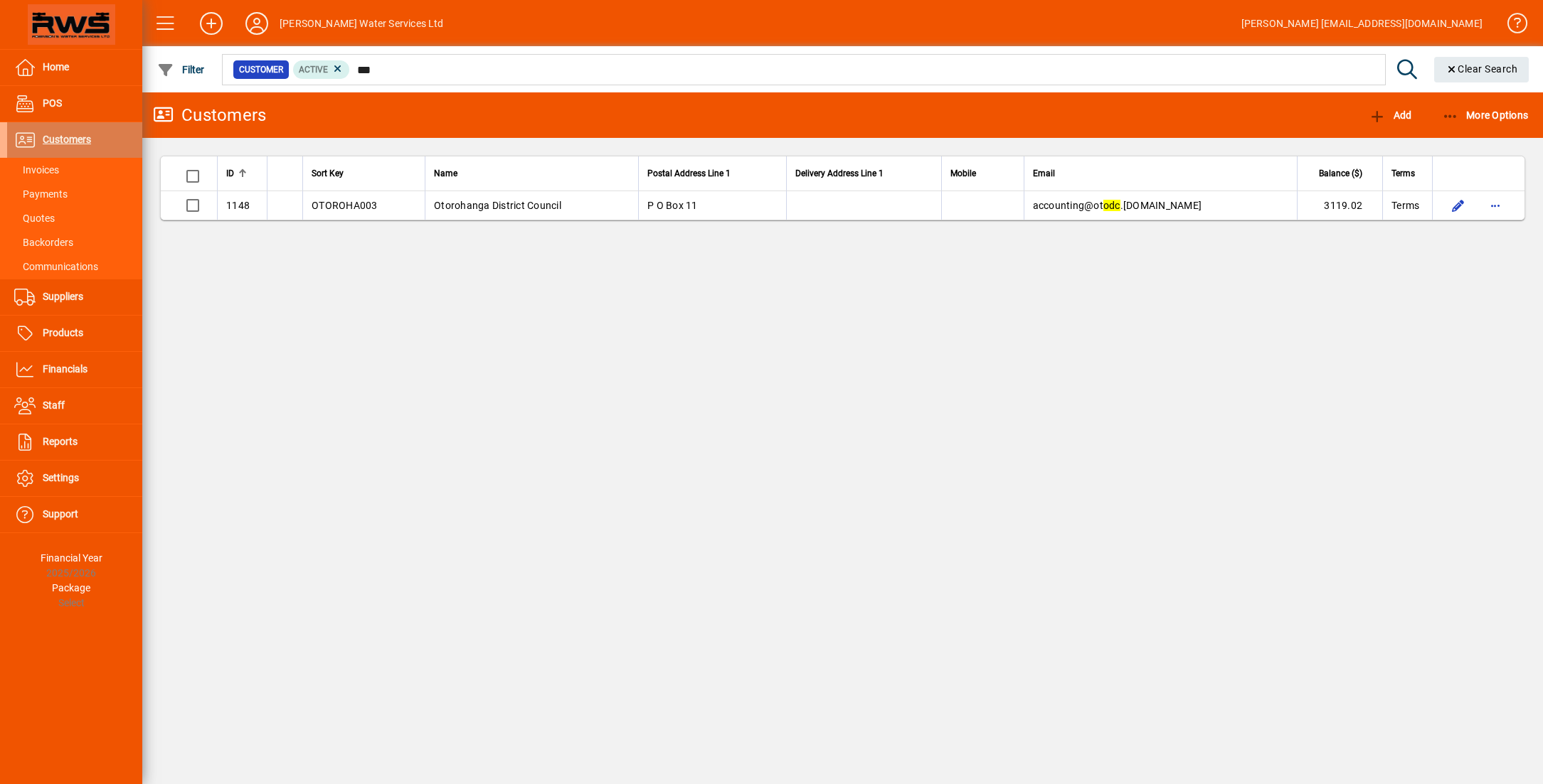
click at [73, 142] on span "Customers" at bounding box center [66, 139] width 48 height 11
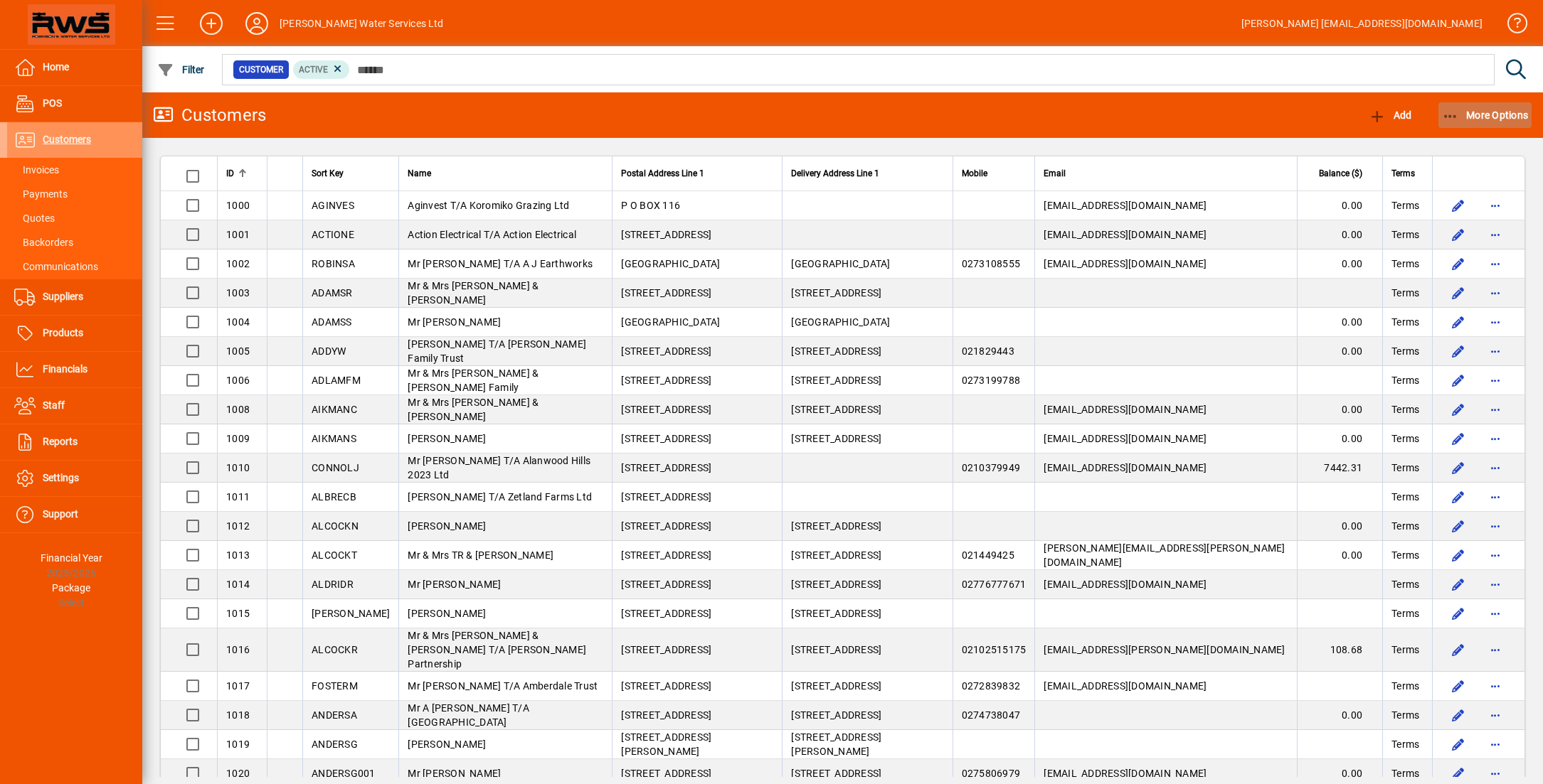
click at [1524, 118] on span "More Options" at bounding box center [1485, 115] width 87 height 11
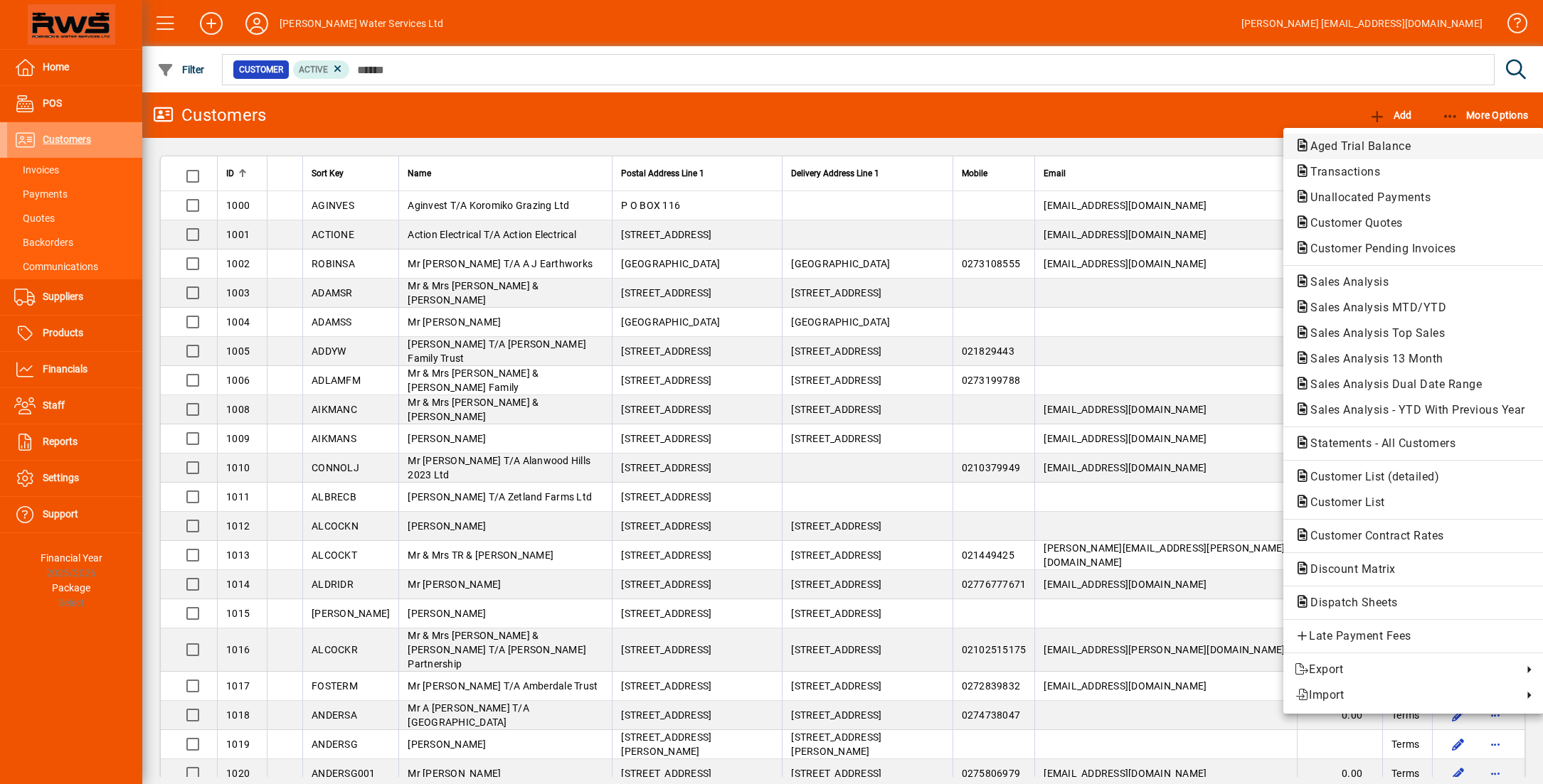
click at [1390, 149] on span "Aged Trial Balance" at bounding box center [1357, 146] width 123 height 13
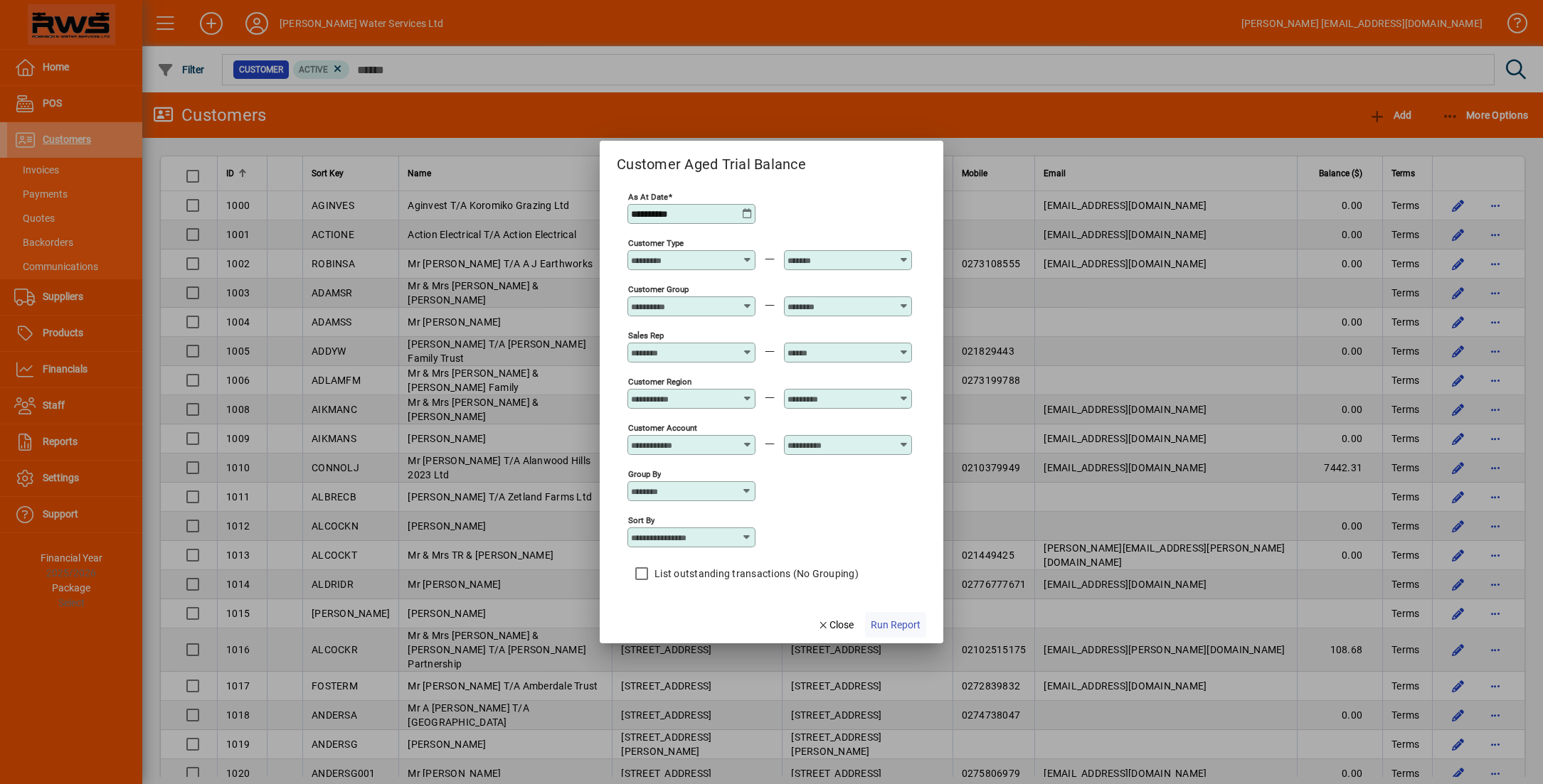
click at [895, 629] on span "Run Report" at bounding box center [895, 625] width 50 height 15
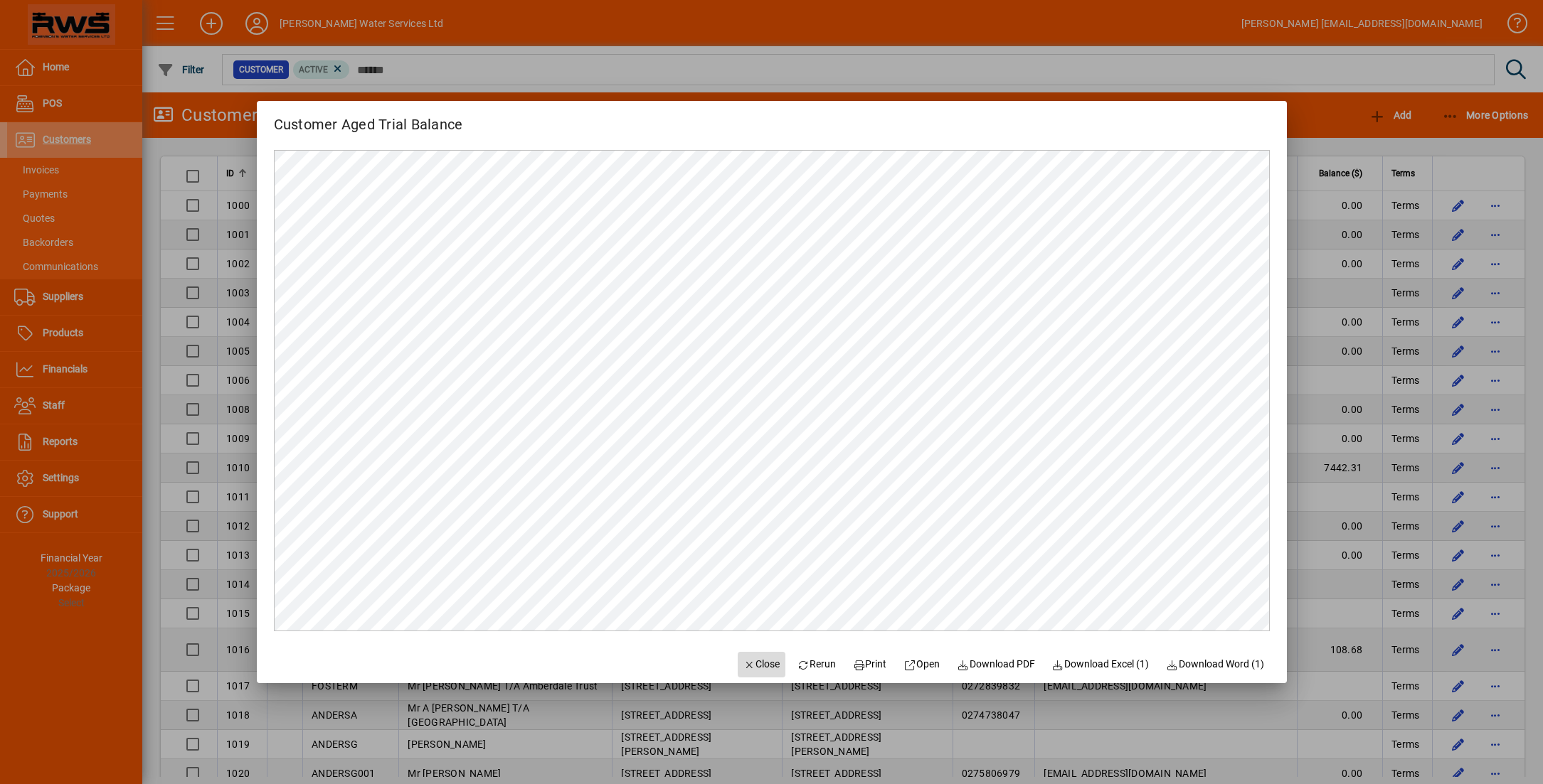
click at [756, 663] on span "Close" at bounding box center [762, 665] width 37 height 15
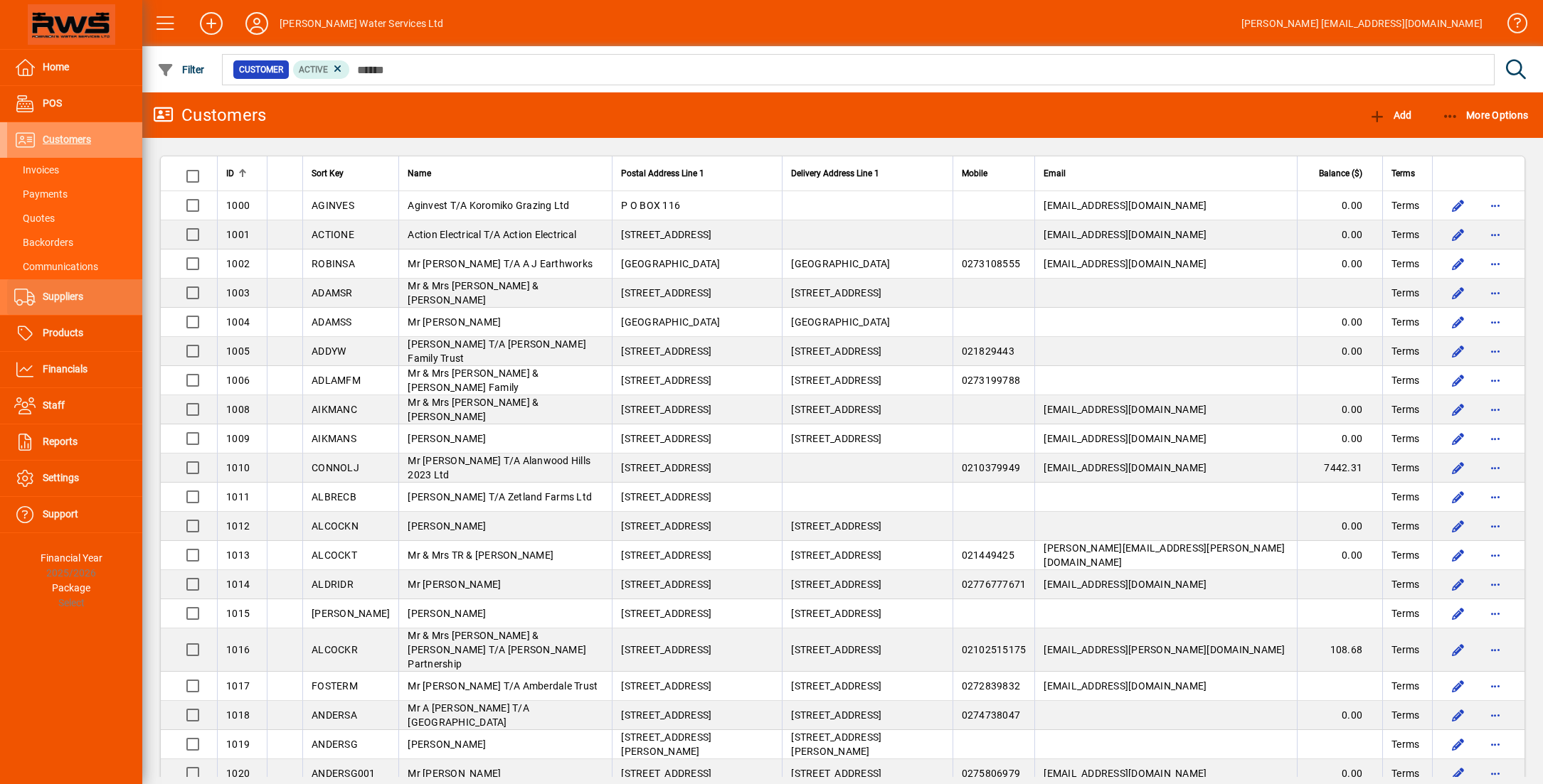
click at [78, 293] on span "Suppliers" at bounding box center [62, 297] width 41 height 11
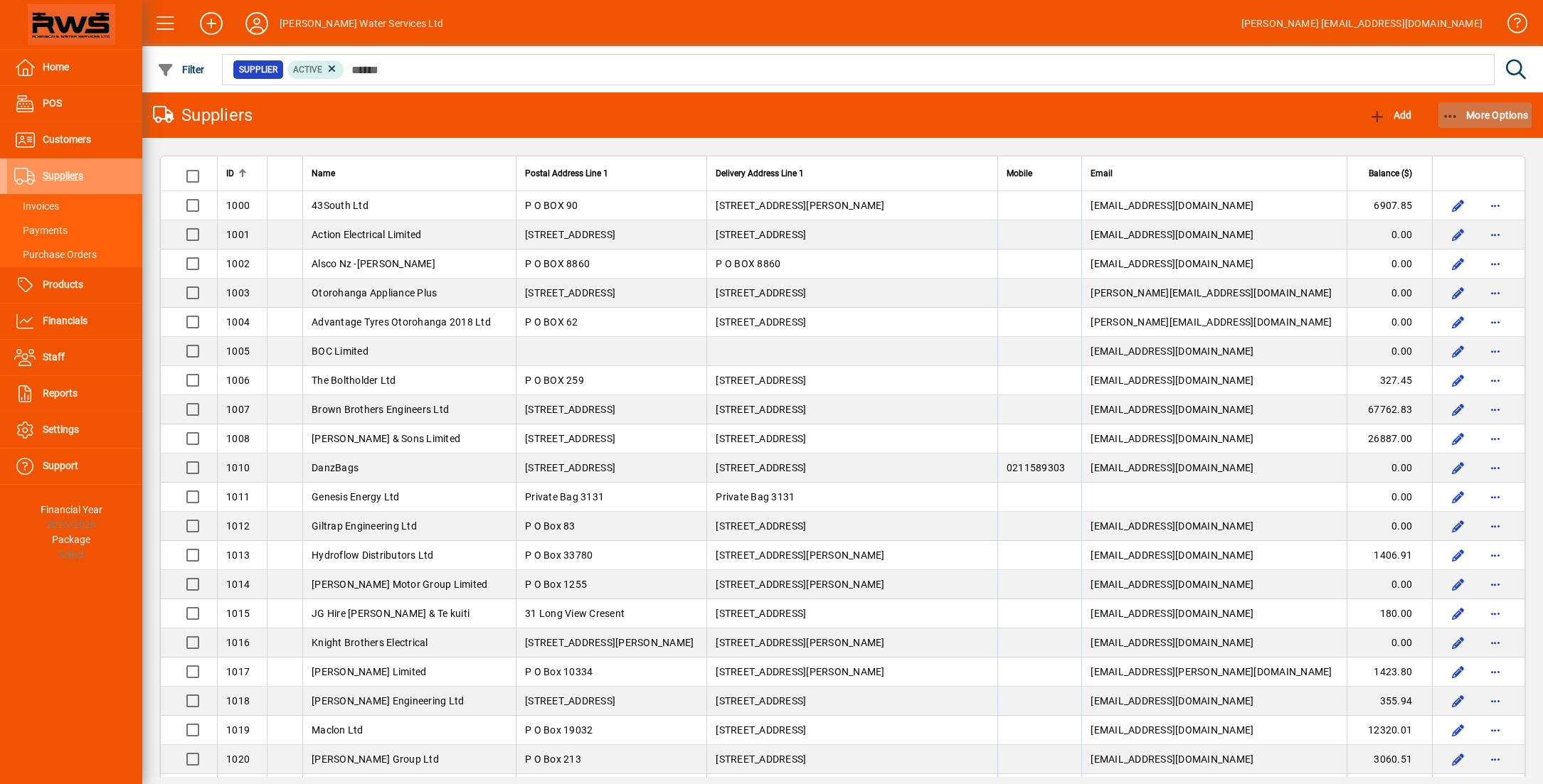
click at [1502, 118] on span "More Options" at bounding box center [1485, 115] width 87 height 11
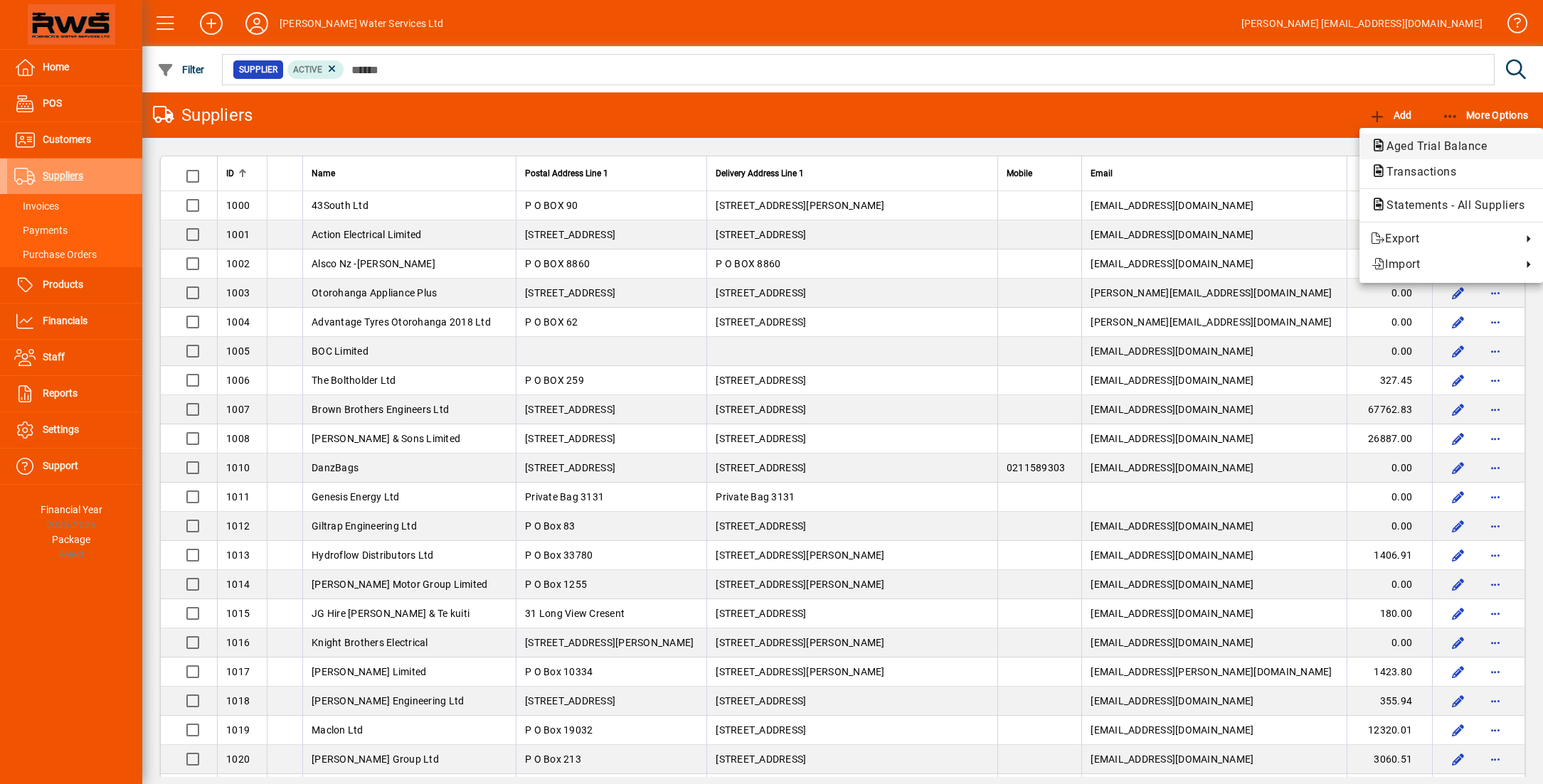
click at [1394, 148] on span "Aged Trial Balance" at bounding box center [1432, 146] width 123 height 13
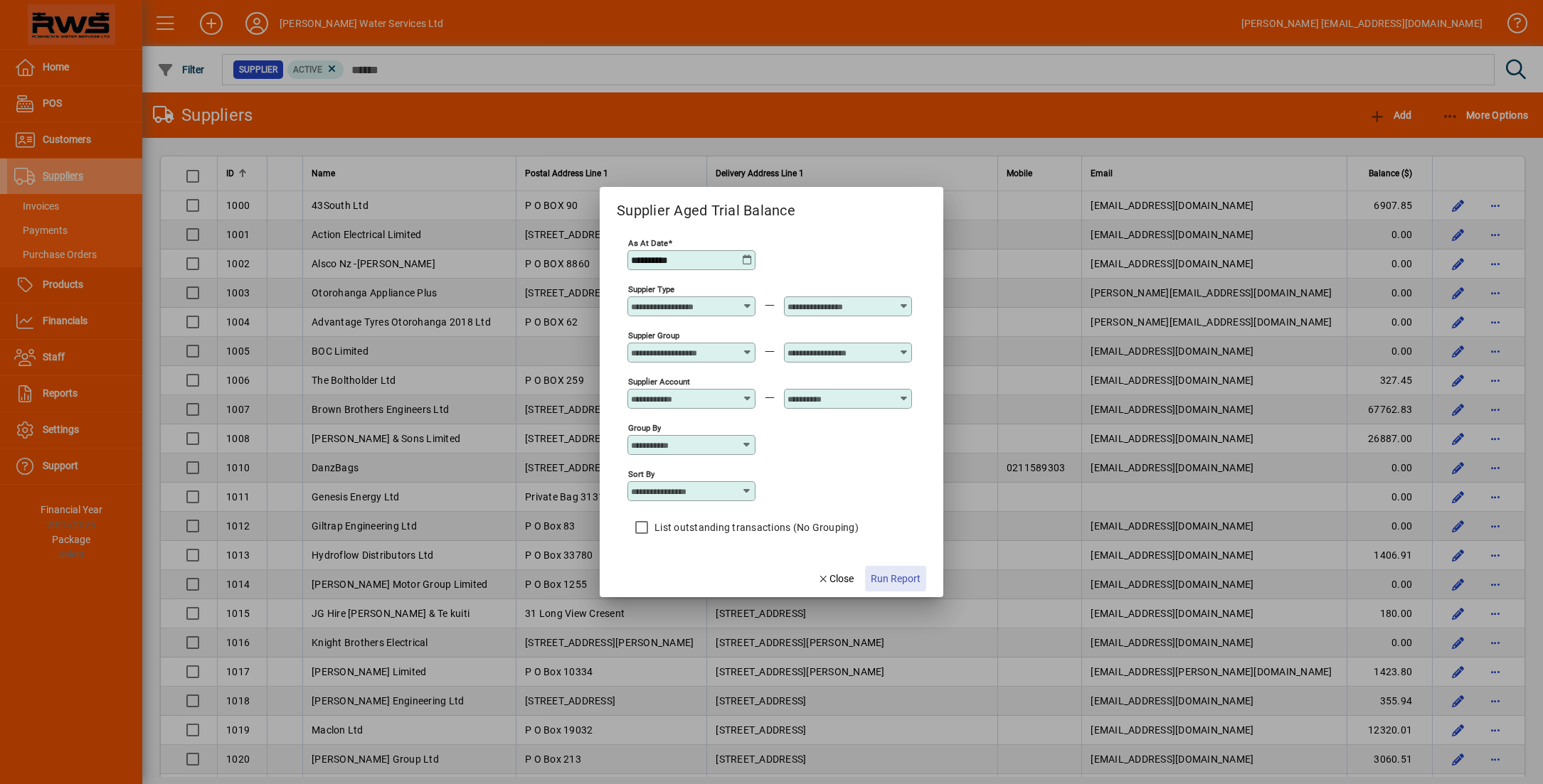
click at [878, 572] on span "Run Report" at bounding box center [895, 580] width 50 height 15
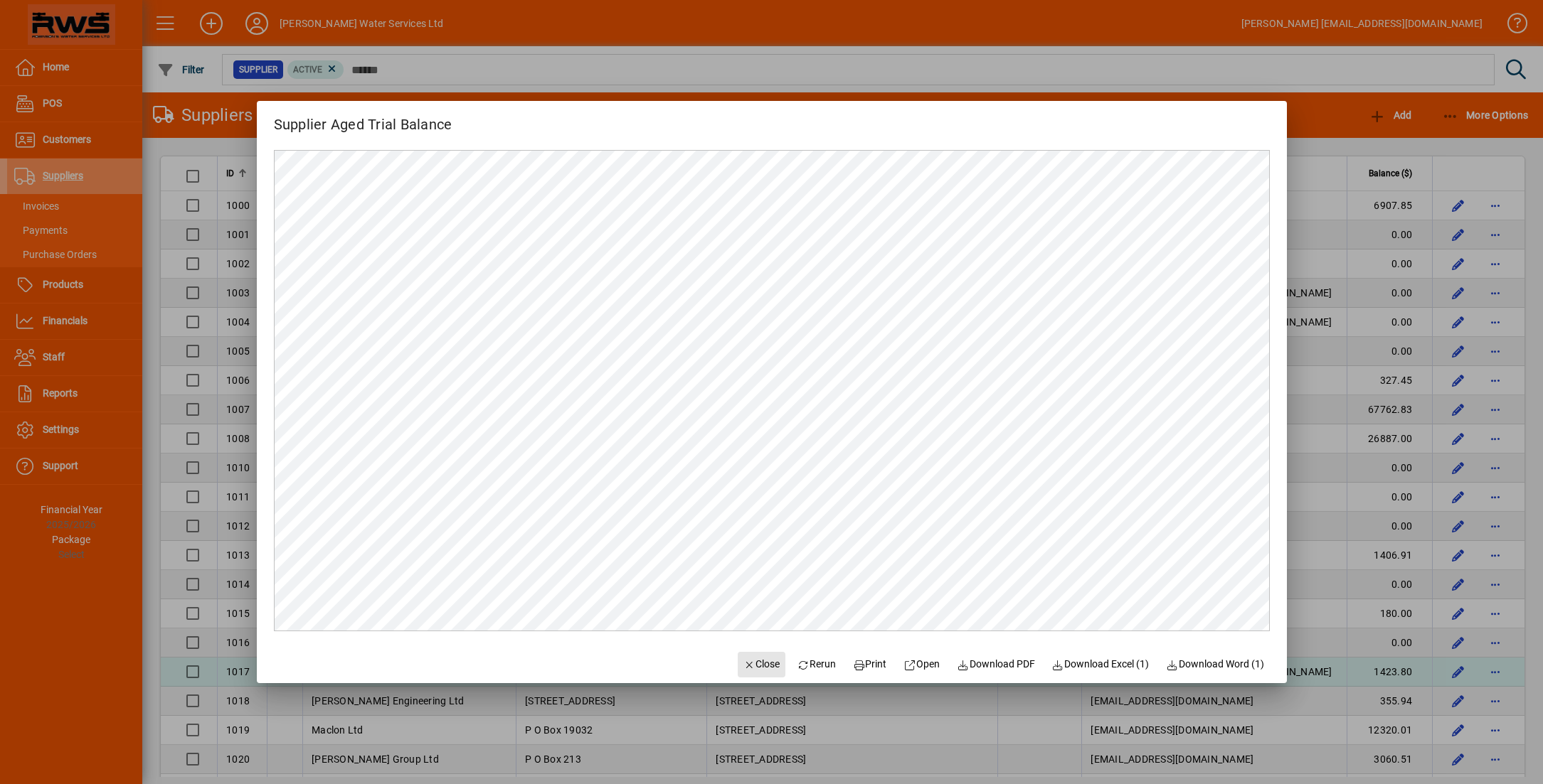
drag, startPoint x: 755, startPoint y: 669, endPoint x: 743, endPoint y: 661, distance: 14.4
click at [755, 669] on span "Close" at bounding box center [762, 665] width 37 height 15
